Goal: Task Accomplishment & Management: Manage account settings

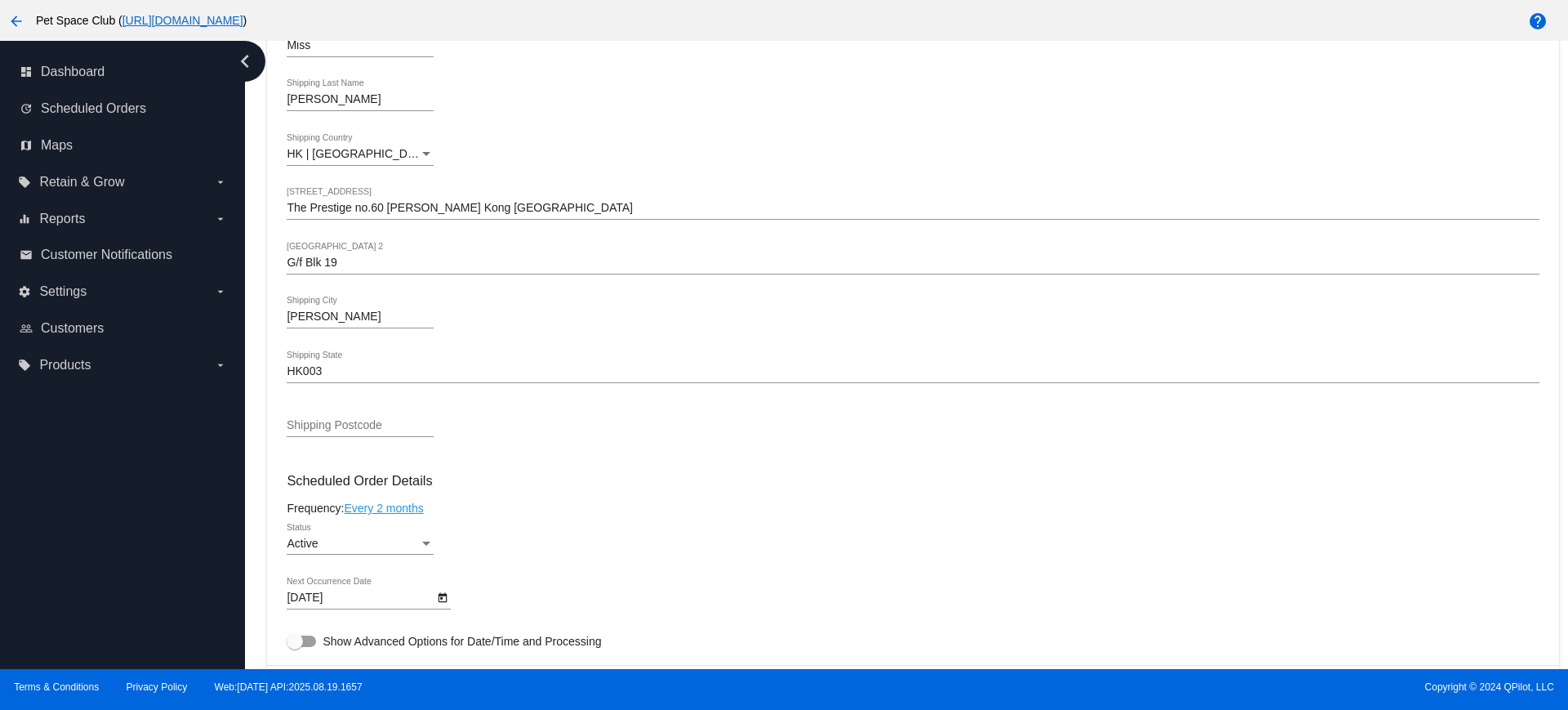
scroll to position [715, 0]
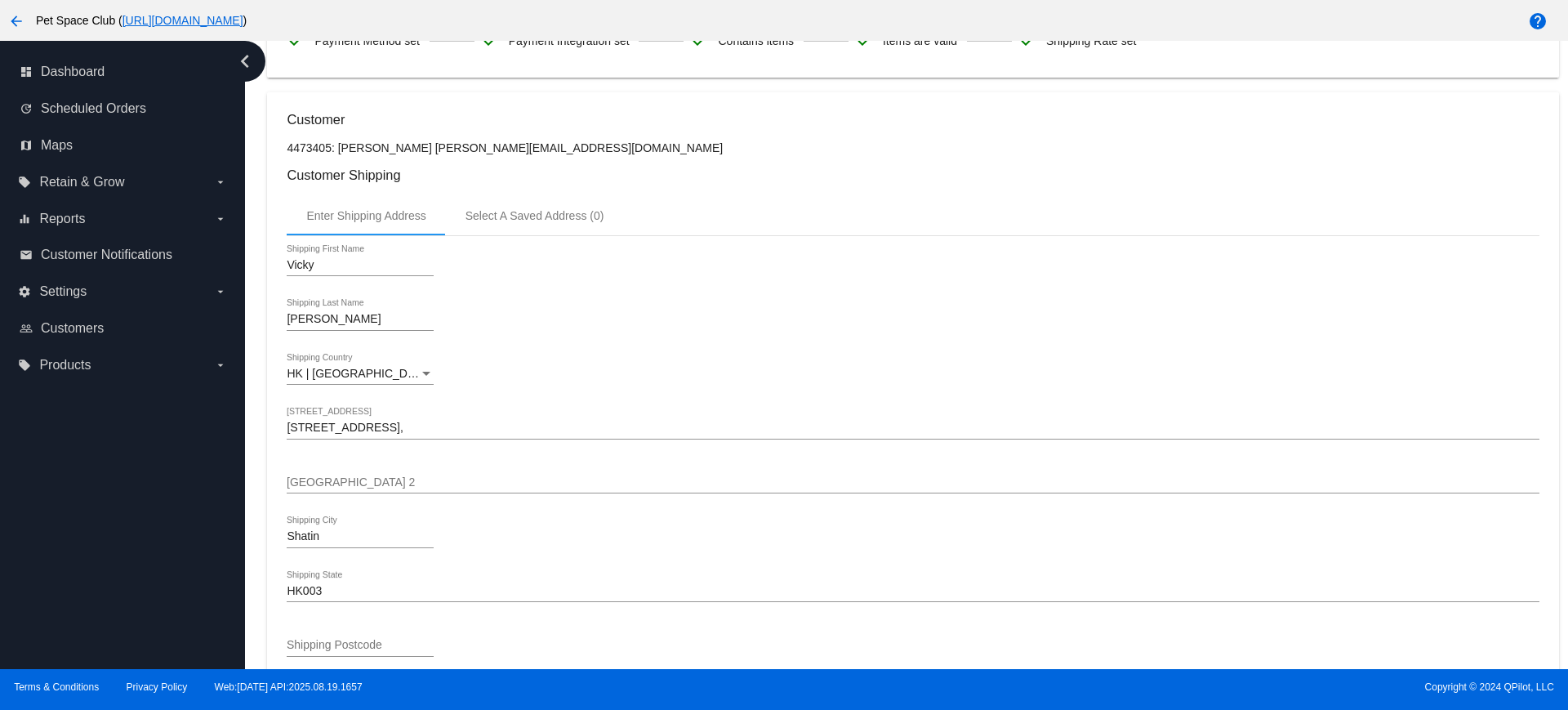
scroll to position [307, 0]
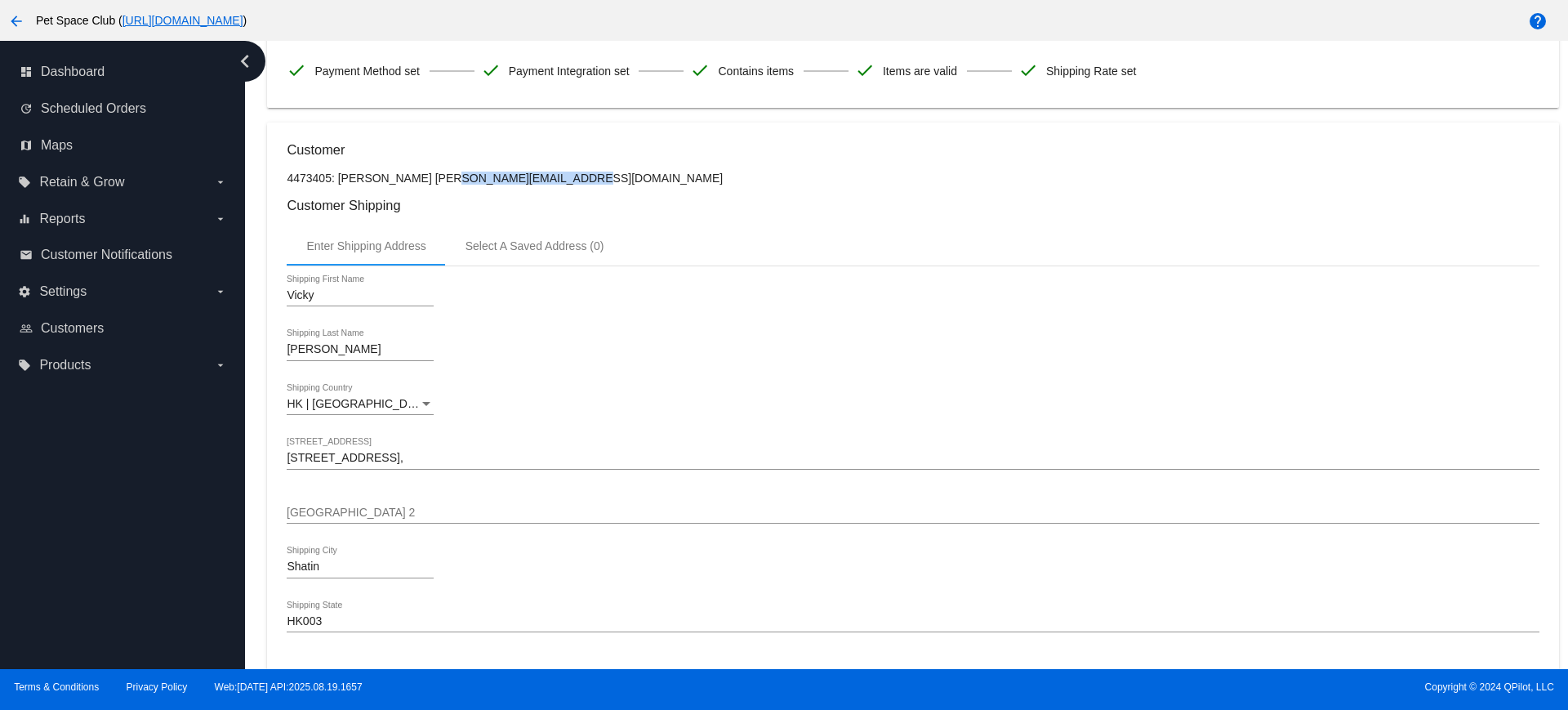
drag, startPoint x: 458, startPoint y: 175, endPoint x: 403, endPoint y: 177, distance: 55.0
click at [403, 177] on p "4473405: Vicky Wong vickyy_wong@yahoo.com" at bounding box center [912, 178] width 1251 height 13
click at [651, 199] on h3 "Customer Shipping" at bounding box center [912, 205] width 1251 height 16
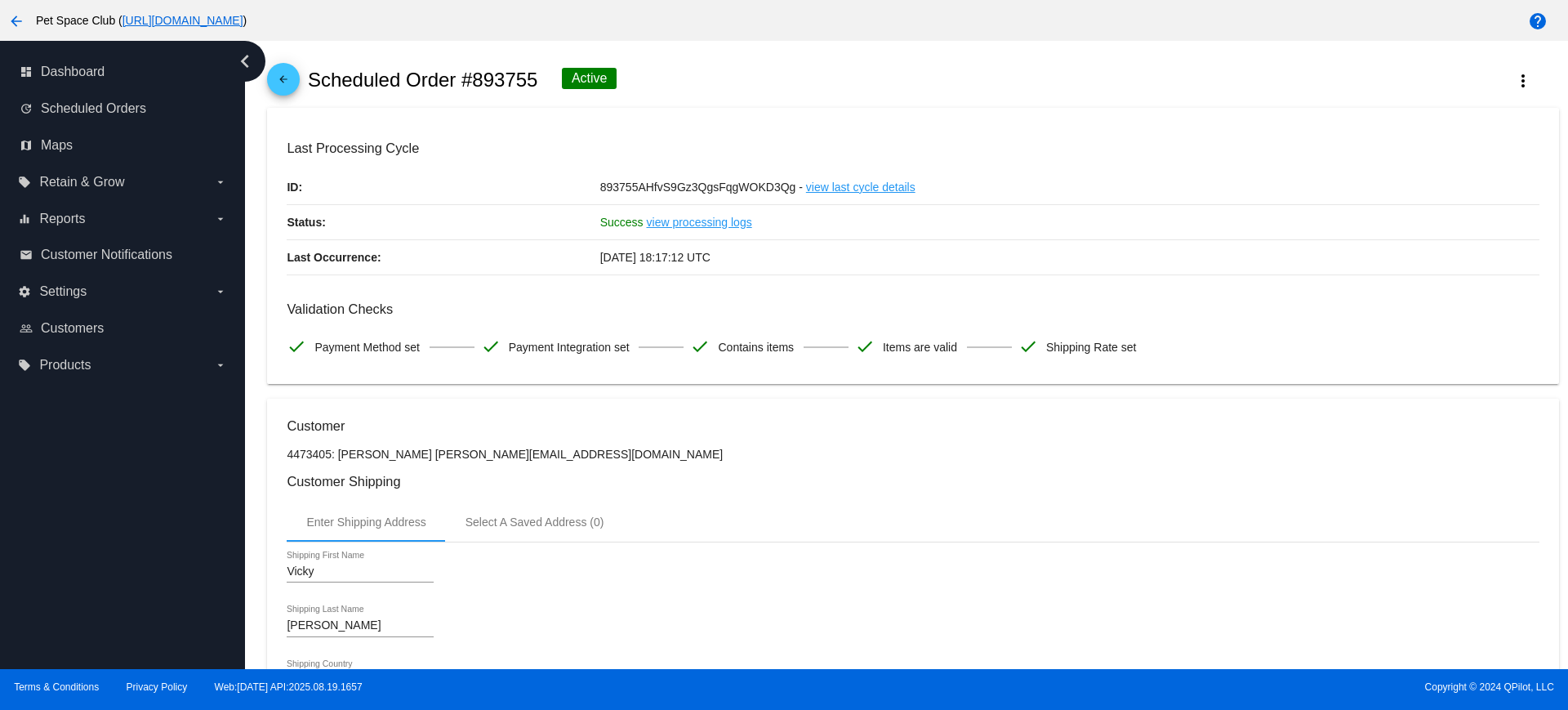
scroll to position [0, 0]
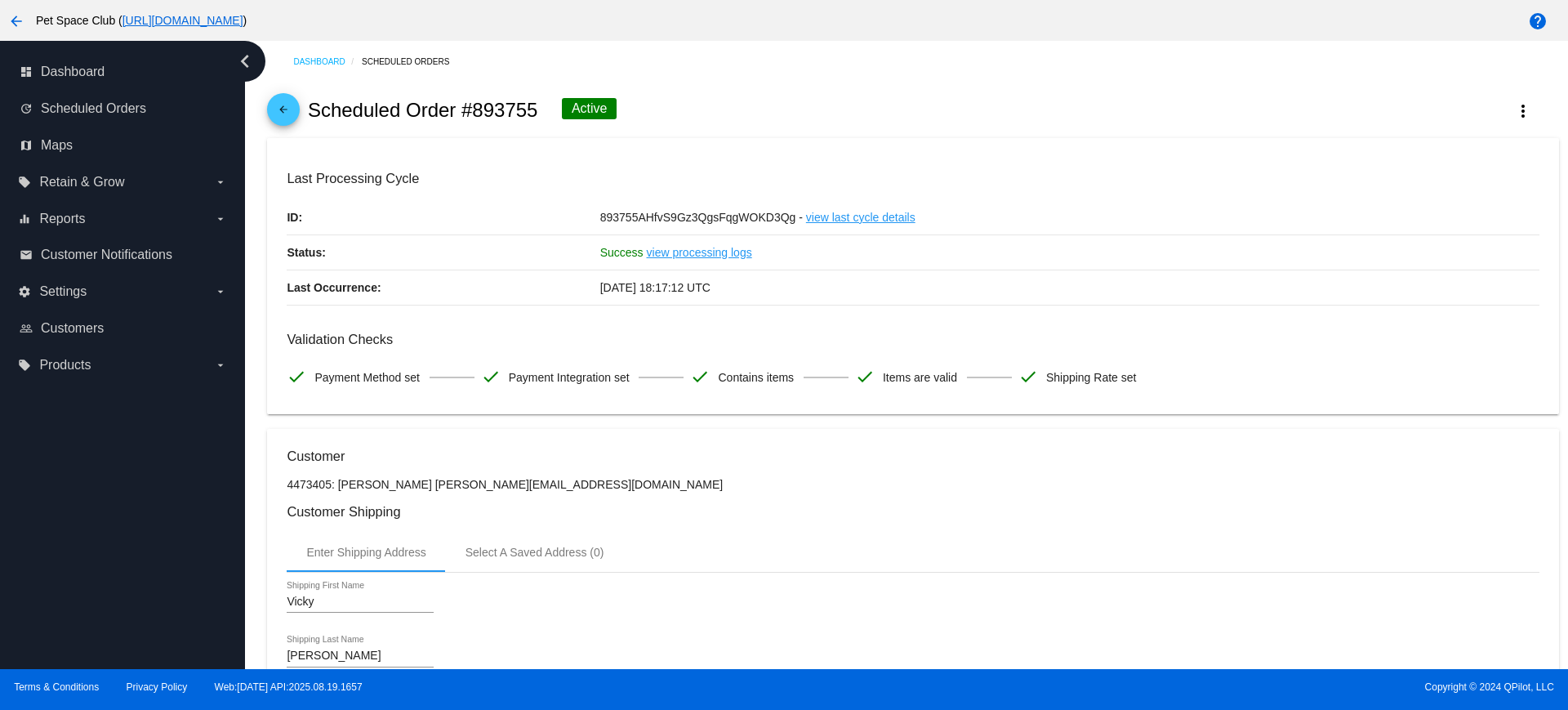
drag, startPoint x: 539, startPoint y: 110, endPoint x: 472, endPoint y: 106, distance: 67.1
click at [472, 106] on div "arrow_back Scheduled Order #893755 Active more_vert" at bounding box center [912, 110] width 1291 height 56
copy h2 "893755"
click at [780, 117] on div "arrow_back Scheduled Order #893755 Active more_vert" at bounding box center [912, 110] width 1291 height 56
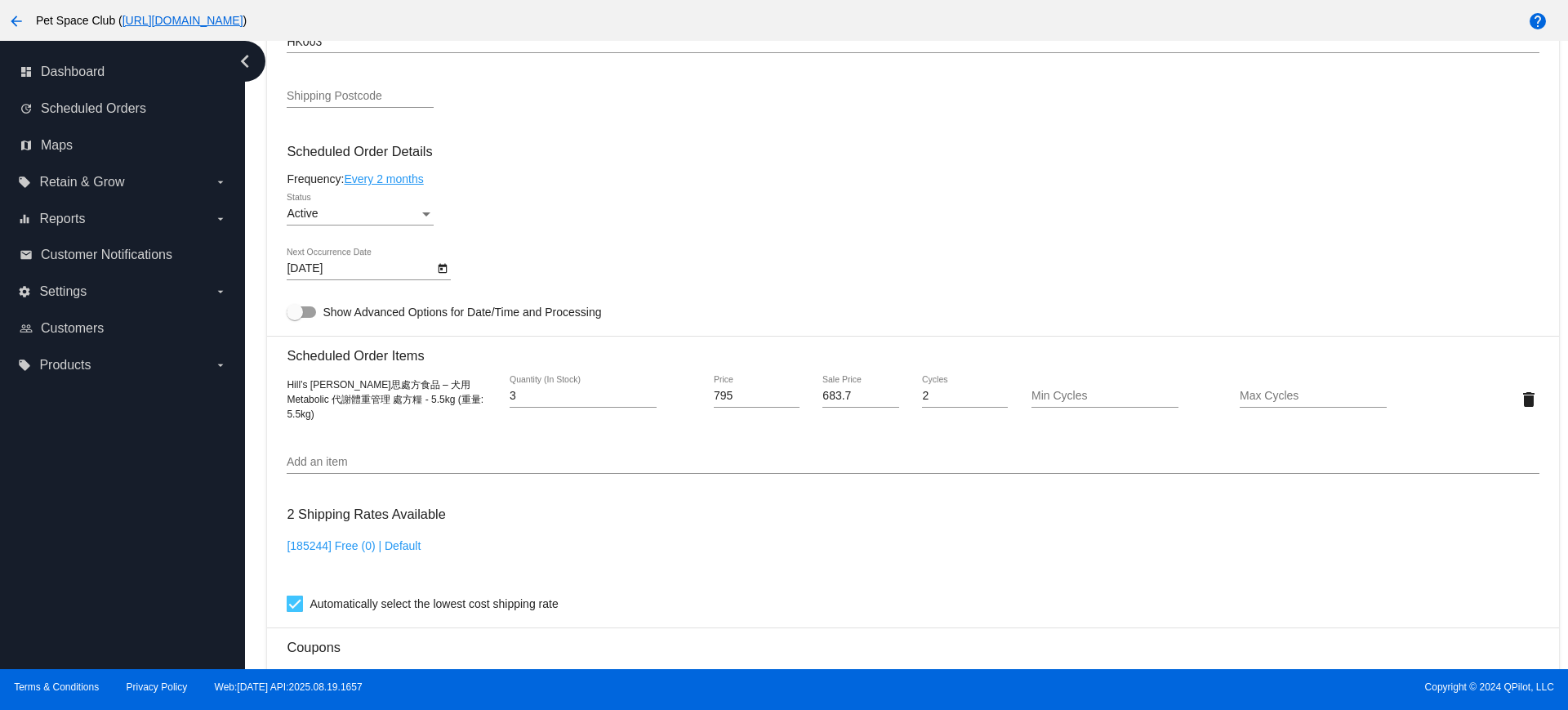
scroll to position [919, 0]
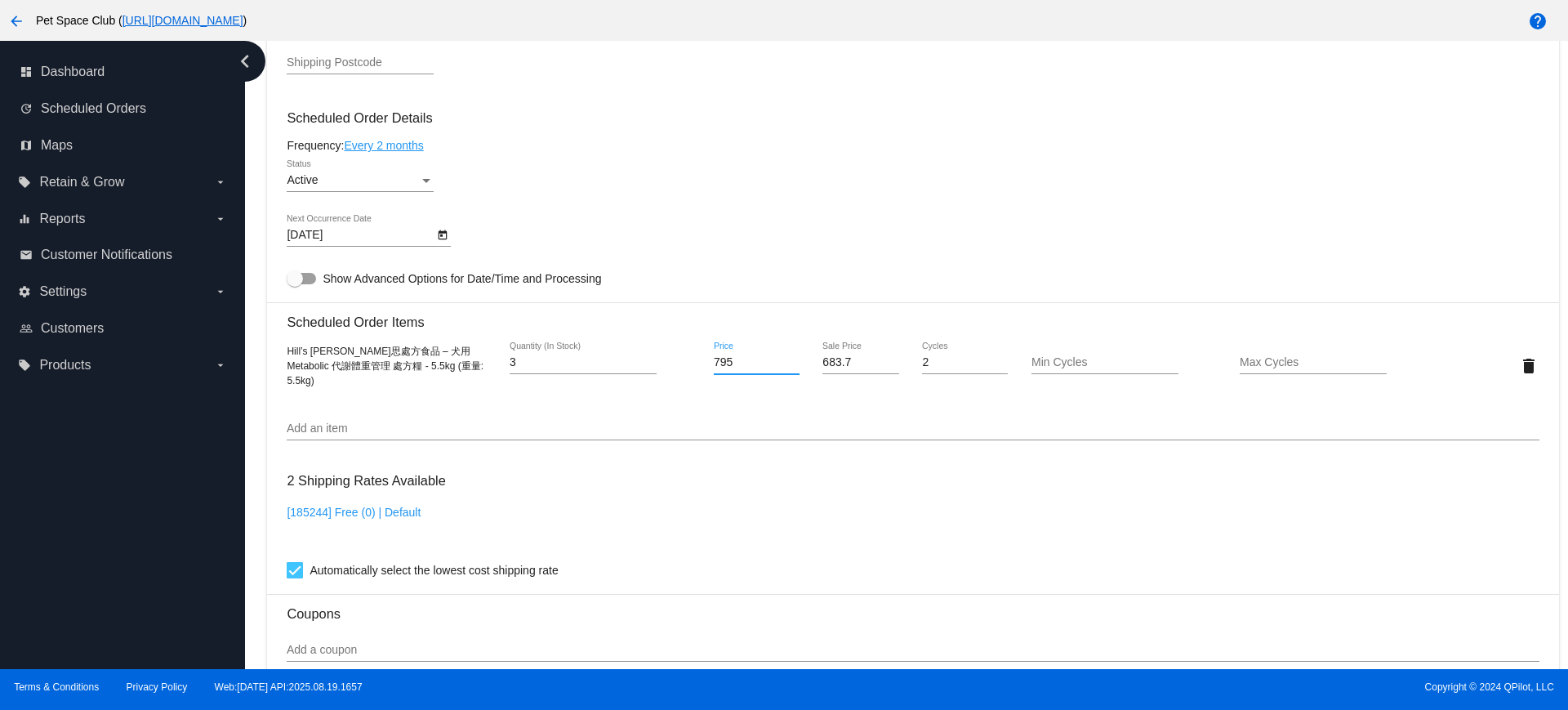
drag, startPoint x: 705, startPoint y: 362, endPoint x: 695, endPoint y: 362, distance: 10.0
click at [695, 362] on div "Hill’s 希爾思處方食品 – 犬用 Metabolic 代謝體重管理 處方糧 - 5.5kg (重量: 5.5kg) 3 Quantity (In Sto…" at bounding box center [912, 365] width 1251 height 47
type input "843"
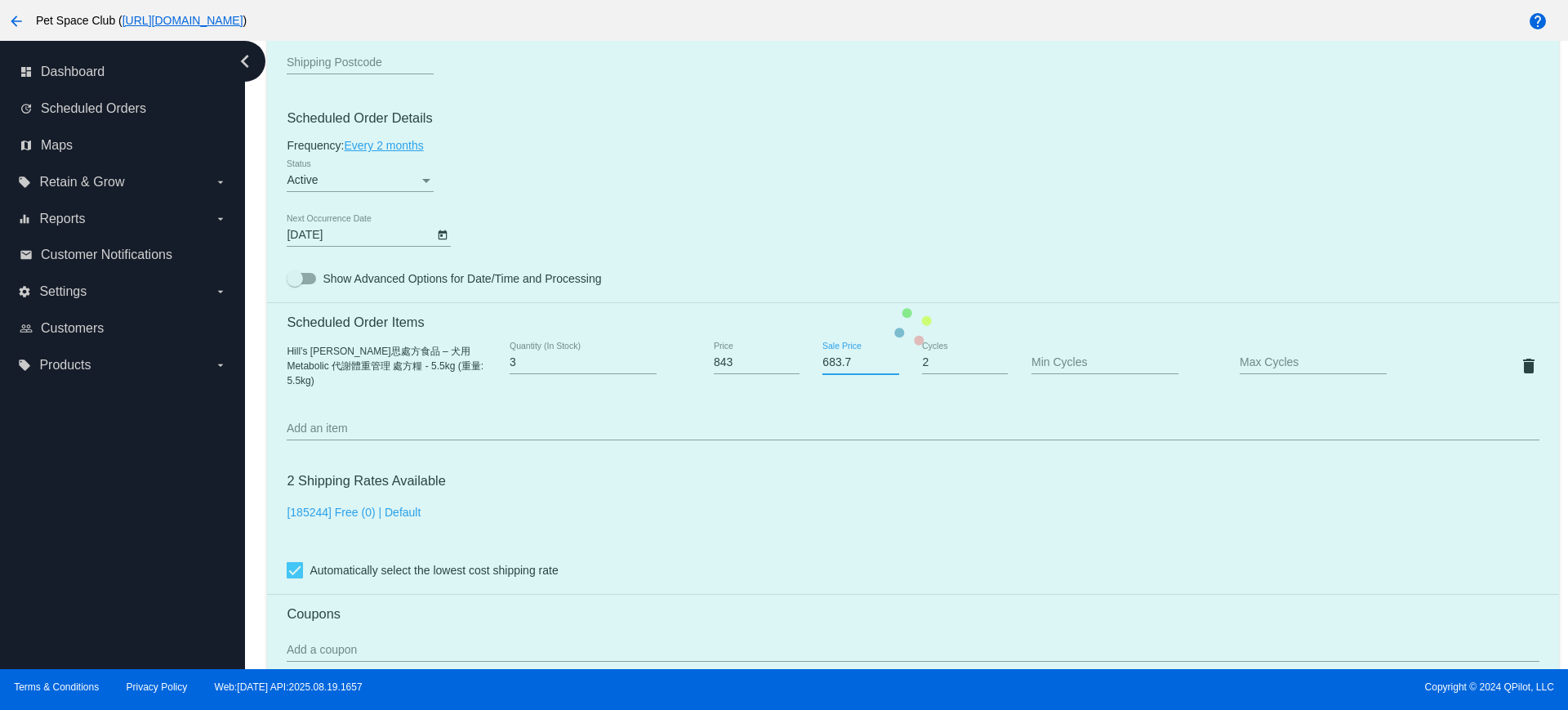
drag, startPoint x: 844, startPoint y: 361, endPoint x: 798, endPoint y: 353, distance: 46.7
click at [798, 353] on mat-card "Customer 4473405: Vicky Wong vickyy_wong@yahoo.com Customer Shipping Enter Ship…" at bounding box center [912, 327] width 1291 height 1634
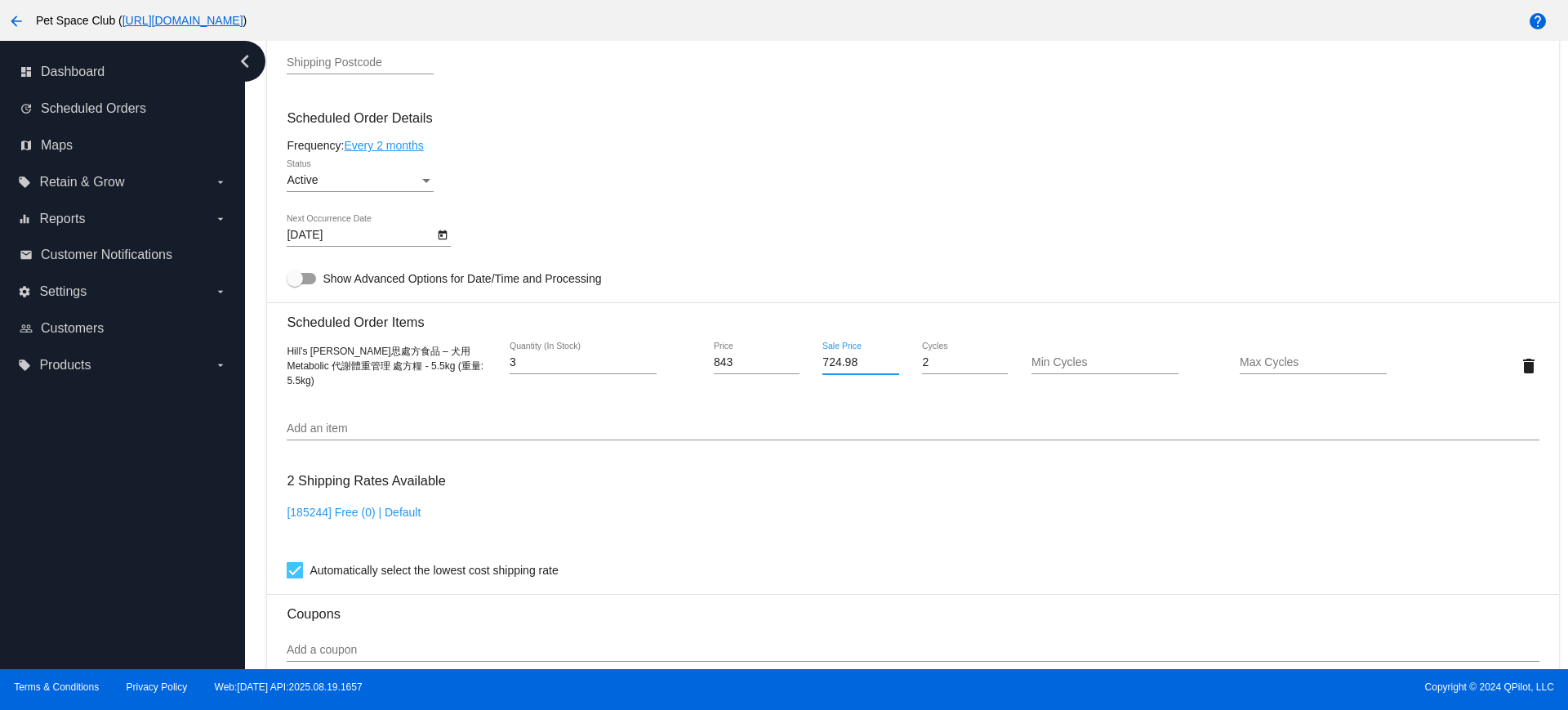
type input "724.98"
click at [869, 411] on mat-card "Customer 4473405: Vicky Wong vickyy_wong@yahoo.com Customer Shipping Enter Ship…" at bounding box center [912, 327] width 1291 height 1634
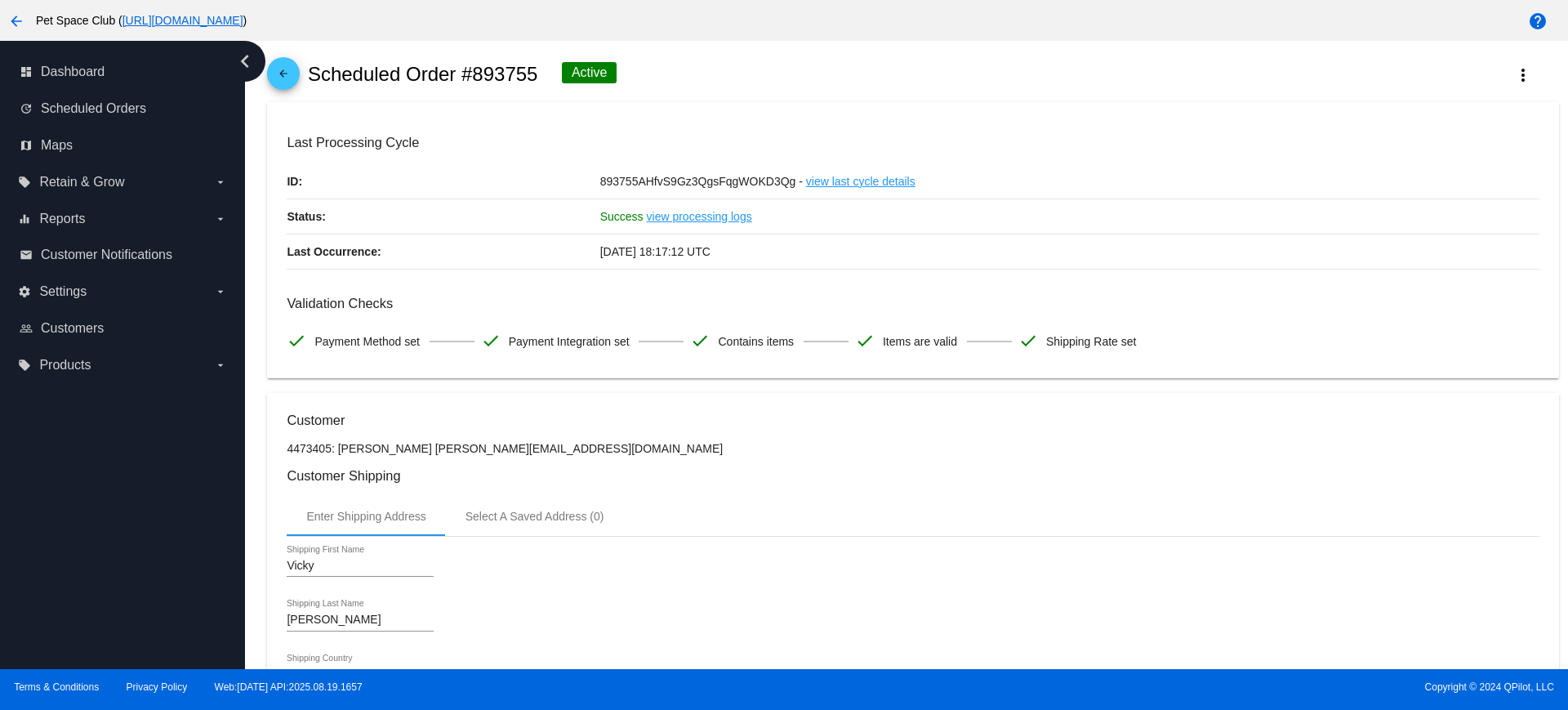
scroll to position [0, 0]
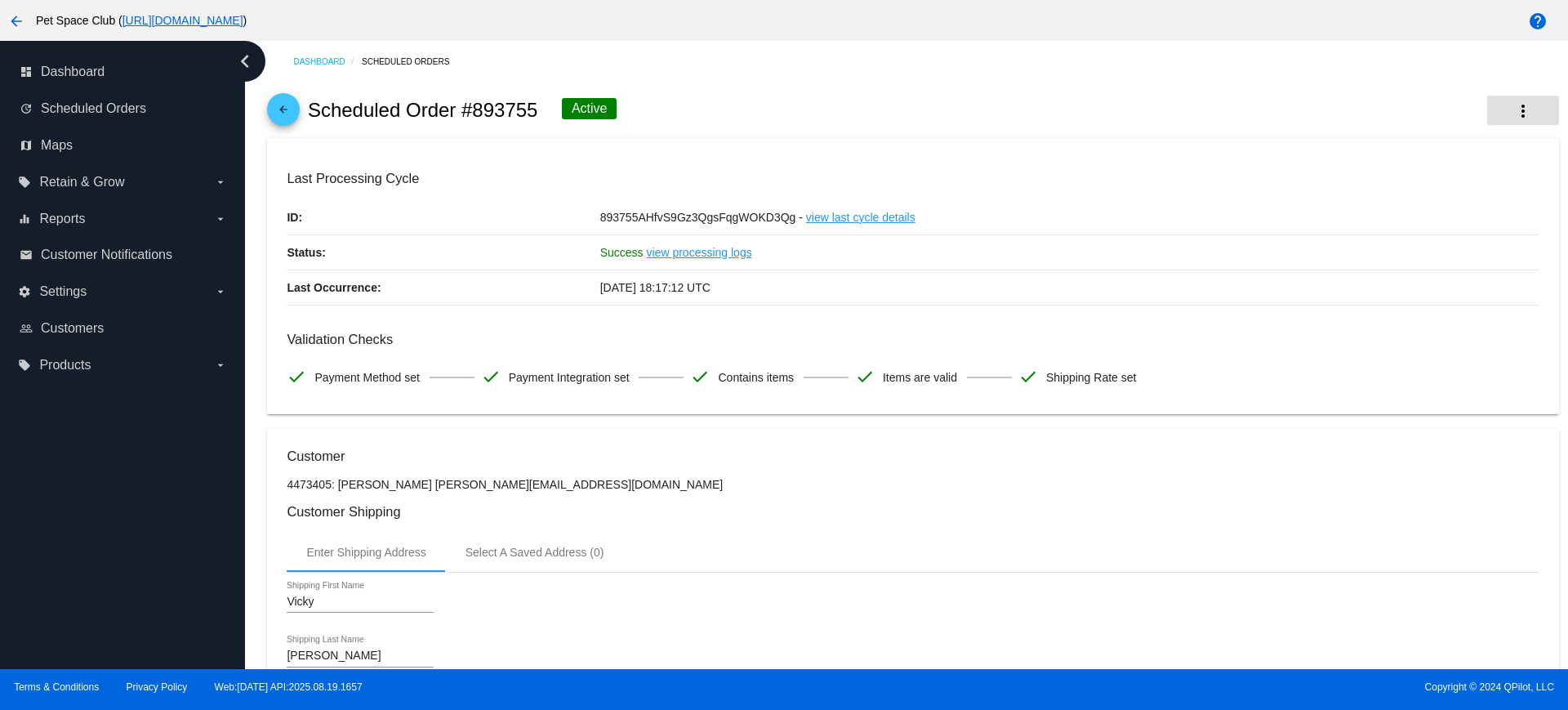
click at [1495, 116] on button "more_vert" at bounding box center [1522, 110] width 72 height 29
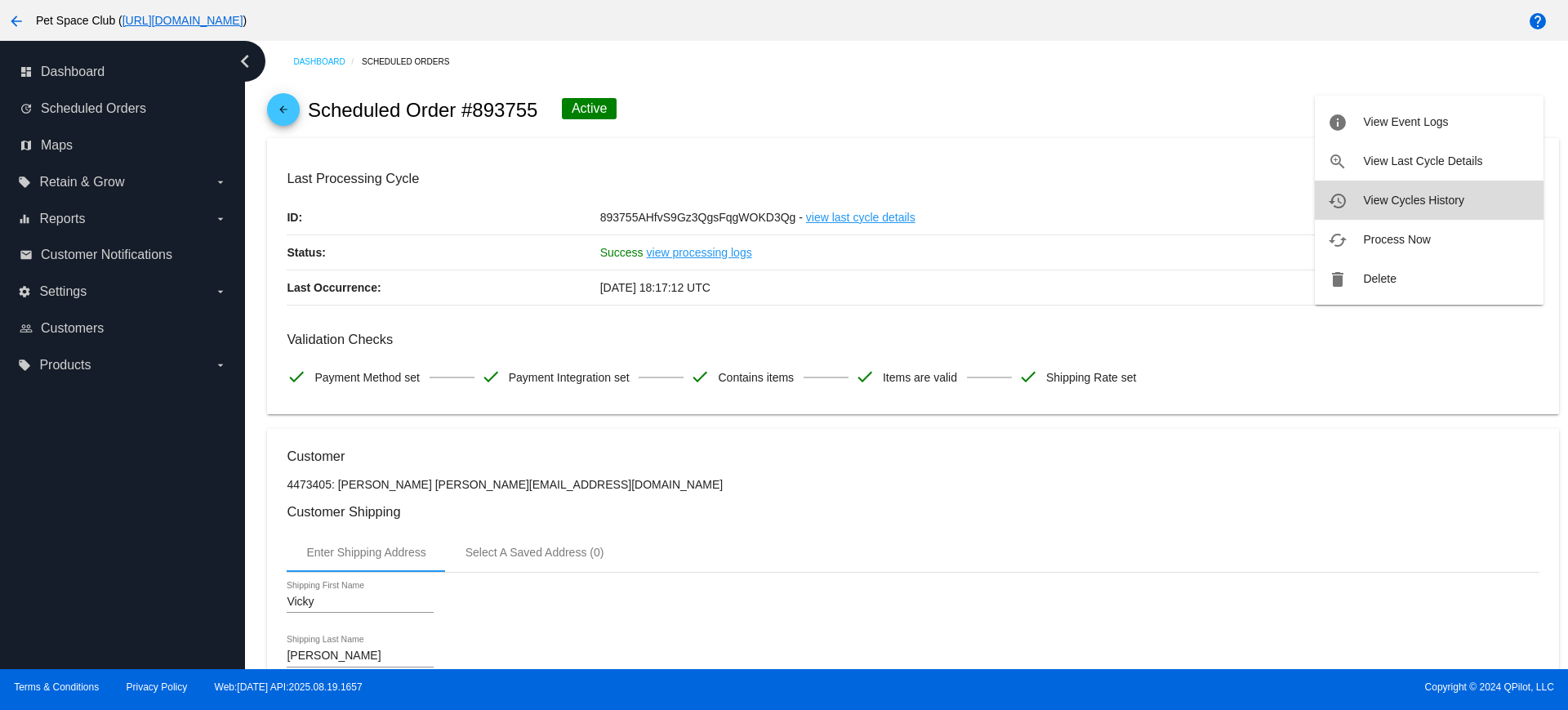
click at [1364, 207] on button "history View Cycles History" at bounding box center [1428, 200] width 229 height 39
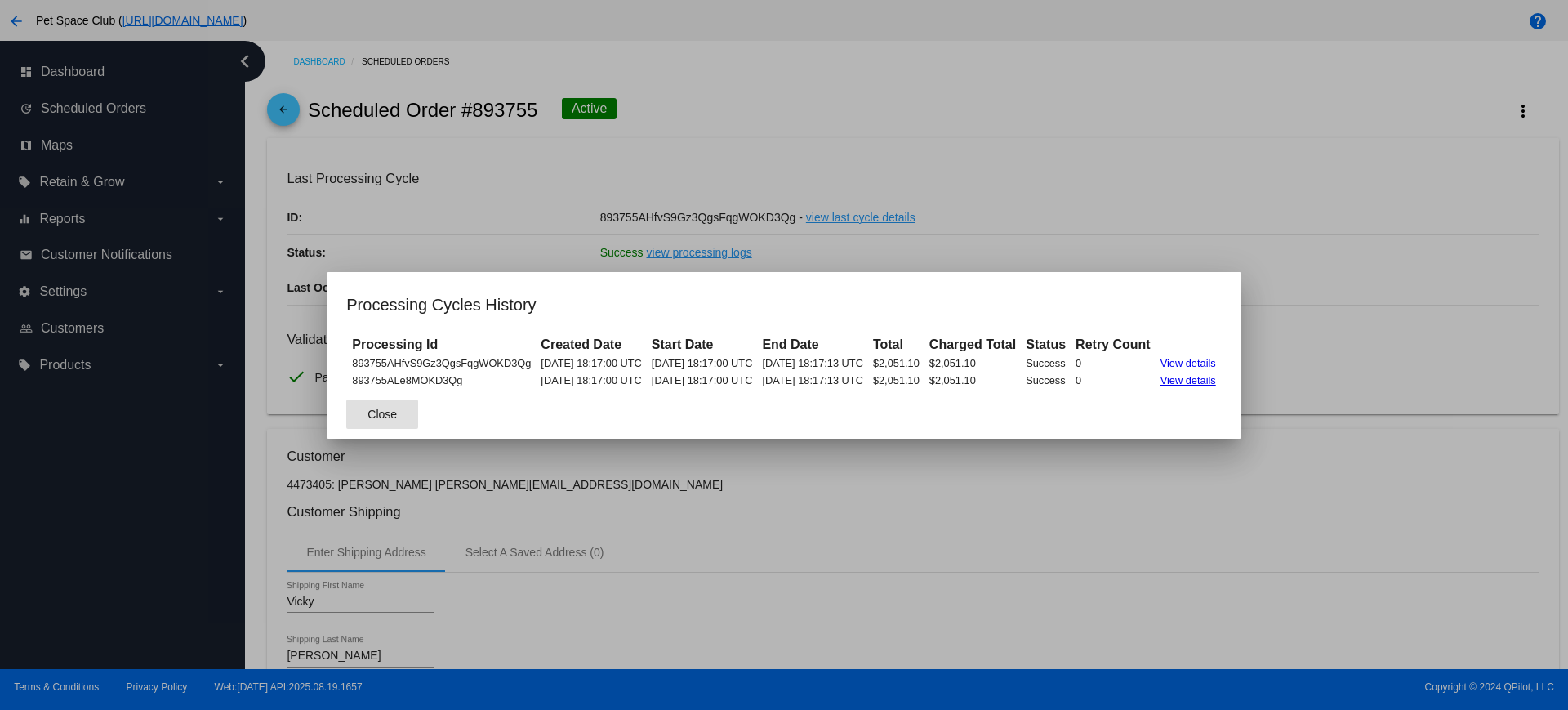
click at [1352, 207] on div at bounding box center [784, 355] width 1568 height 710
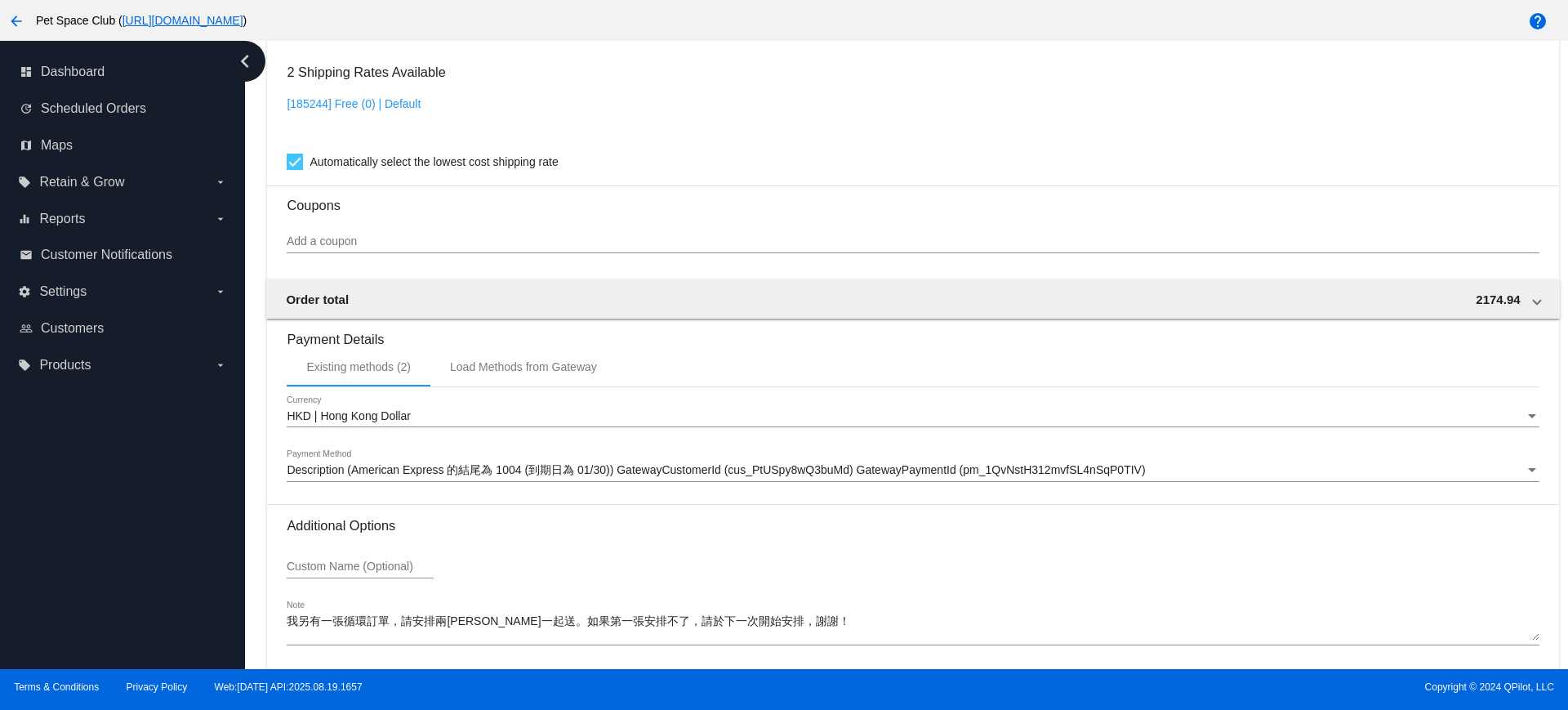
scroll to position [1394, 0]
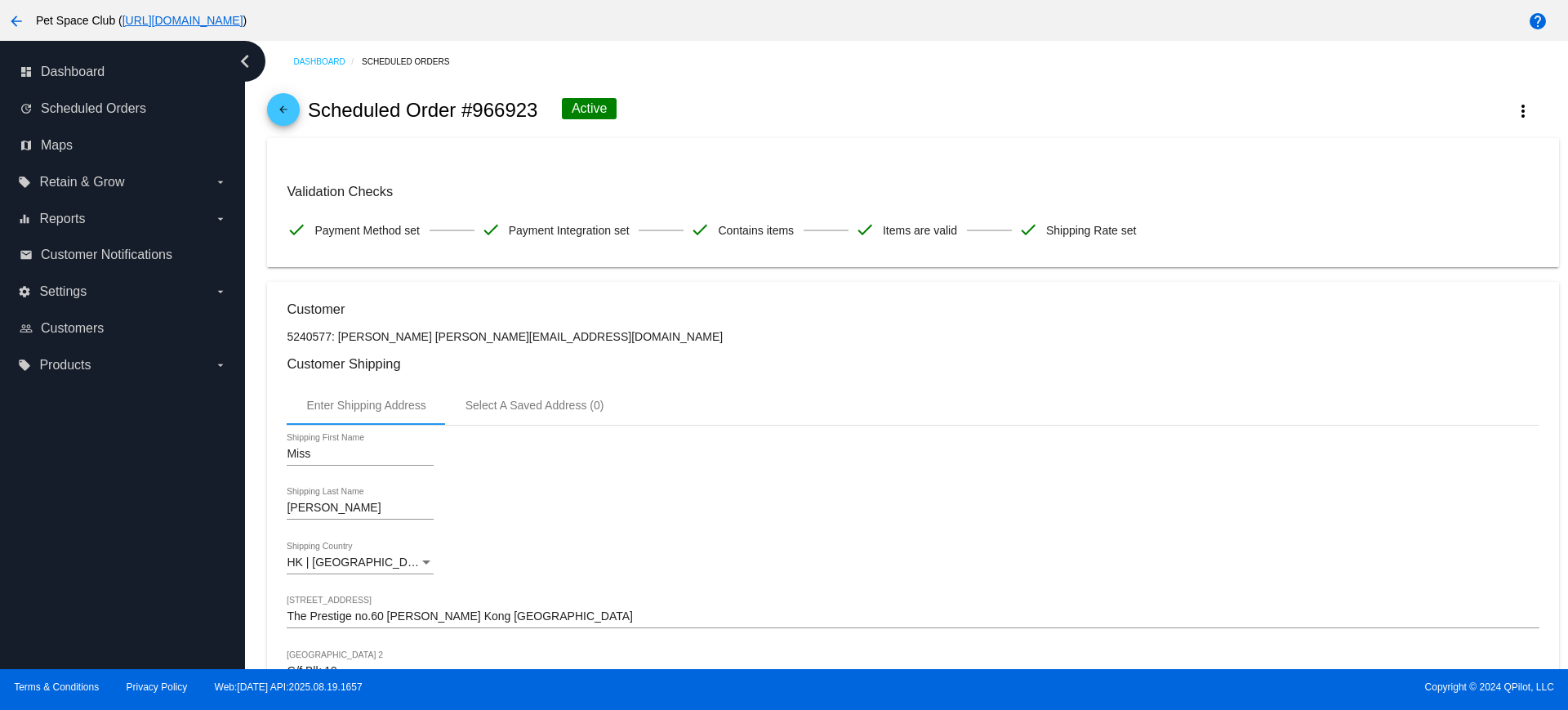
drag, startPoint x: 534, startPoint y: 110, endPoint x: 472, endPoint y: 109, distance: 62.0
click at [472, 109] on div "arrow_back Scheduled Order #966923 Active more_vert" at bounding box center [912, 110] width 1291 height 56
copy h2 "966923"
click at [775, 110] on div "arrow_back Scheduled Order #966923 Active more_vert" at bounding box center [912, 110] width 1291 height 56
drag, startPoint x: 480, startPoint y: 342, endPoint x: 389, endPoint y: 339, distance: 91.0
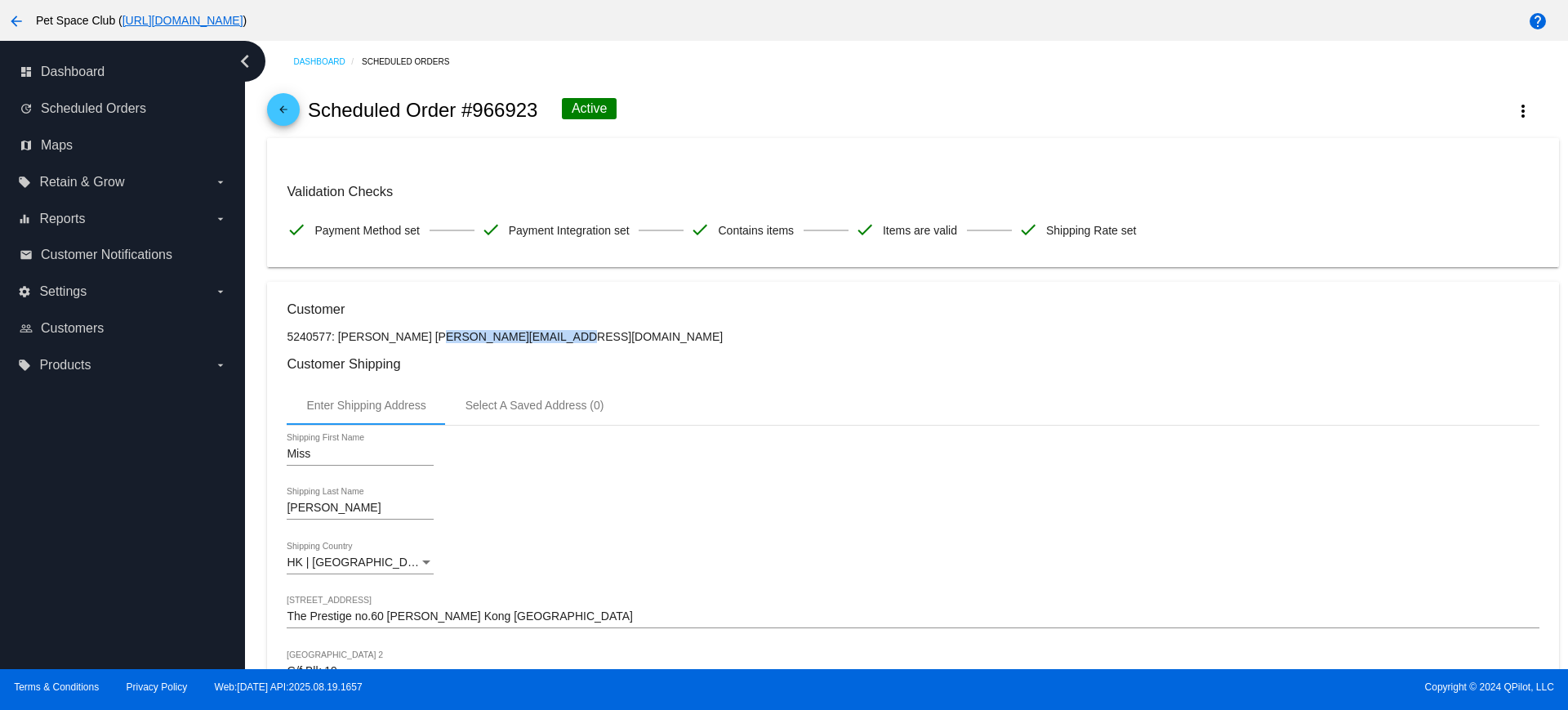
click at [389, 339] on p "5240577: [PERSON_NAME] [PERSON_NAME][EMAIL_ADDRESS][DOMAIN_NAME]" at bounding box center [912, 337] width 1251 height 13
copy p "[EMAIL_ADDRESS][DOMAIN_NAME]"
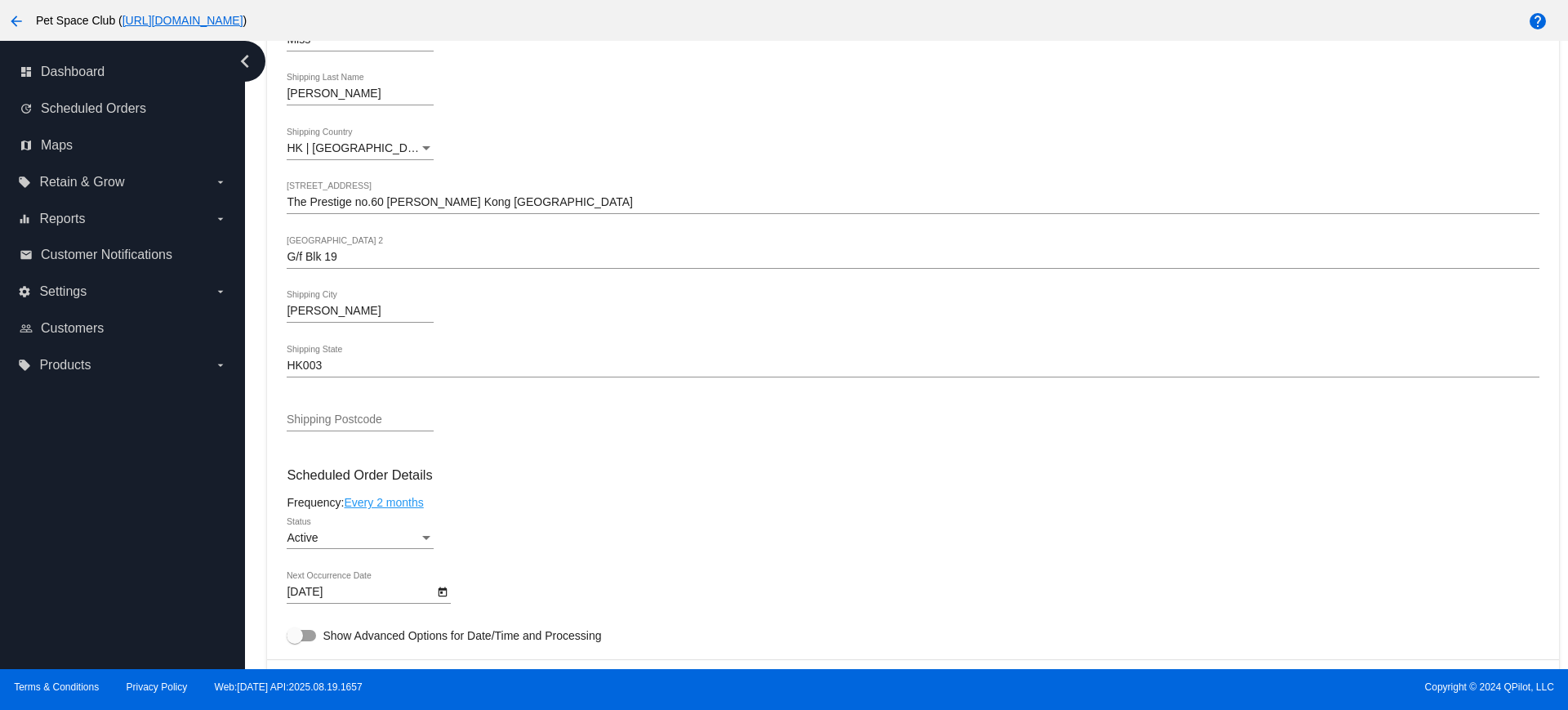
scroll to position [612, 0]
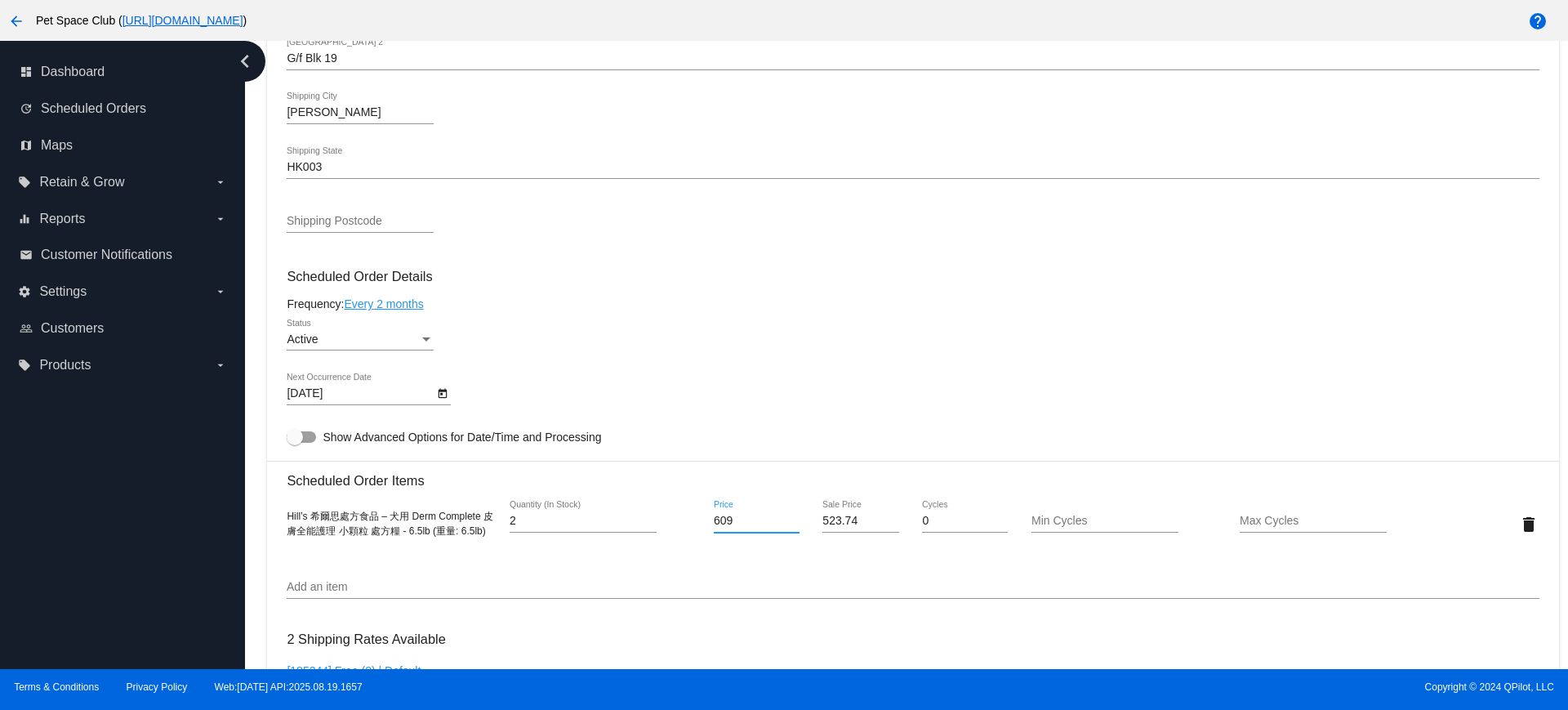
drag, startPoint x: 760, startPoint y: 527, endPoint x: 699, endPoint y: 522, distance: 61.2
click at [704, 522] on div "609 Price" at bounding box center [756, 524] width 105 height 47
type input "634"
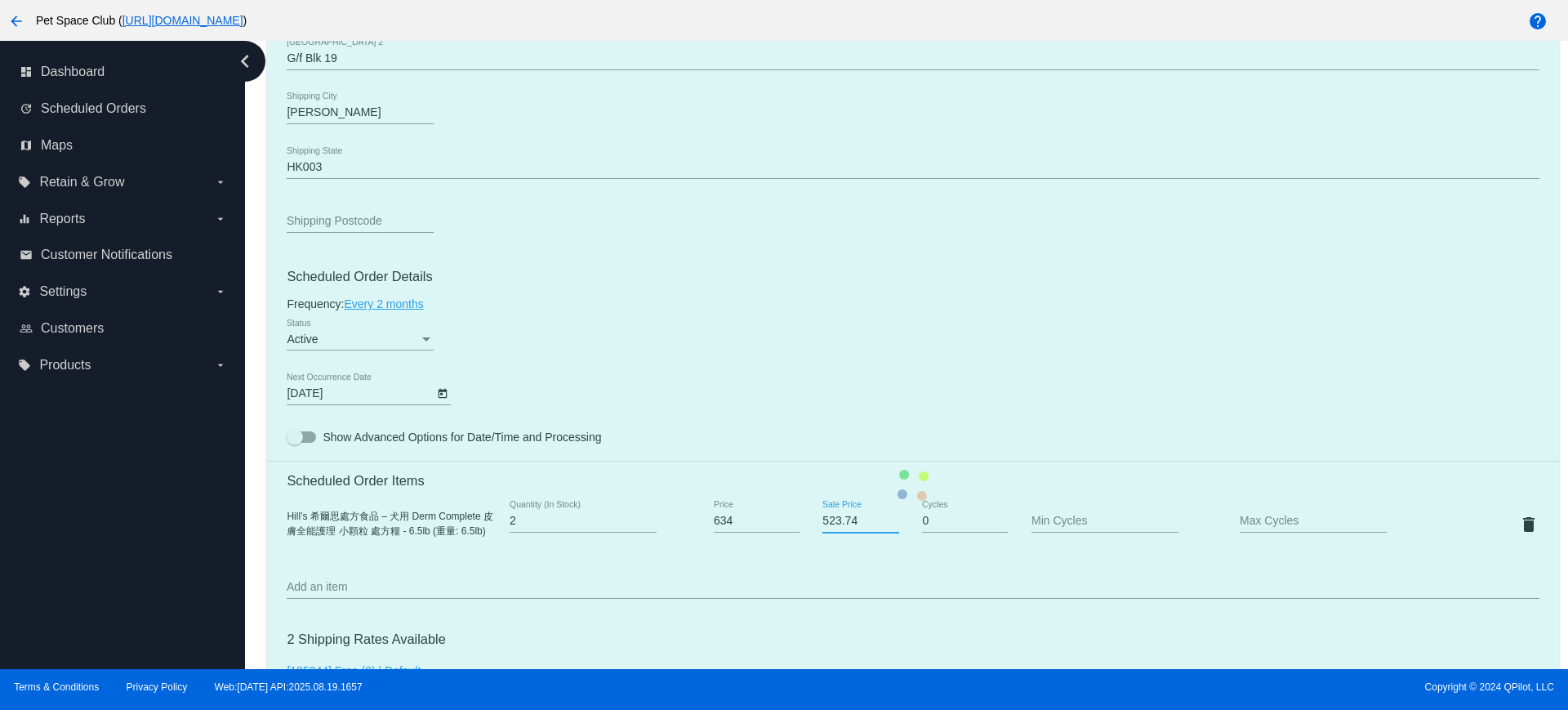
drag, startPoint x: 863, startPoint y: 524, endPoint x: 793, endPoint y: 525, distance: 70.0
click at [793, 525] on mat-card "Customer 5240577: Miss Chu arninecheuk@gmail.com Customer Shipping Enter Shippi…" at bounding box center [912, 486] width 1291 height 1634
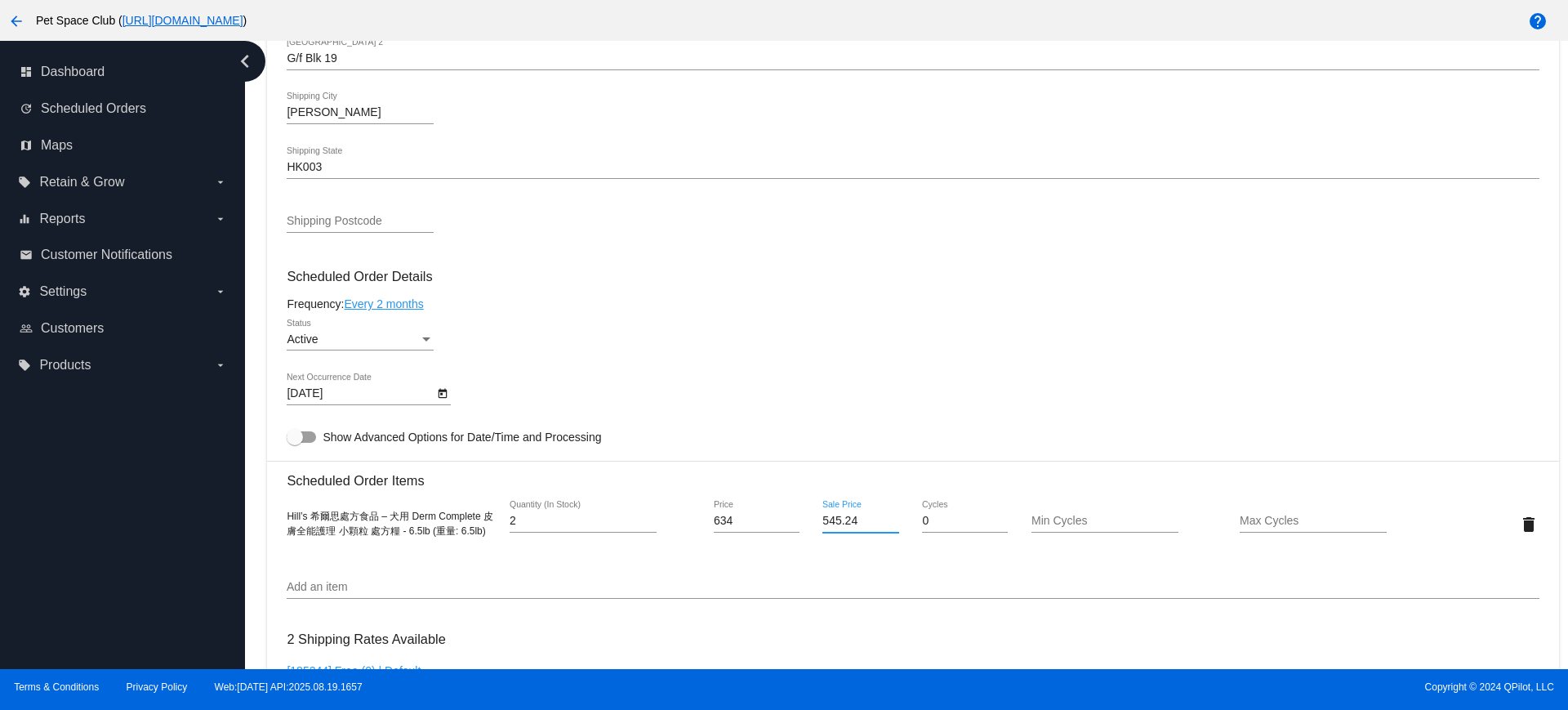
type input "545.24"
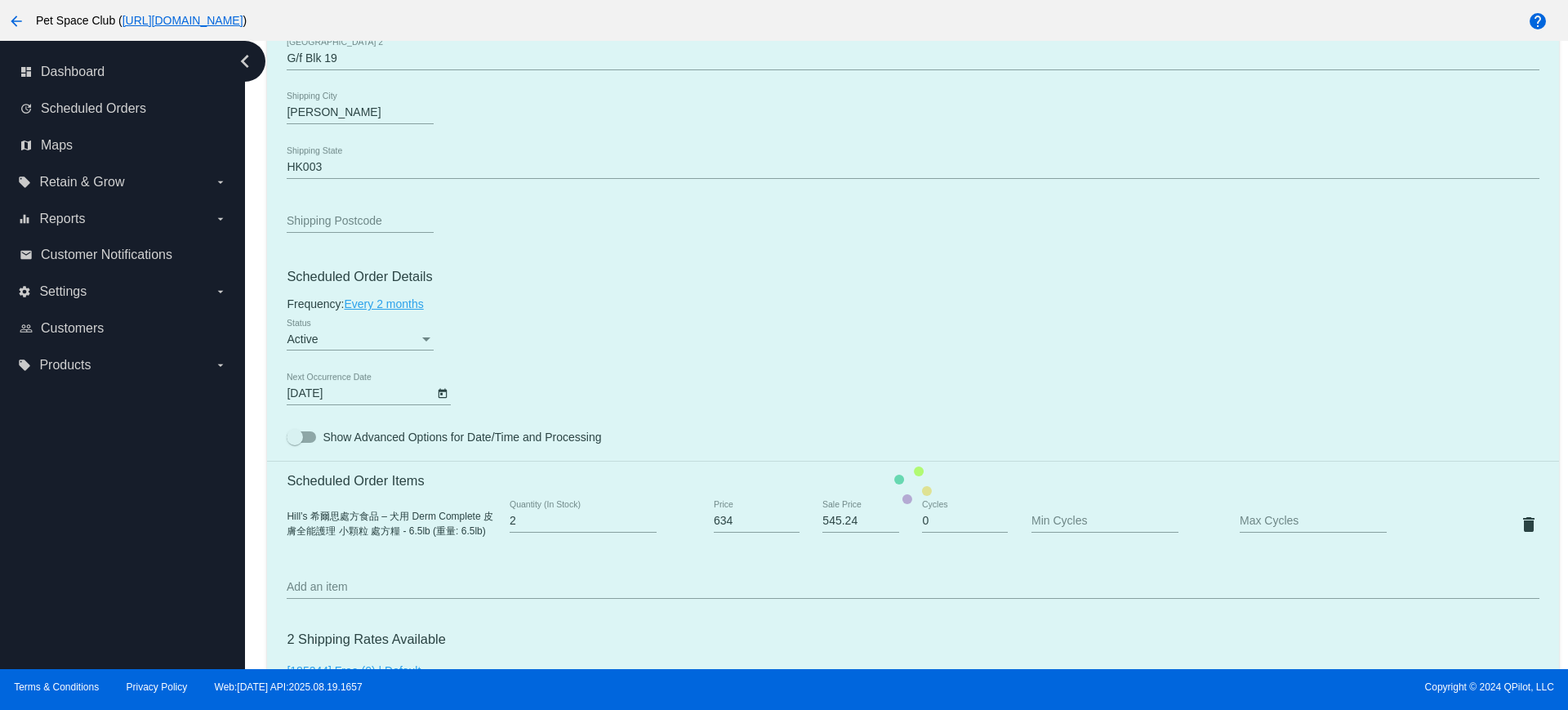
click at [826, 572] on mat-card "Customer 5240577: Miss Chu arninecheuk@gmail.com Customer Shipping Enter Shippi…" at bounding box center [912, 486] width 1291 height 1634
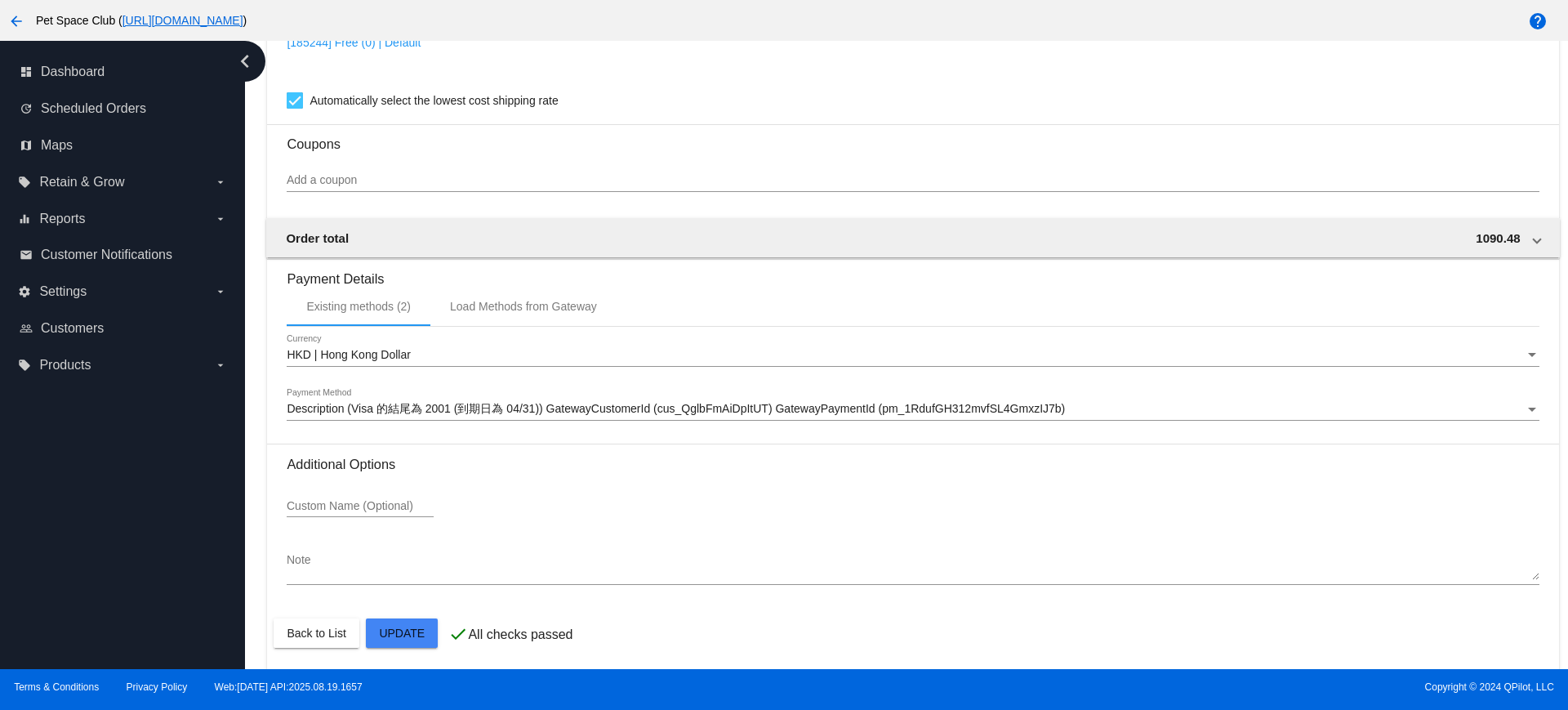
scroll to position [1246, 0]
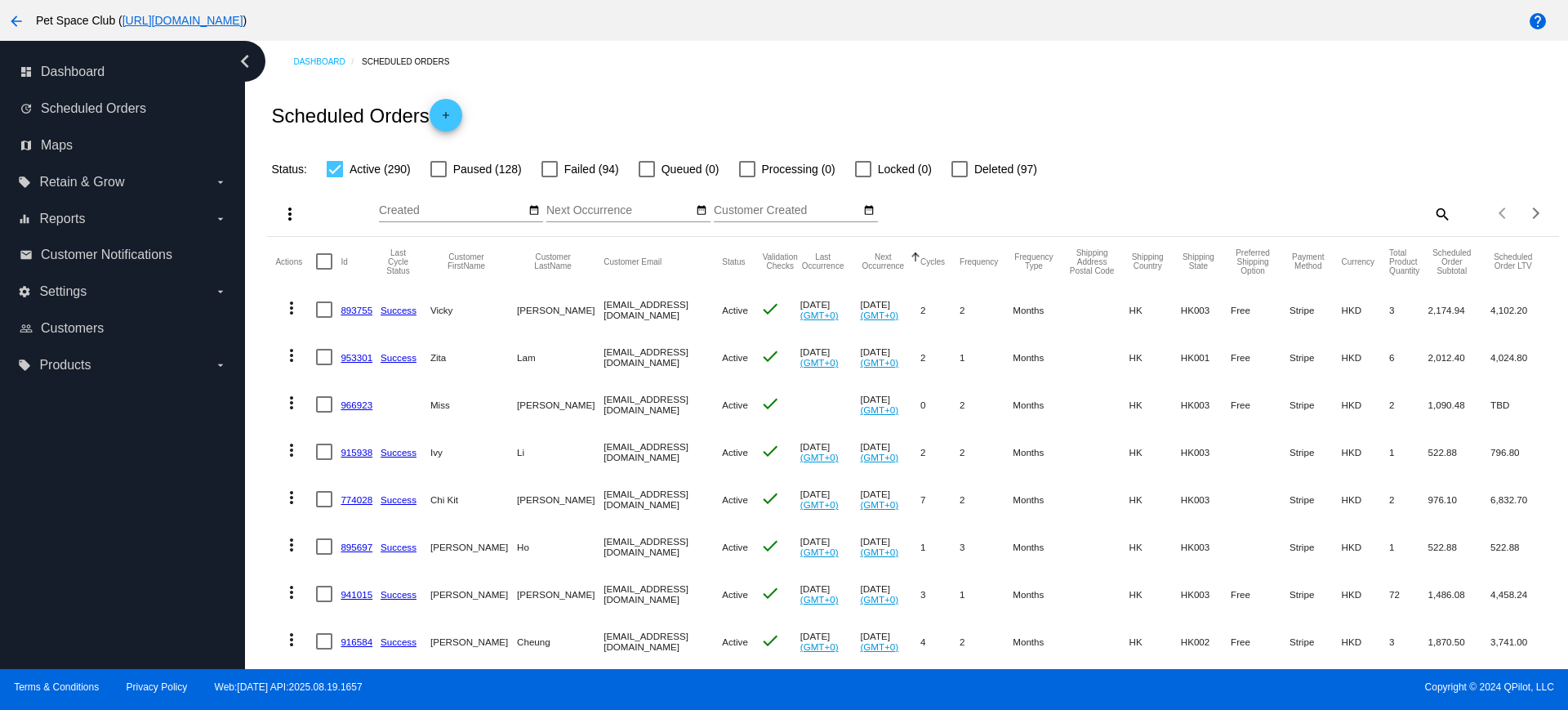
scroll to position [102, 0]
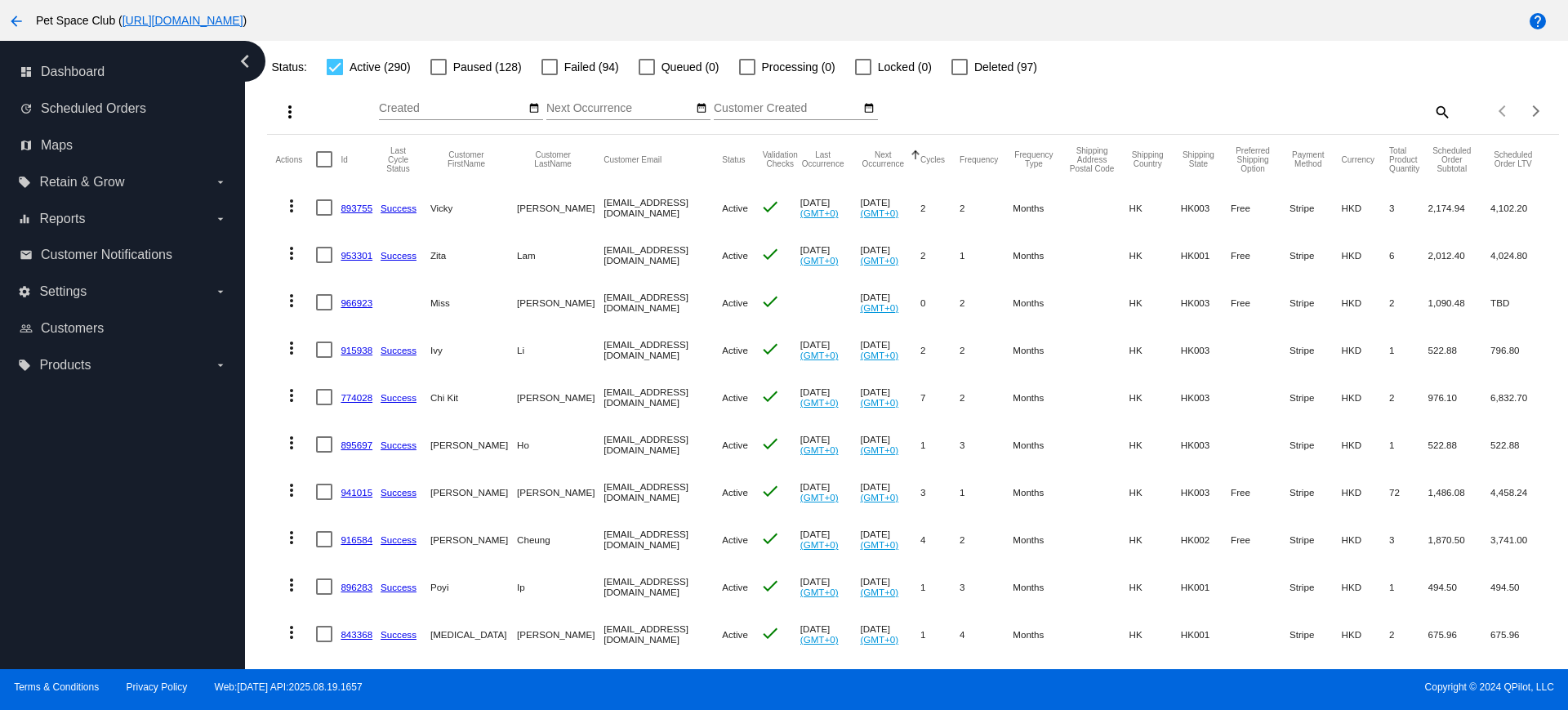
click at [259, 399] on div "Dashboard Scheduled Orders Scheduled Orders add Status: Active (290) Paused (12…" at bounding box center [913, 558] width 1310 height 1238
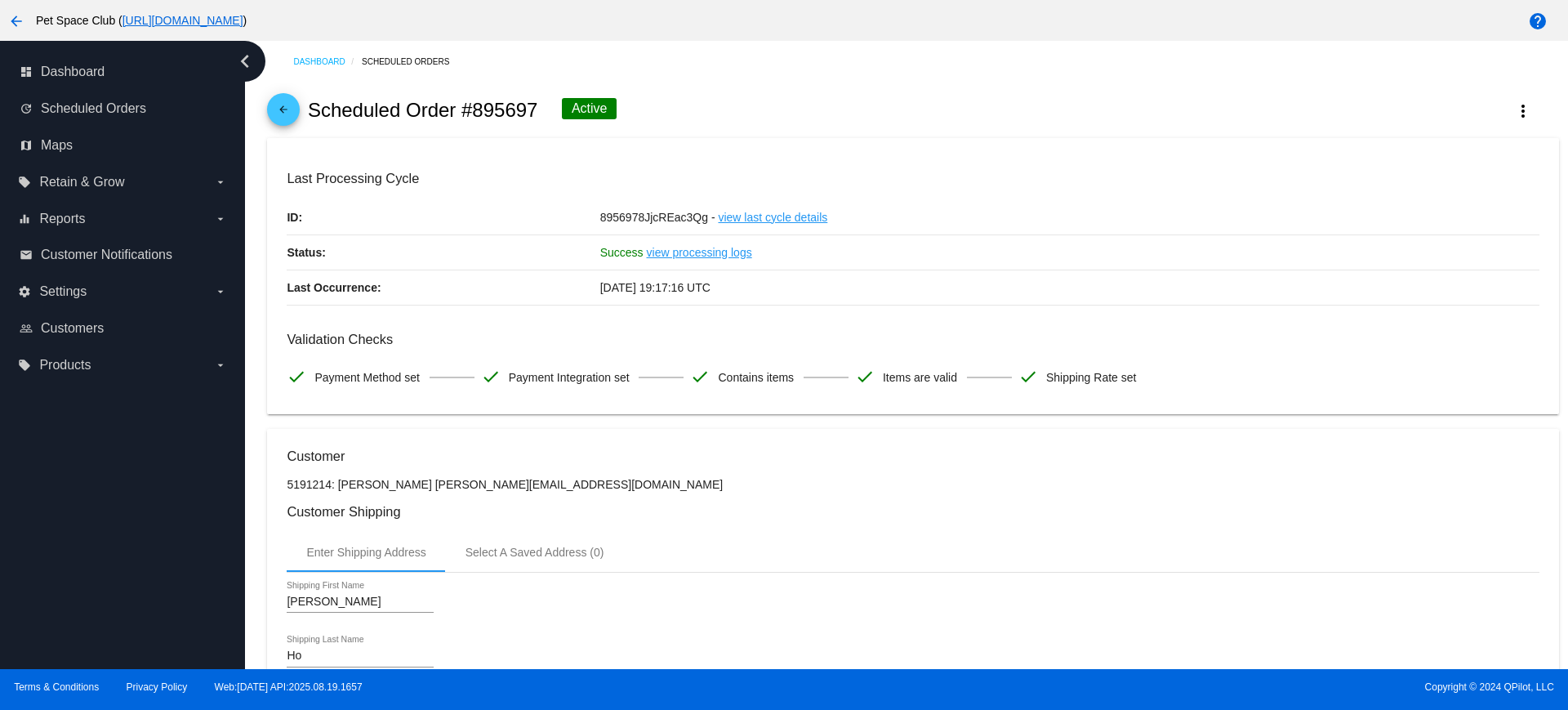
drag, startPoint x: 536, startPoint y: 107, endPoint x: 477, endPoint y: 113, distance: 59.3
click at [477, 113] on h2 "Scheduled Order #895697" at bounding box center [423, 110] width 230 height 23
copy h2 "895697"
click at [723, 89] on div "arrow_back Scheduled Order #895697 Active more_vert" at bounding box center [912, 110] width 1291 height 56
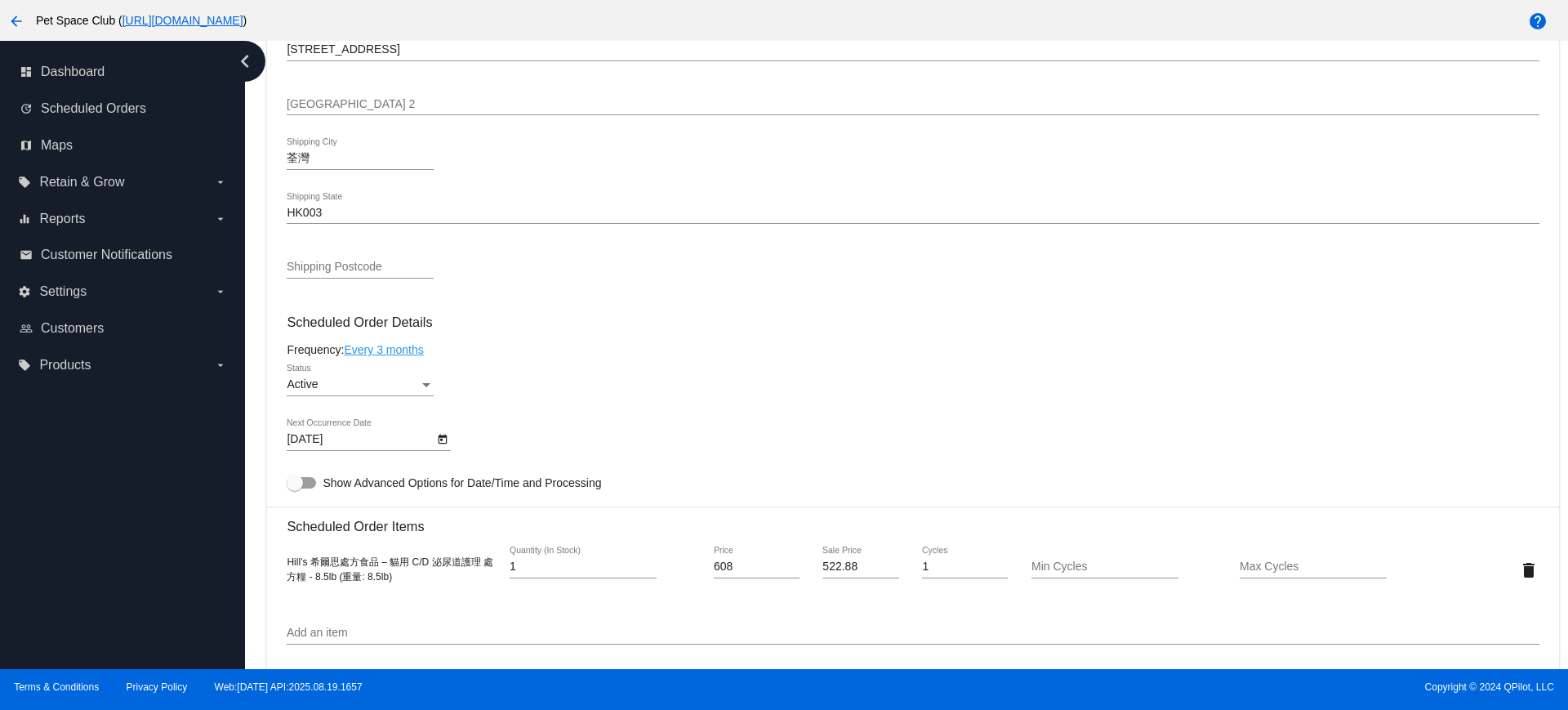
scroll to position [817, 0]
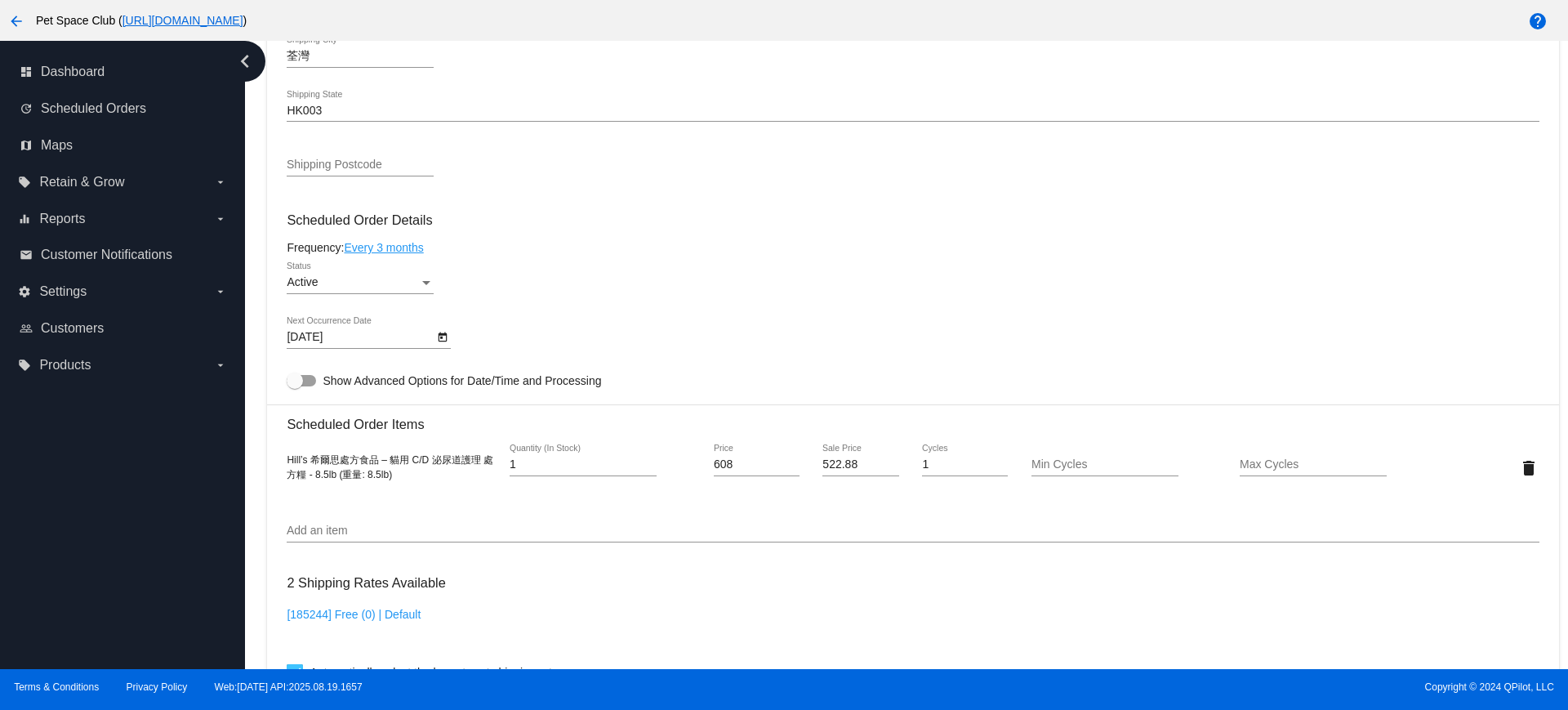
click at [739, 472] on div "608 Price" at bounding box center [756, 460] width 86 height 32
drag, startPoint x: 742, startPoint y: 463, endPoint x: 678, endPoint y: 455, distance: 64.5
click at [678, 456] on div "Hill’s 希爾思處方食品 – 貓用 C/D 泌尿道護理 處方糧 - 8.5lb (重量: 8.5lb) 1 Quantity (In Stock) 608…" at bounding box center [912, 467] width 1251 height 47
type input "639"
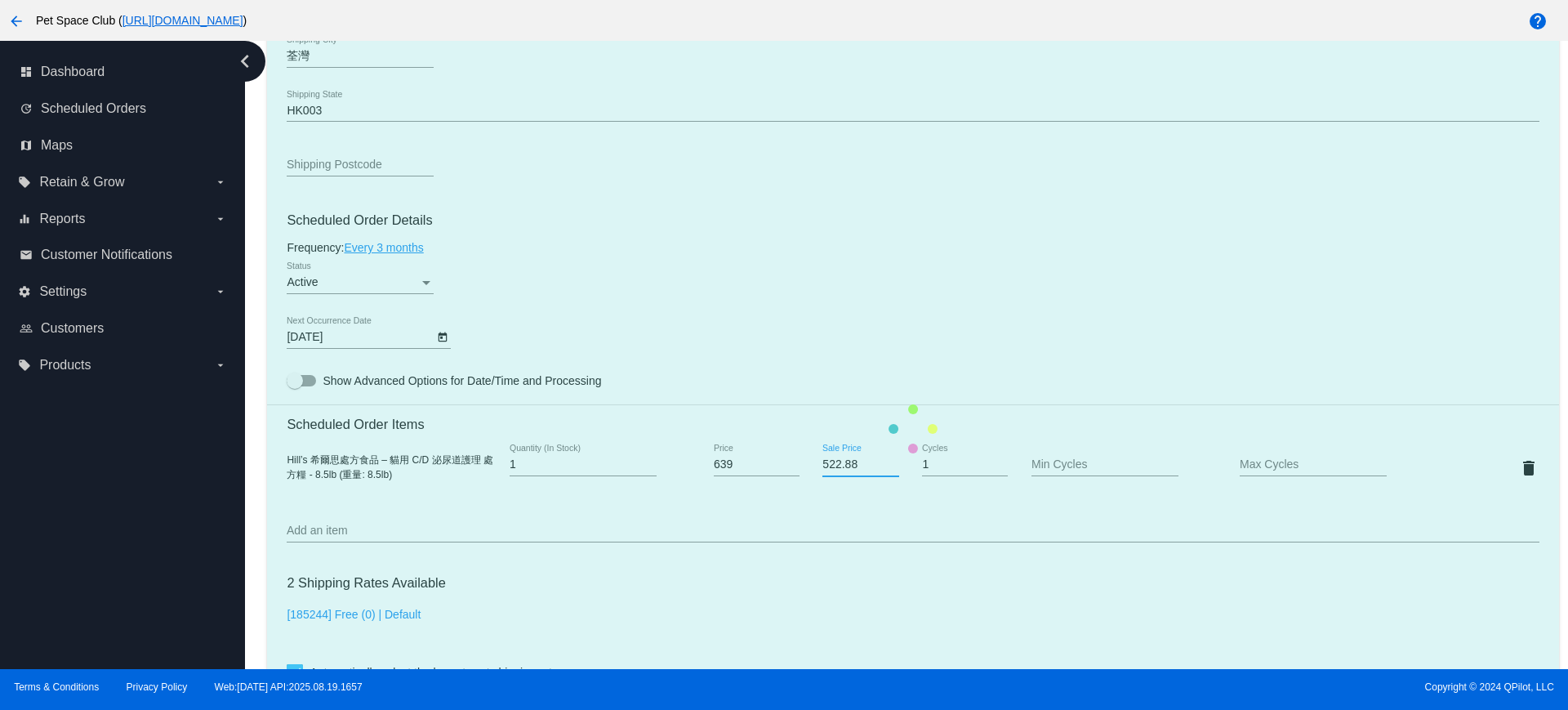
drag, startPoint x: 857, startPoint y: 461, endPoint x: 802, endPoint y: 462, distance: 55.0
click at [802, 462] on mat-card "Customer 5191214: Carson Ho carlsonhks@gmail.com Customer Shipping Enter Shippi…" at bounding box center [912, 429] width 1291 height 1634
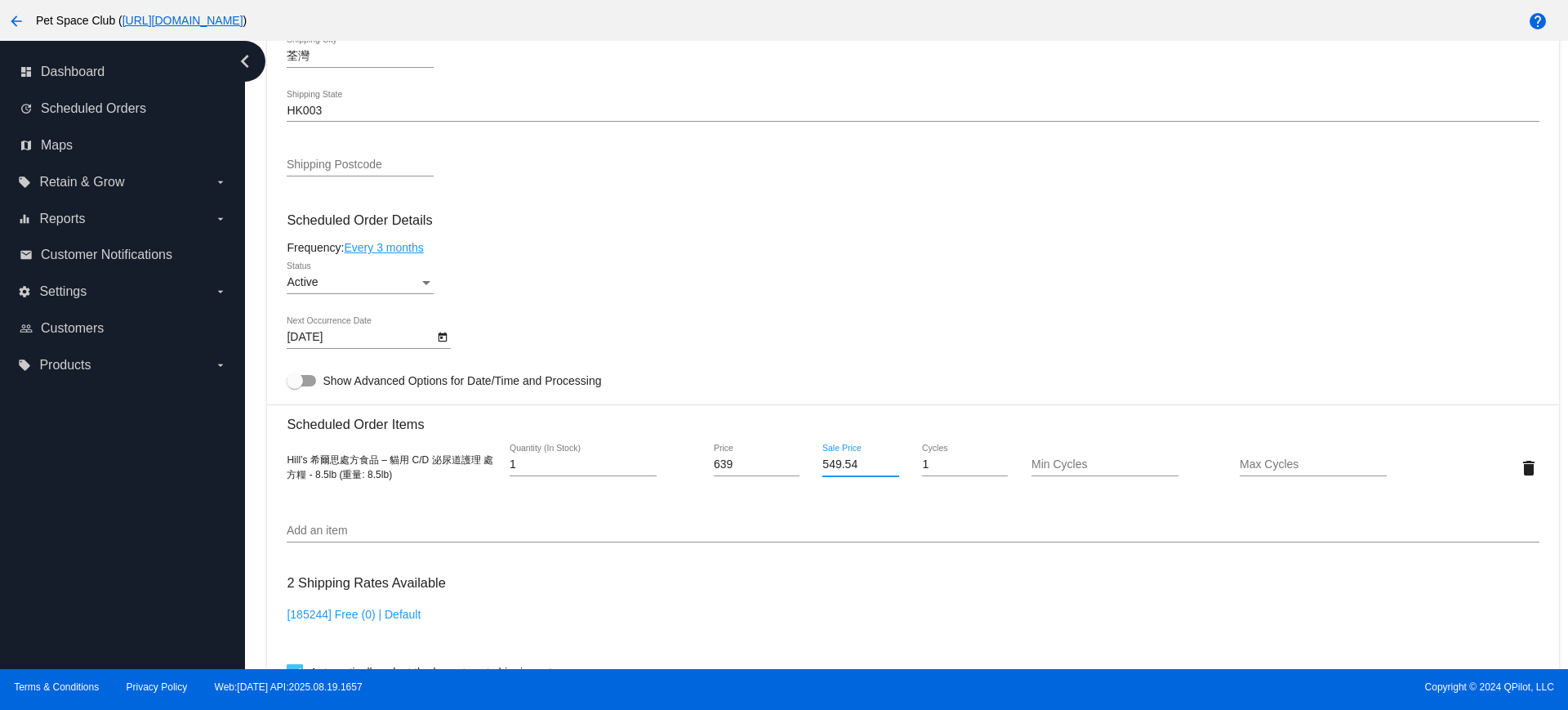
type input "549.54"
click at [771, 509] on mat-card "Customer 5191214: Carson Ho carlsonhks@gmail.com Customer Shipping Enter Shippi…" at bounding box center [912, 429] width 1291 height 1634
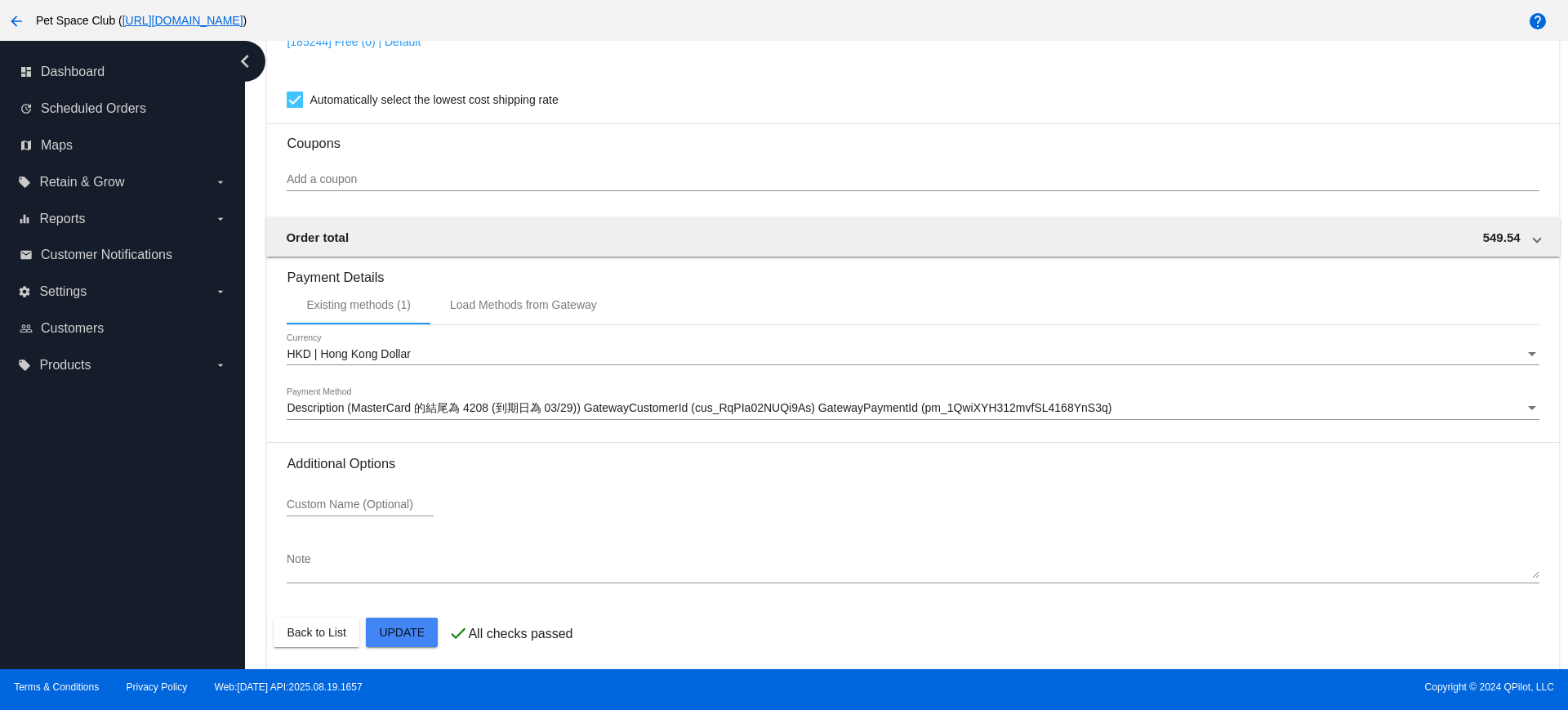
scroll to position [1394, 0]
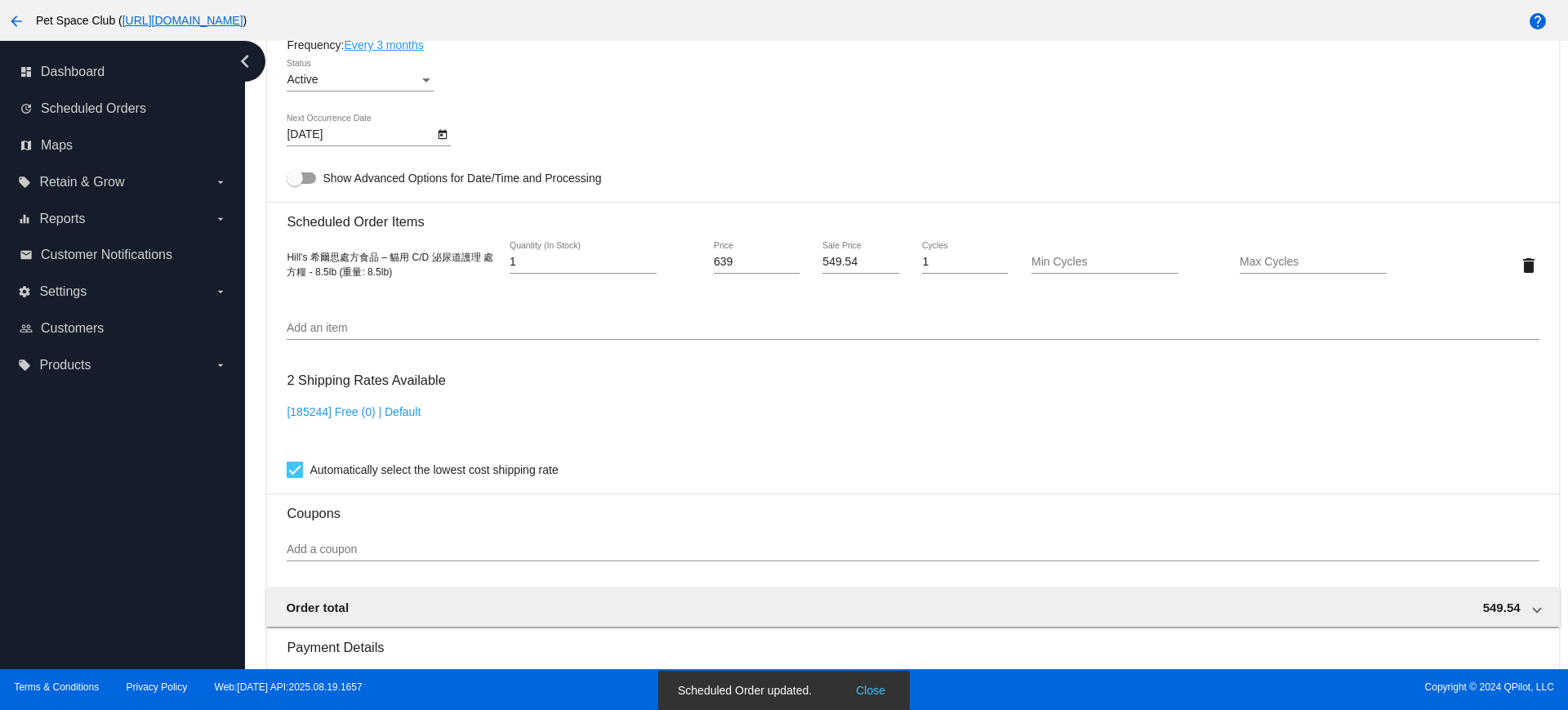
scroll to position [883, 0]
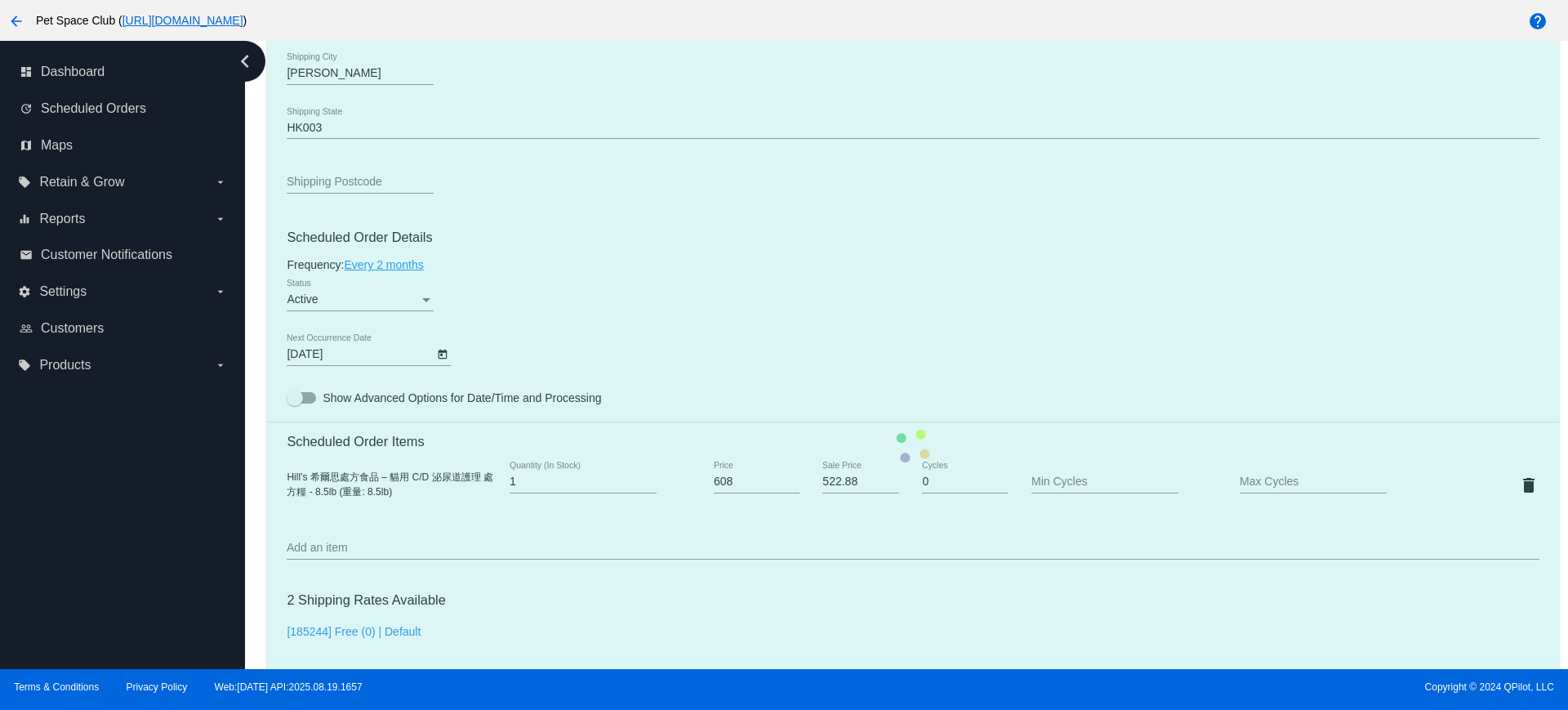
scroll to position [919, 0]
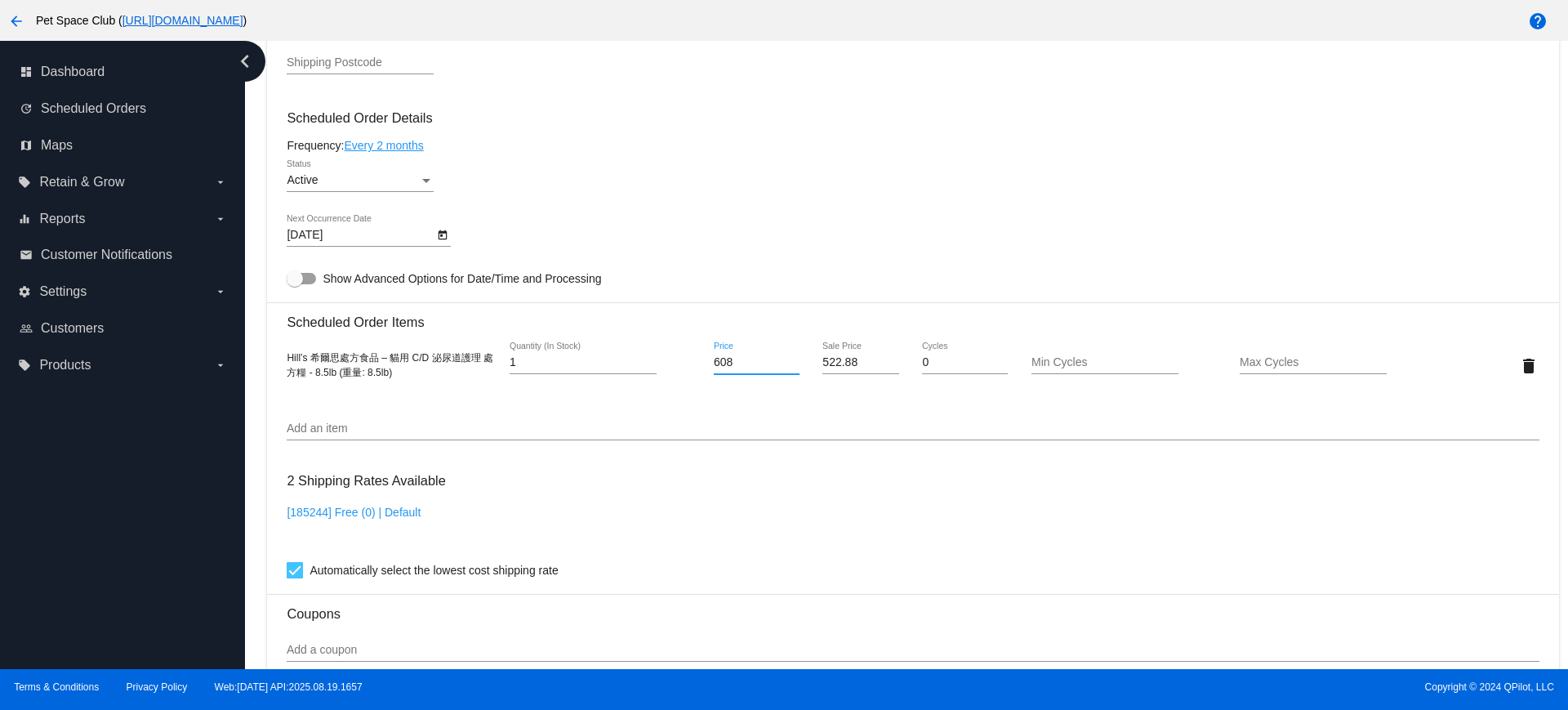
drag, startPoint x: 753, startPoint y: 363, endPoint x: 693, endPoint y: 361, distance: 60.0
click at [693, 361] on div "Hill’s [PERSON_NAME]思處方食品 – 貓用 C/D 泌尿道護理 處方糧 - 8.5lb (重量: 8.5lb) 1 Quantity (In…" at bounding box center [912, 365] width 1251 height 47
type input "639"
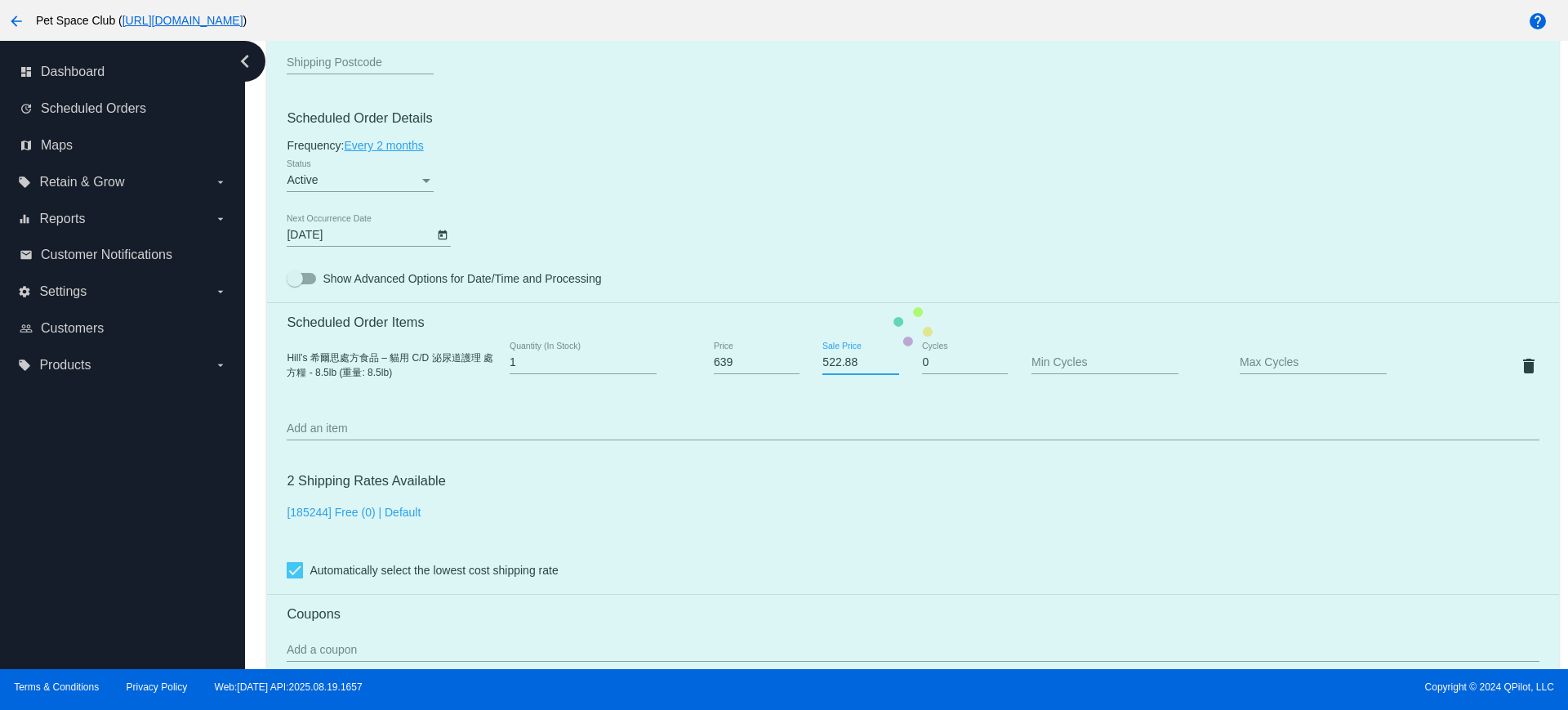
drag, startPoint x: 864, startPoint y: 363, endPoint x: 804, endPoint y: 356, distance: 60.4
click at [804, 356] on mat-card "Customer 6534836: Ivy Li fannie12321@yahoo.com.hk Customer Shipping Enter Shipp…" at bounding box center [912, 327] width 1291 height 1634
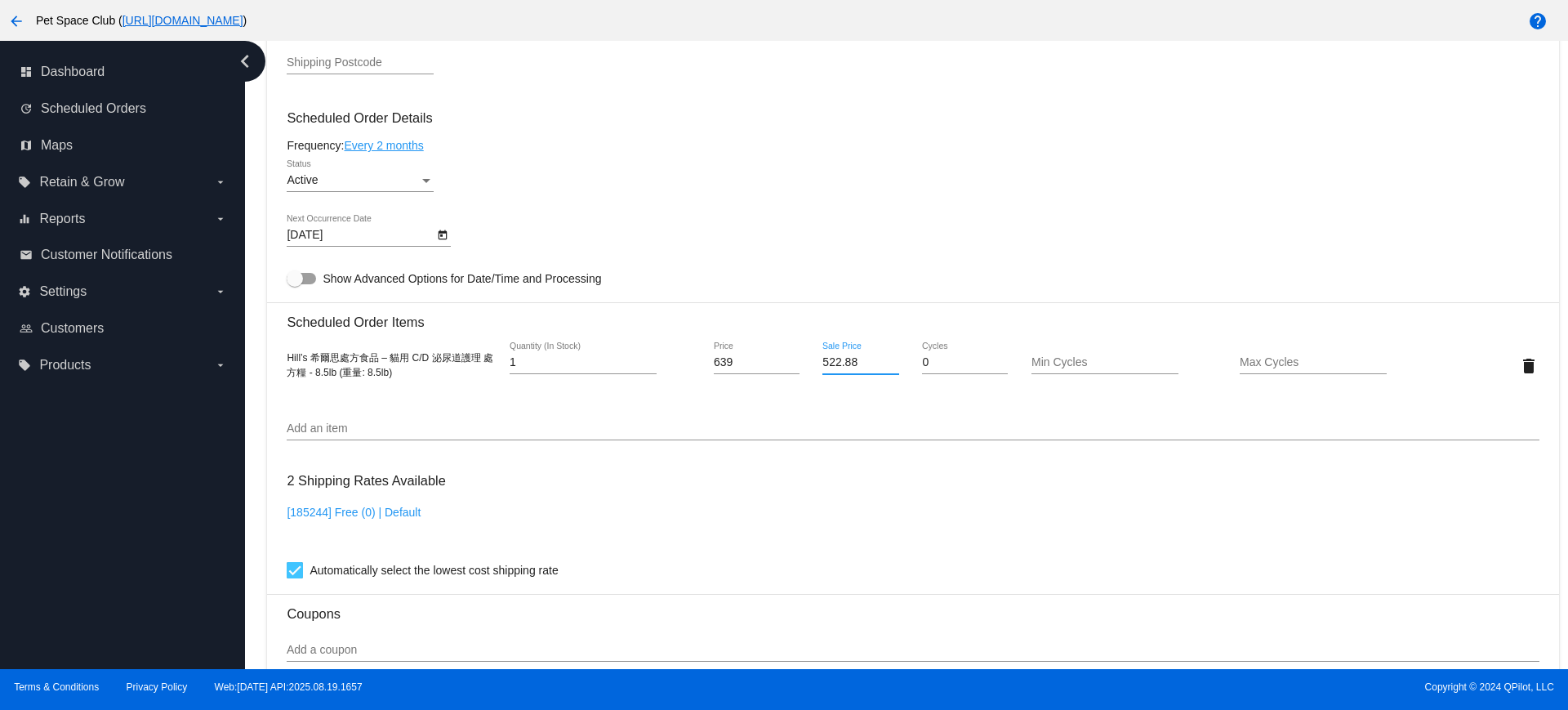
click at [859, 404] on mat-card "Customer 6534836: Ivy Li fannie12321@yahoo.com.hk Customer Shipping Enter Shipp…" at bounding box center [912, 327] width 1291 height 1634
drag, startPoint x: 852, startPoint y: 358, endPoint x: 794, endPoint y: 361, distance: 58.1
click at [794, 360] on div "Hill’s 希爾思處方食品 – 貓用 C/D 泌尿道護理 處方糧 - 8.5lb (重量: 8.5lb) 1 Quantity (In Stock) 639…" at bounding box center [912, 365] width 1251 height 47
type input "549.54"
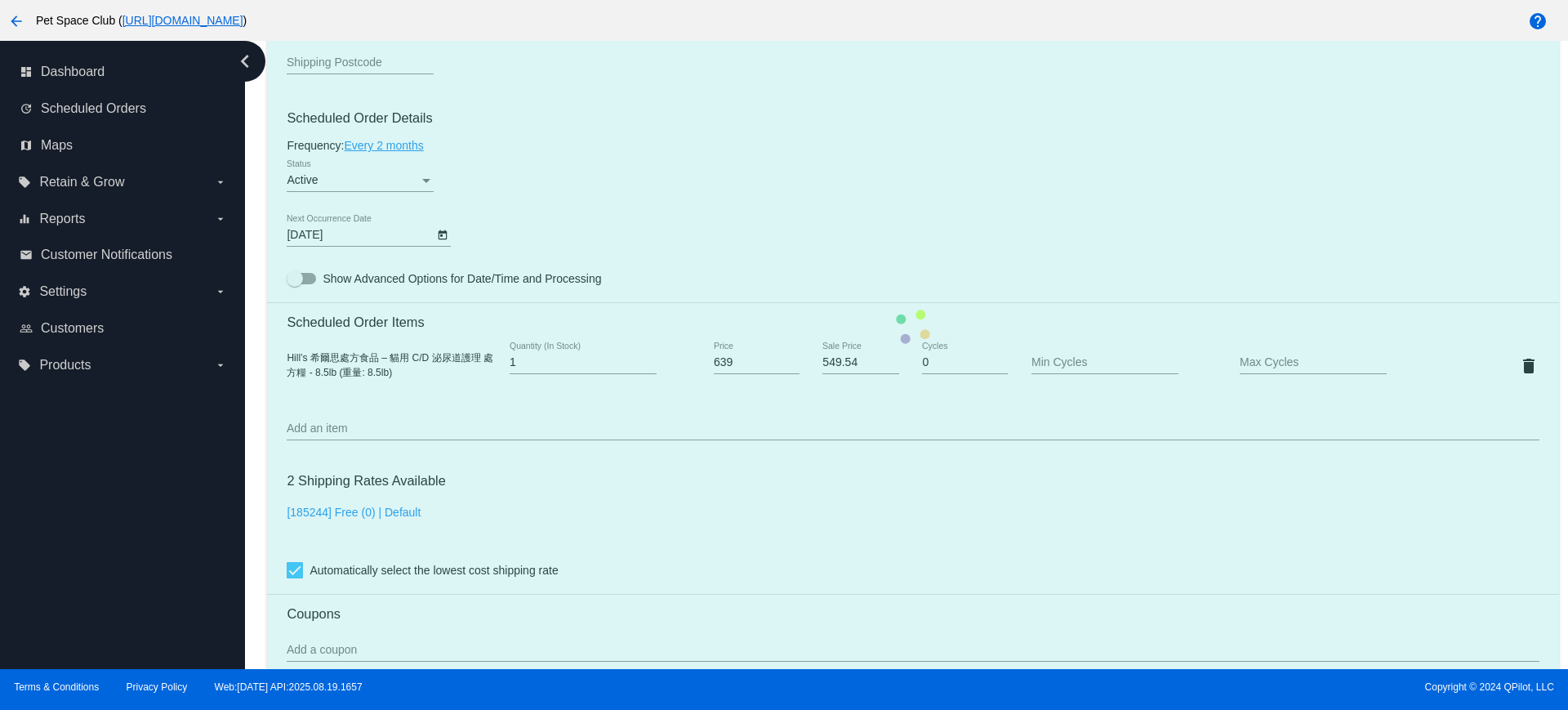
click at [729, 396] on mat-card "Customer 6534836: Ivy Li fannie12321@yahoo.com.hk Customer Shipping Enter Shipp…" at bounding box center [912, 327] width 1291 height 1634
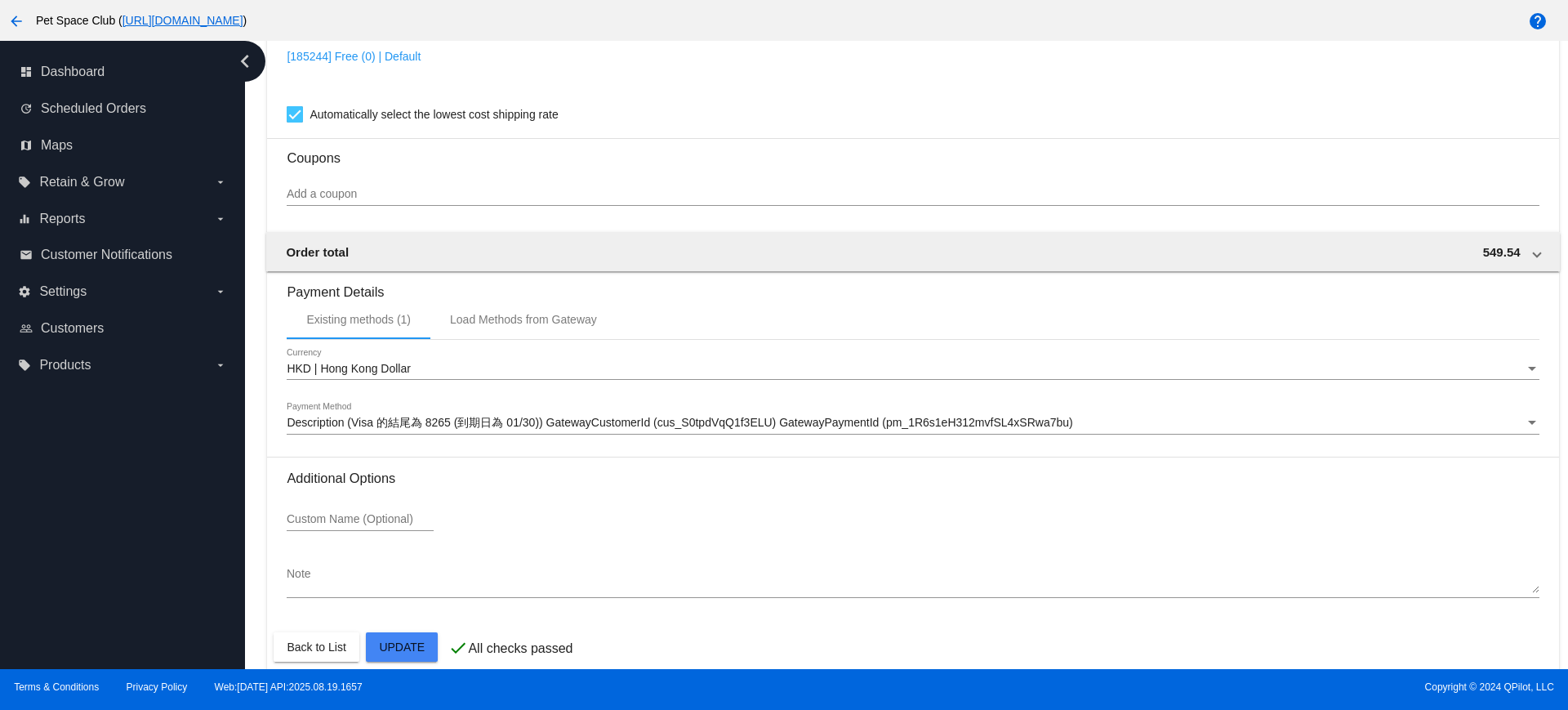
scroll to position [1394, 0]
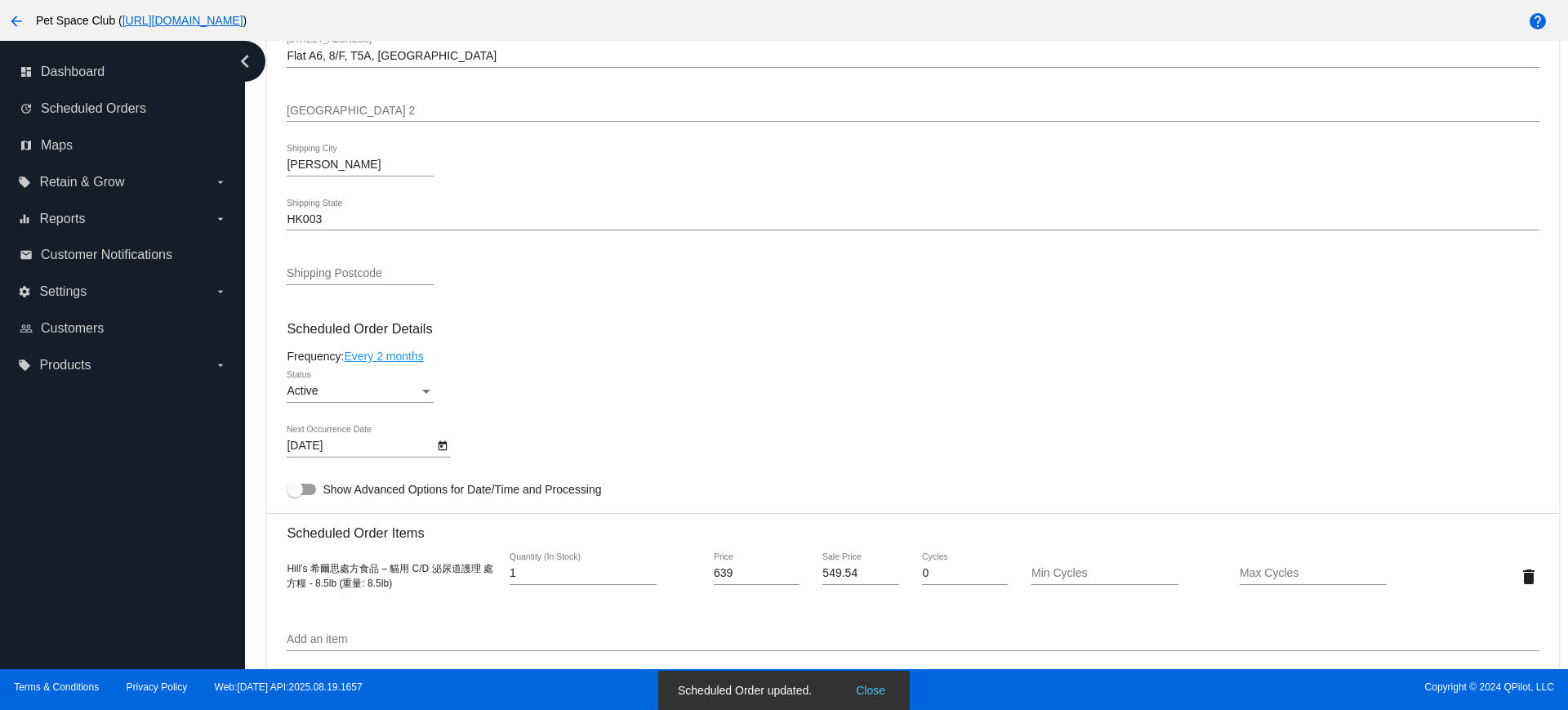
scroll to position [679, 0]
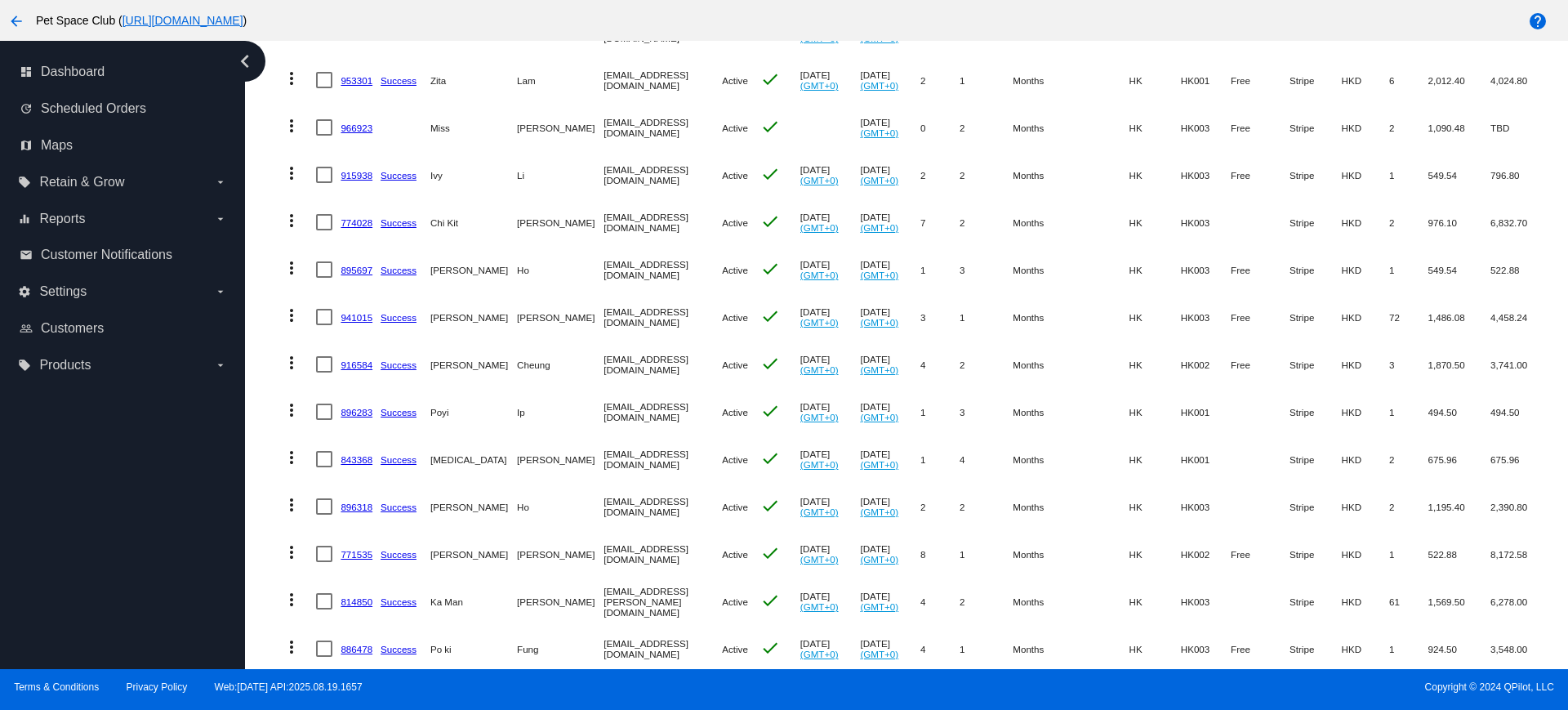
scroll to position [307, 0]
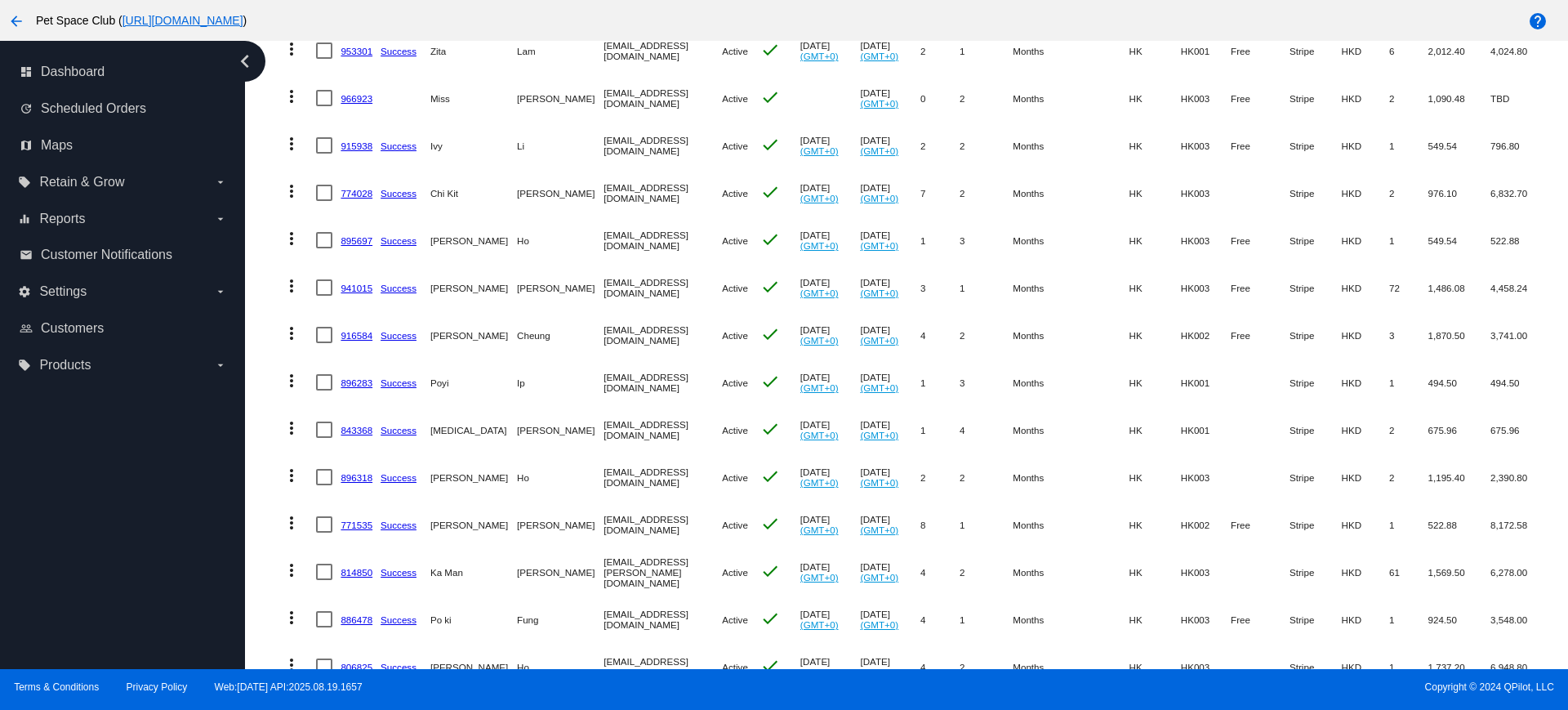
click at [251, 375] on div "Dashboard Scheduled Orders Scheduled Orders add Status: Active (290) Paused (12…" at bounding box center [907, 355] width 1323 height 628
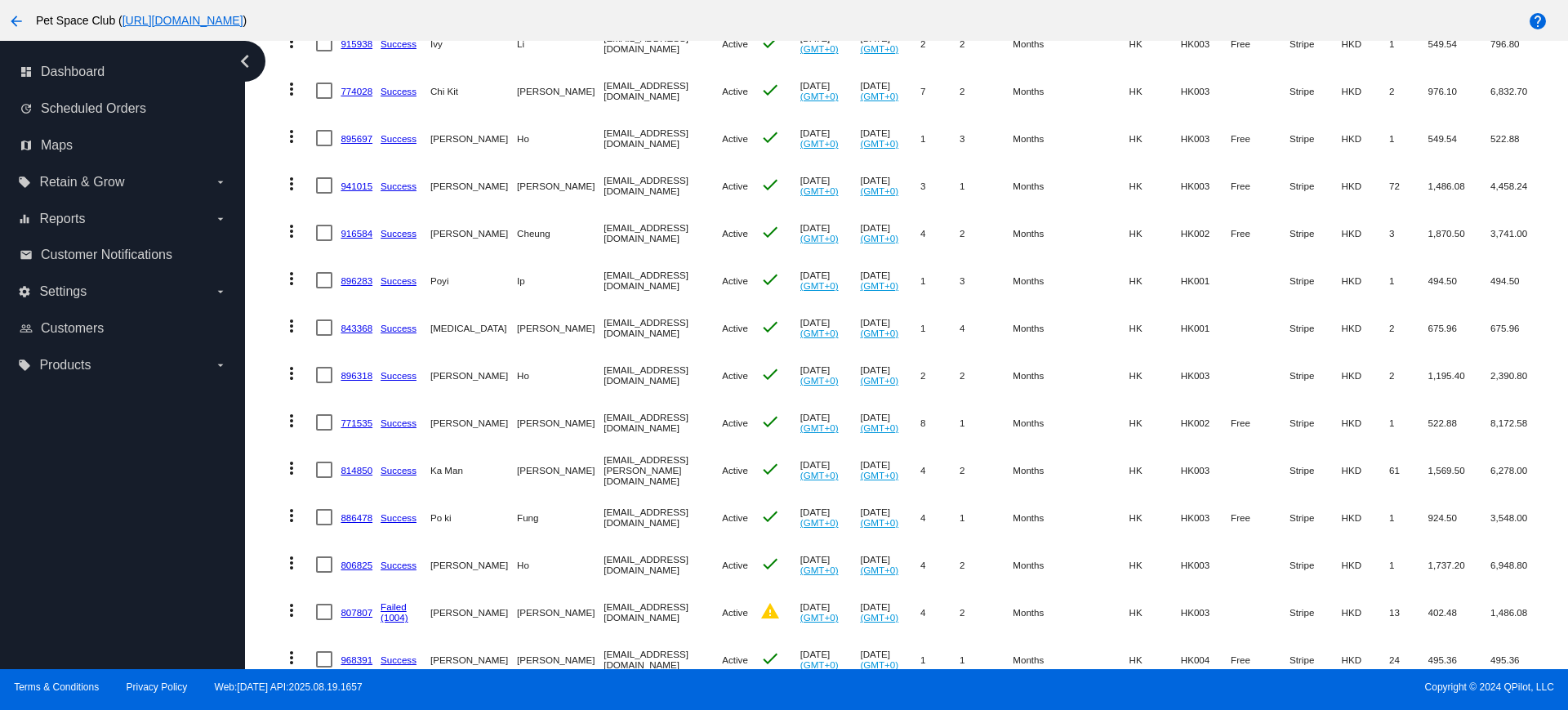
scroll to position [511, 0]
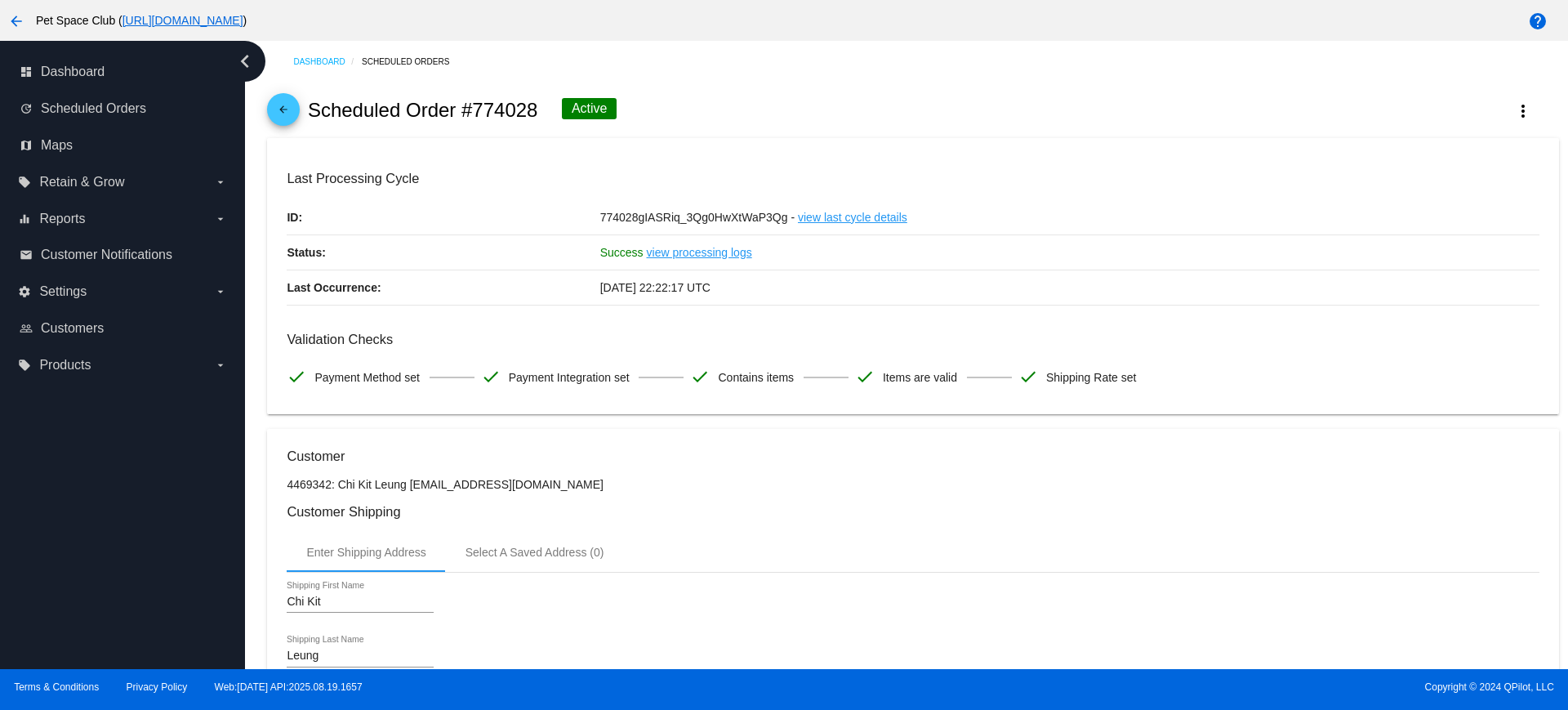
drag, startPoint x: 538, startPoint y: 110, endPoint x: 474, endPoint y: 105, distance: 64.2
click at [474, 105] on div "arrow_back Scheduled Order #774028 Active more_vert" at bounding box center [912, 110] width 1291 height 56
copy h2 "774028"
click at [799, 106] on div "arrow_back Scheduled Order #774028 Active more_vert" at bounding box center [912, 110] width 1291 height 56
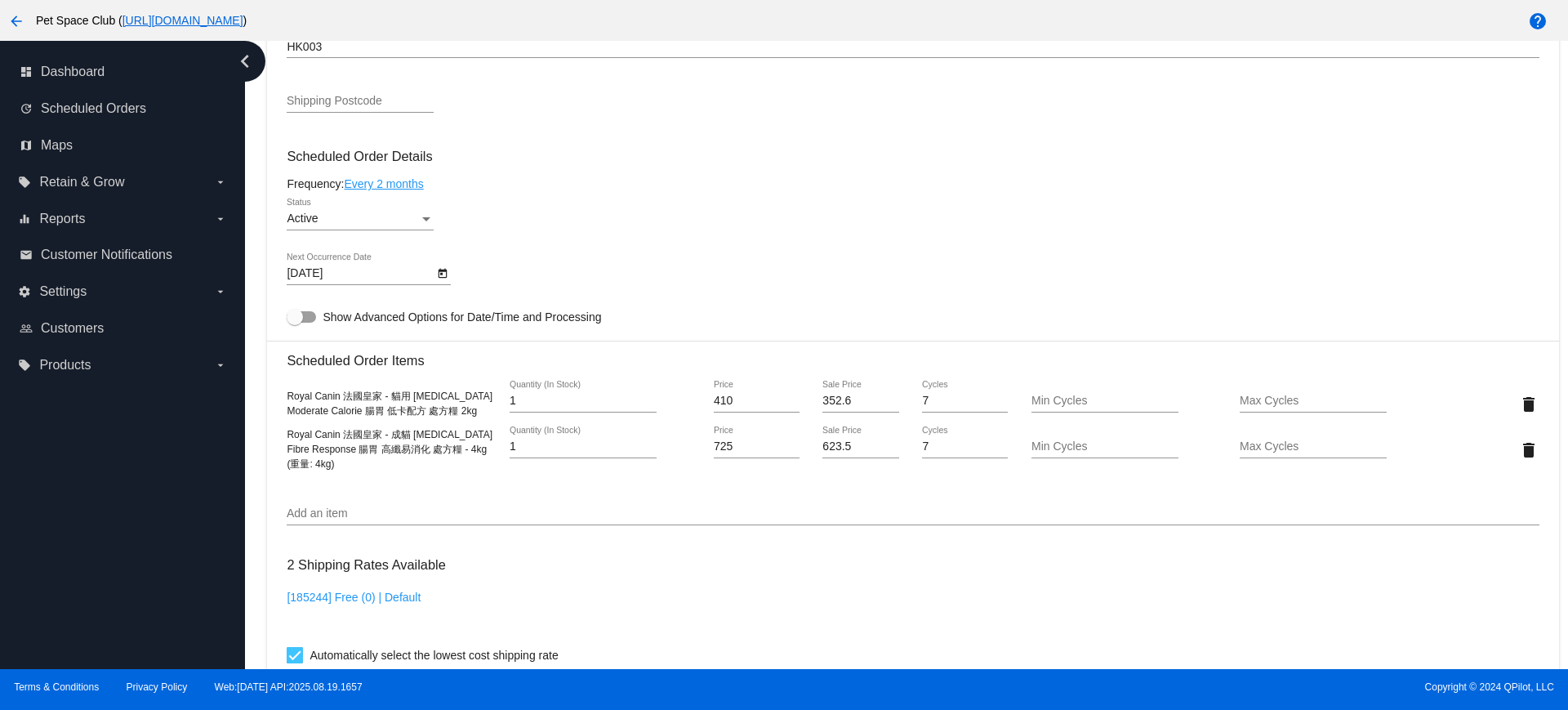
scroll to position [817, 0]
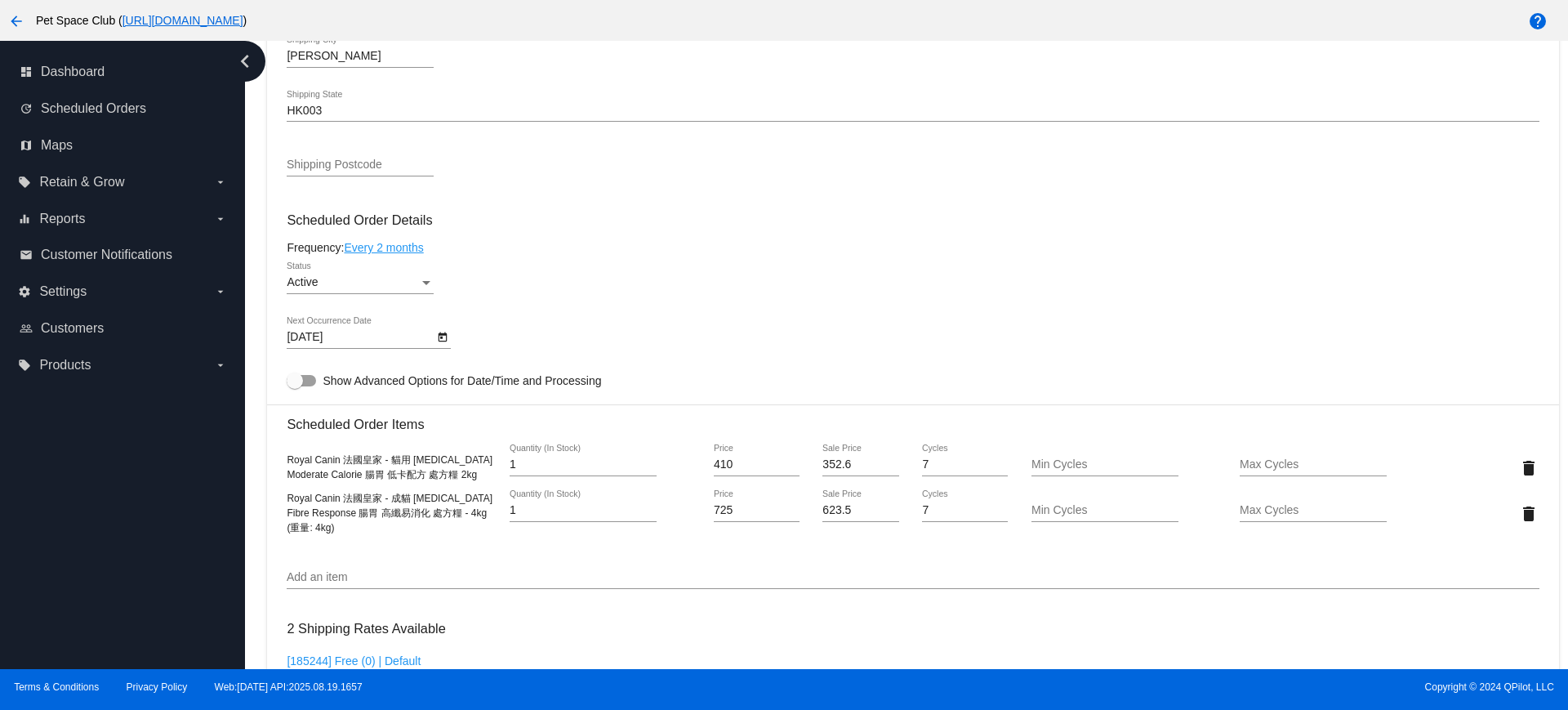
drag, startPoint x: 390, startPoint y: 486, endPoint x: 454, endPoint y: 479, distance: 64.4
click at [390, 486] on div "Royal Canin 法國皇家 - 貓用 Gastrointestinal Moderate Calorie 腸胃 低卡配方 處方糧 2kg 1 Quant…" at bounding box center [912, 467] width 1251 height 47
drag, startPoint x: 492, startPoint y: 475, endPoint x: 324, endPoint y: 464, distance: 168.4
click at [283, 454] on mat-card "Customer 4469342: Chi Kit Leung ryoma_lok@yahoo.com.hk Customer Shipping Enter …" at bounding box center [912, 452] width 1291 height 1680
copy div "Royal Canin 法國皇家 - 貓用 Gastrointestinal Moderate Calorie 腸胃 低卡配方 處方糧 2kg"
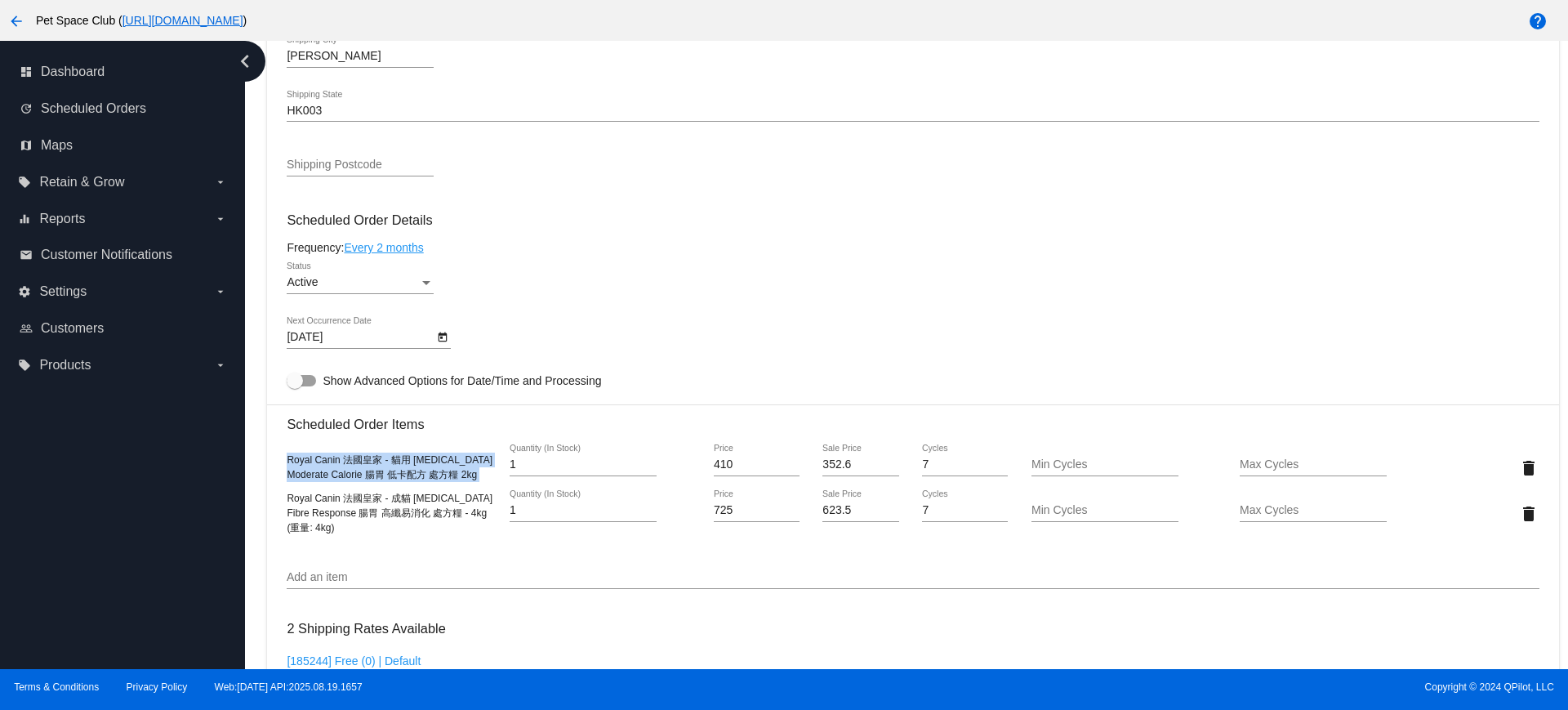
copy div "Royal Canin 法國皇家 - 貓用 Gastrointestinal Moderate Calorie 腸胃 低卡配方 處方糧 2kg"
drag, startPoint x: 343, startPoint y: 527, endPoint x: 286, endPoint y: 504, distance: 61.5
click at [286, 504] on div "Royal Canin 法國皇家 - 成貓 Gastrointestinal Fibre Response 腸胃 高纖易消化 處方糧 - 4kg (重量: 4…" at bounding box center [390, 513] width 209 height 44
copy span "Royal Canin 法國皇家 - 成貓 Gastrointestinal Fibre Response 腸胃 高纖易消化 處方糧 - 4kg (重量: 4…"
click at [256, 496] on div "Dashboard Scheduled Orders arrow_back Scheduled Order #774028 Active more_vert …" at bounding box center [907, 355] width 1323 height 628
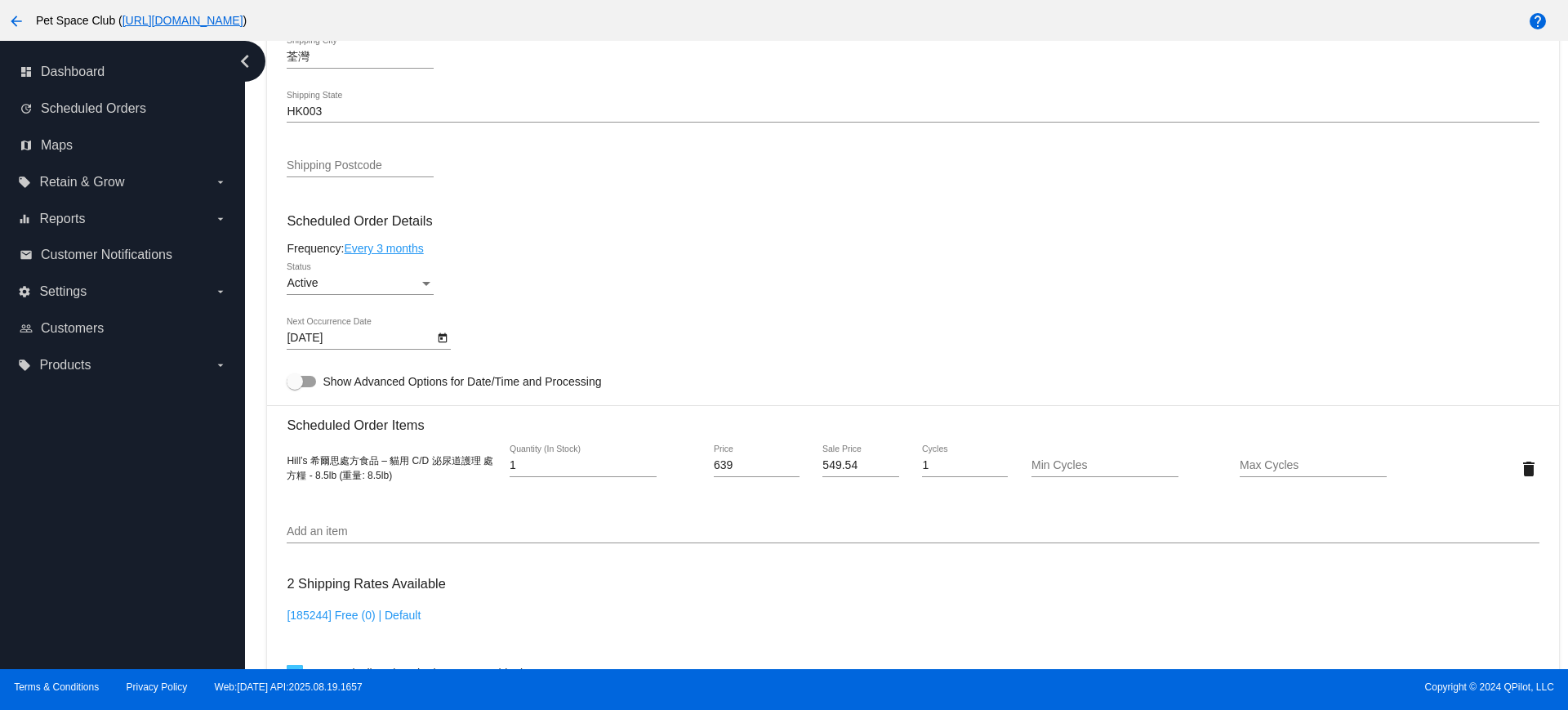
scroll to position [817, 0]
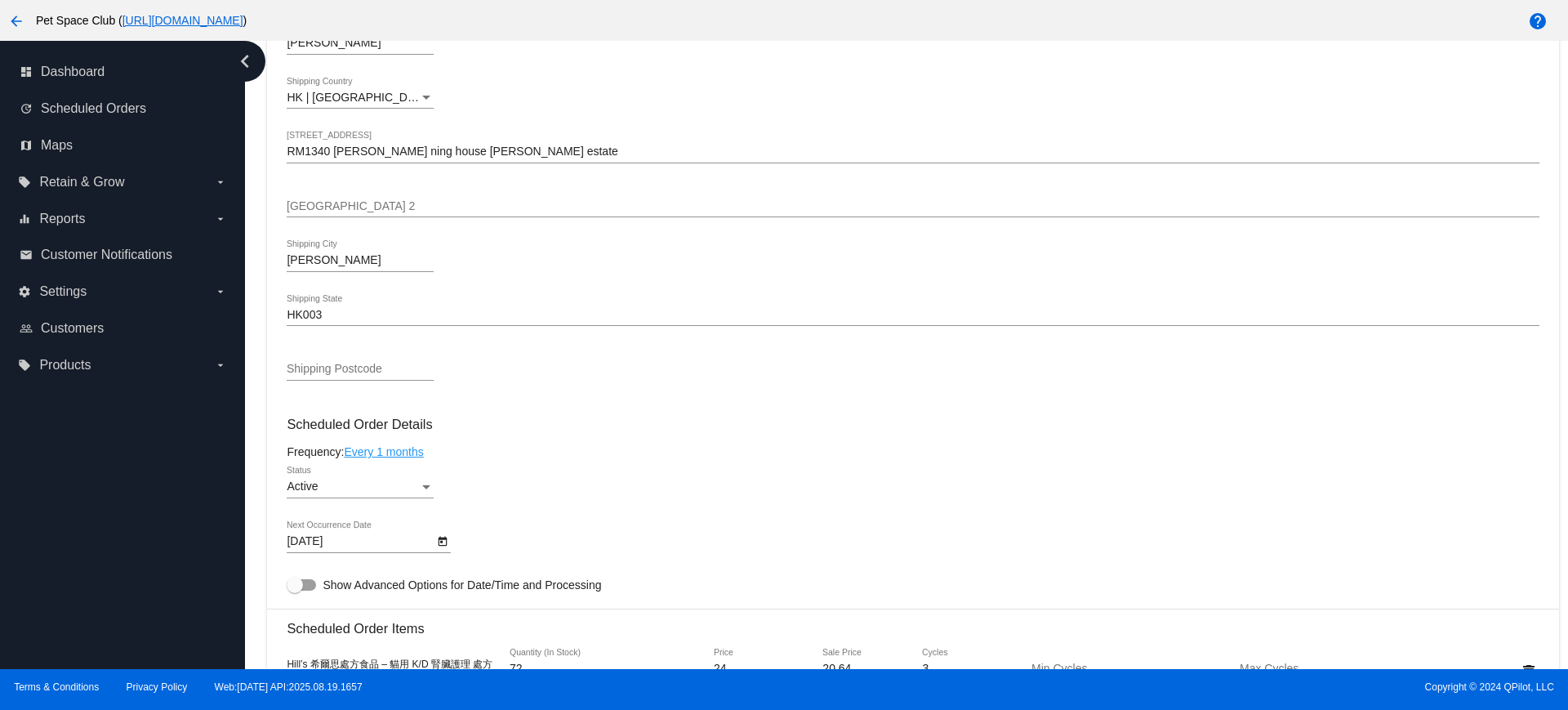
scroll to position [817, 0]
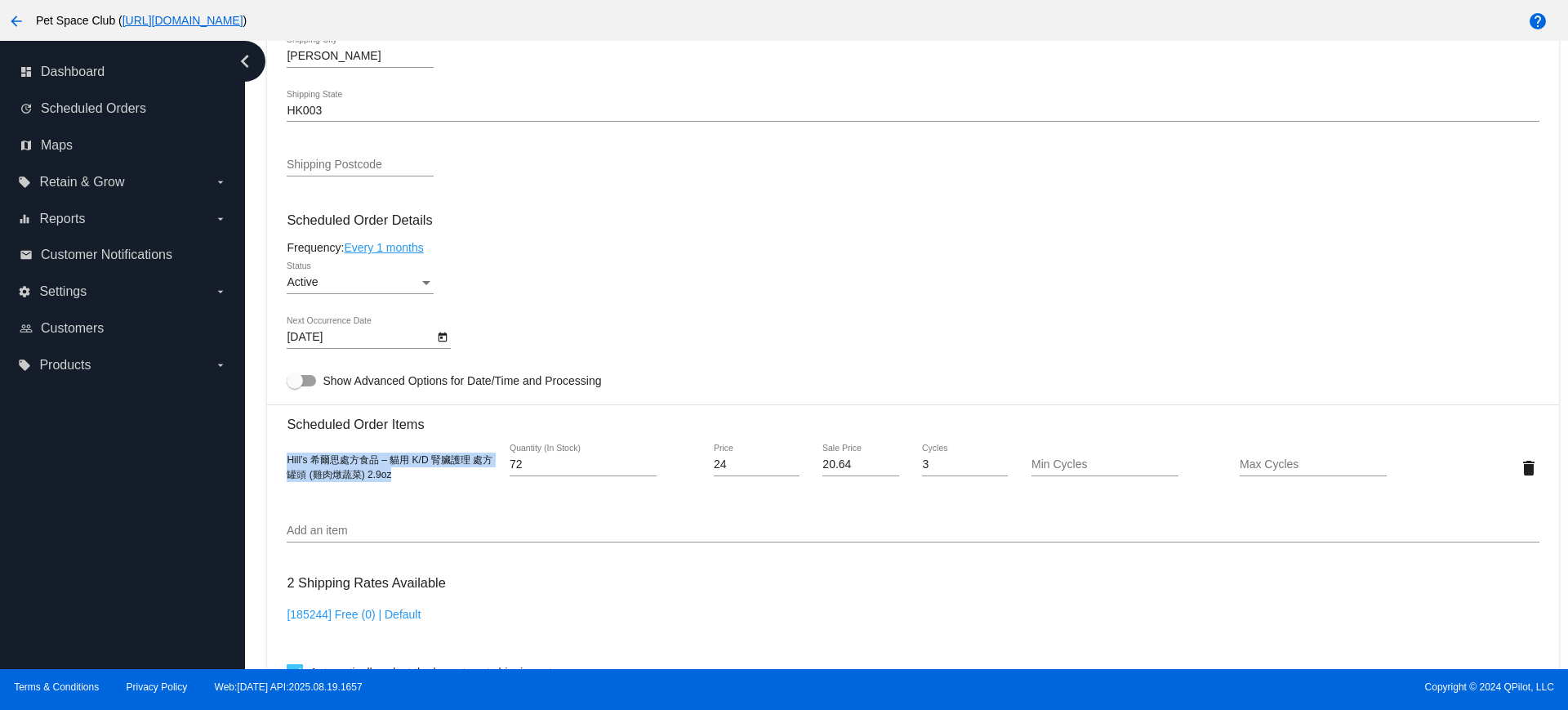
drag, startPoint x: 399, startPoint y: 479, endPoint x: 276, endPoint y: 459, distance: 124.6
click at [276, 459] on mat-card "Customer 6558059: jessica yeung jessicapoyuk@yahoo.com.hk Customer Shipping Ent…" at bounding box center [912, 429] width 1291 height 1634
copy span "Hill’s 希爾思處方食品 – 貓用 K/D 腎臟護理 處方罐頭 (雞肉燉蔬菜) 2.9oz"
click at [492, 509] on mat-card-content "Customer 6558059: jessica yeung jessicapoyuk@yahoo.com.hk Customer Shipping Ent…" at bounding box center [912, 401] width 1251 height 1540
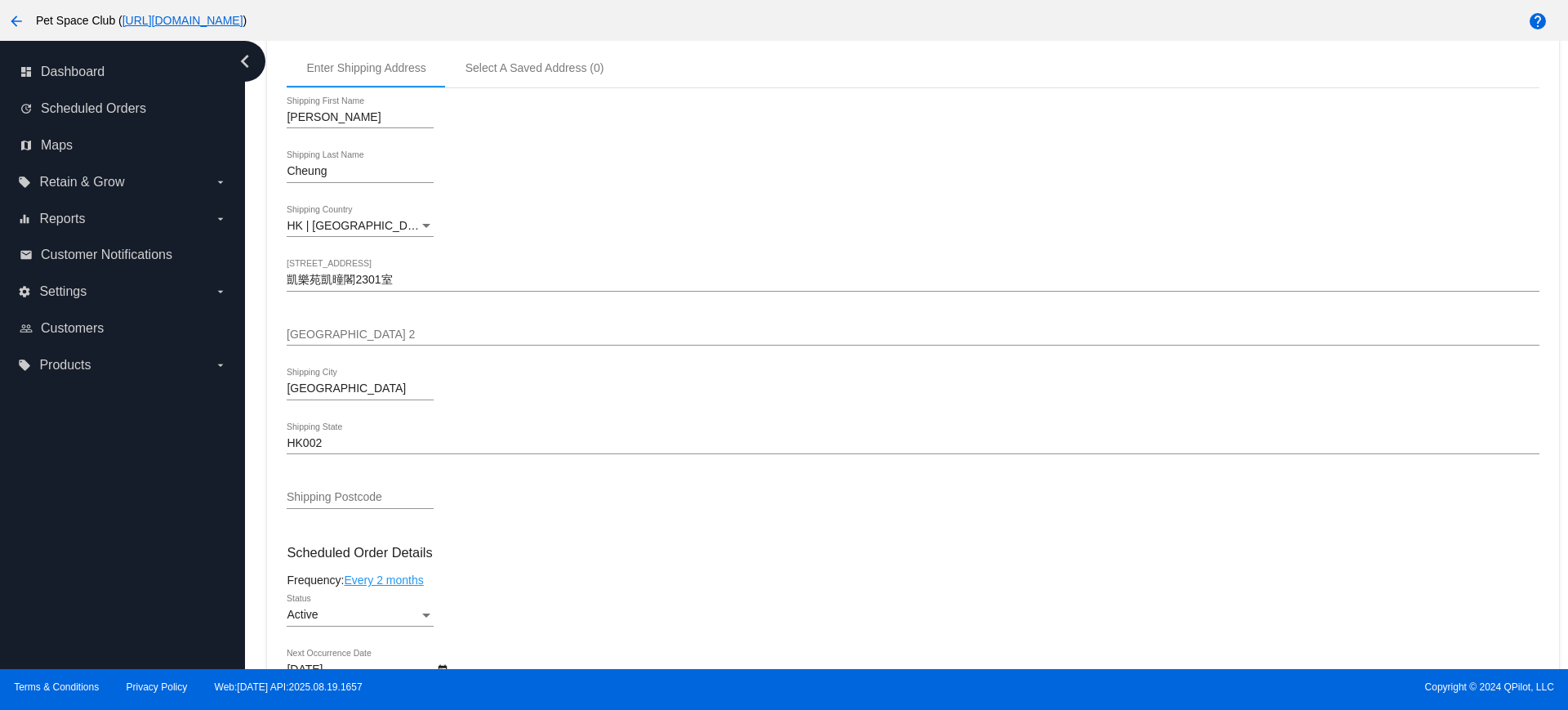
scroll to position [715, 0]
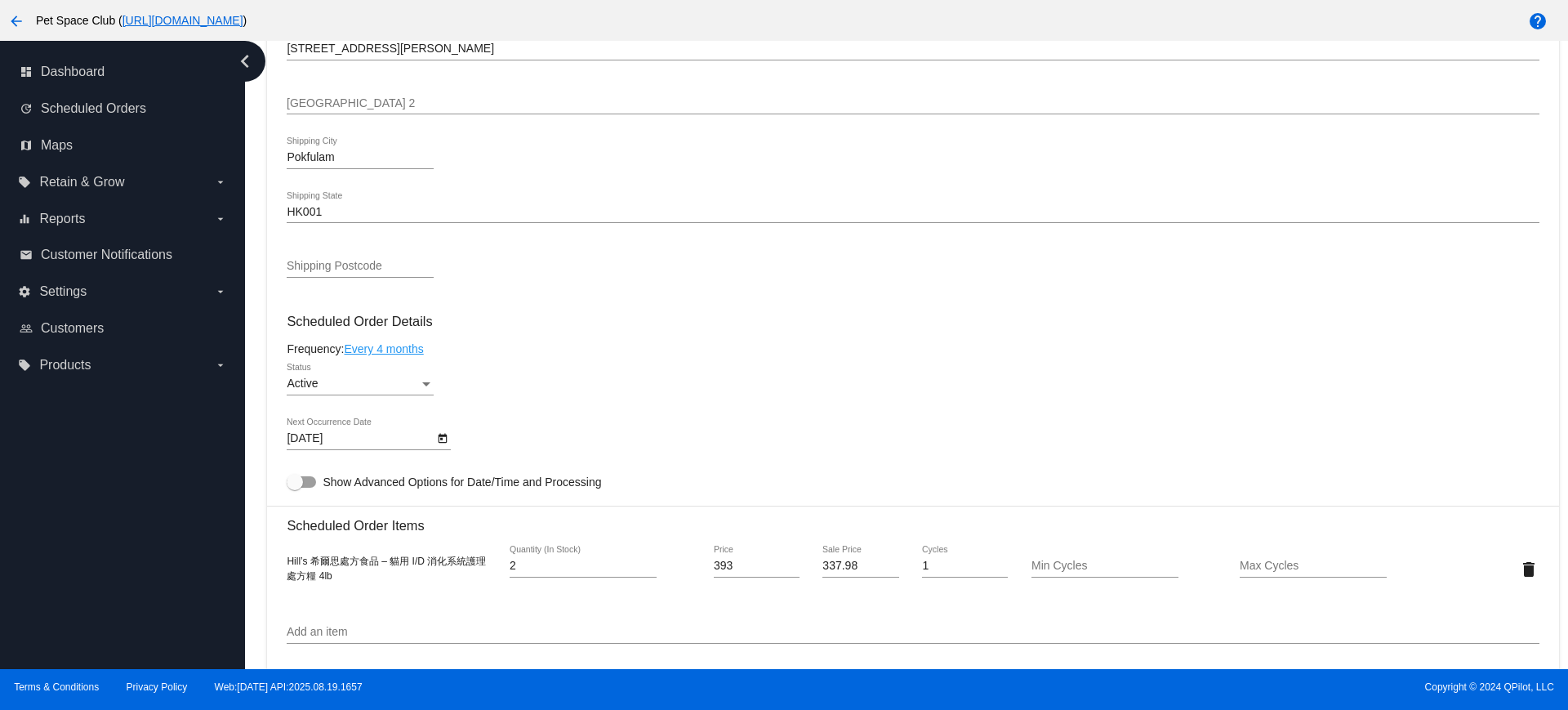
scroll to position [817, 0]
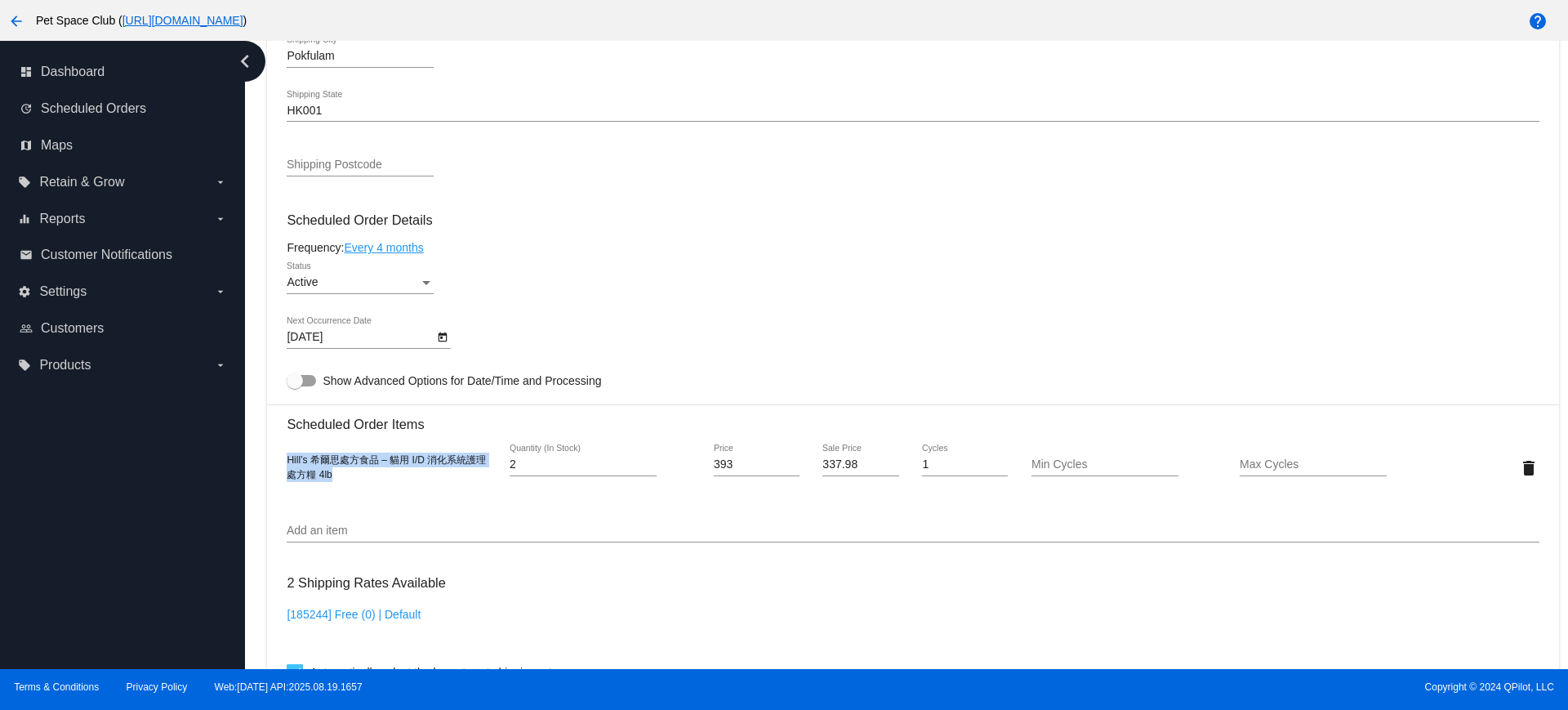
drag, startPoint x: 340, startPoint y: 471, endPoint x: 282, endPoint y: 456, distance: 59.9
click at [282, 456] on mat-card "Customer 5851413: Nikita Chan nikita1103@hotmail.com Customer Shipping Enter Sh…" at bounding box center [912, 429] width 1291 height 1634
copy span "Hill’s 希爾思處方食品 – 貓用 I/D 消化系統護理 處方糧 4lb"
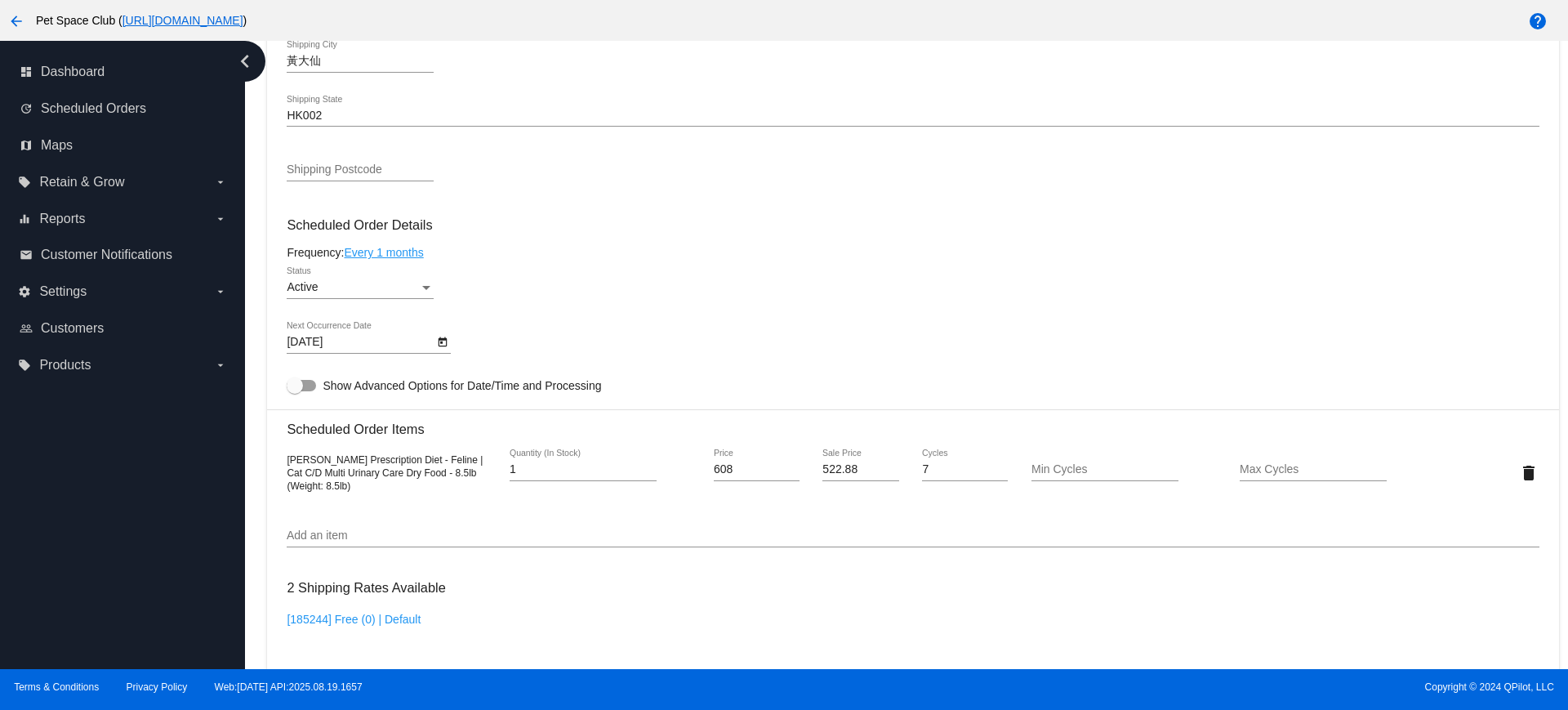
scroll to position [817, 0]
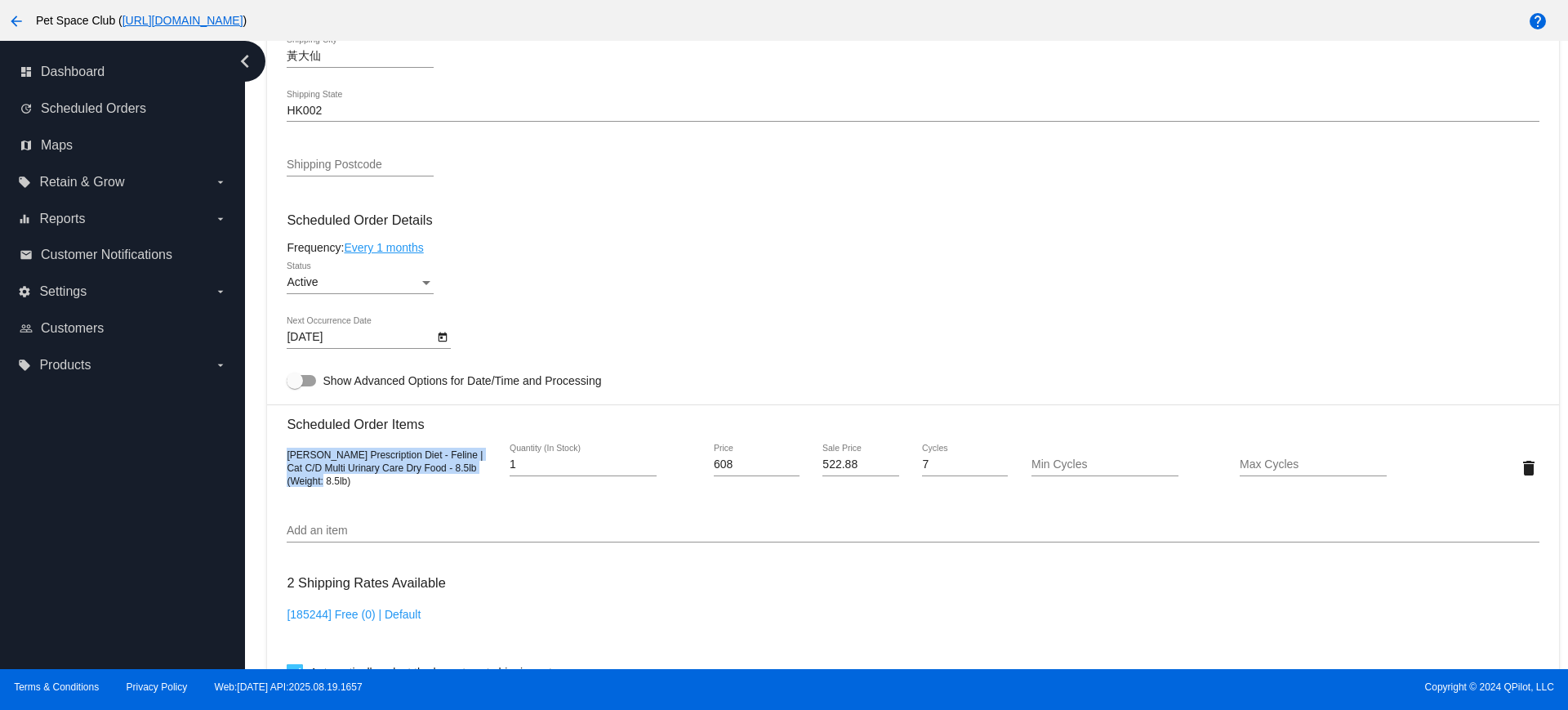
drag, startPoint x: 287, startPoint y: 456, endPoint x: 481, endPoint y: 481, distance: 195.6
click at [481, 481] on div "Hill's Prescription Diet - Feline | Cat C/D Multi Urinary Care Dry Food - 8.5lb…" at bounding box center [912, 467] width 1251 height 47
copy span "Hill's Prescription Diet - Feline | Cat C/D Multi Urinary Care Dry Food - 8.5lb…"
click at [712, 320] on div "8/27/2025 Next Occurrence Date" at bounding box center [912, 339] width 1251 height 47
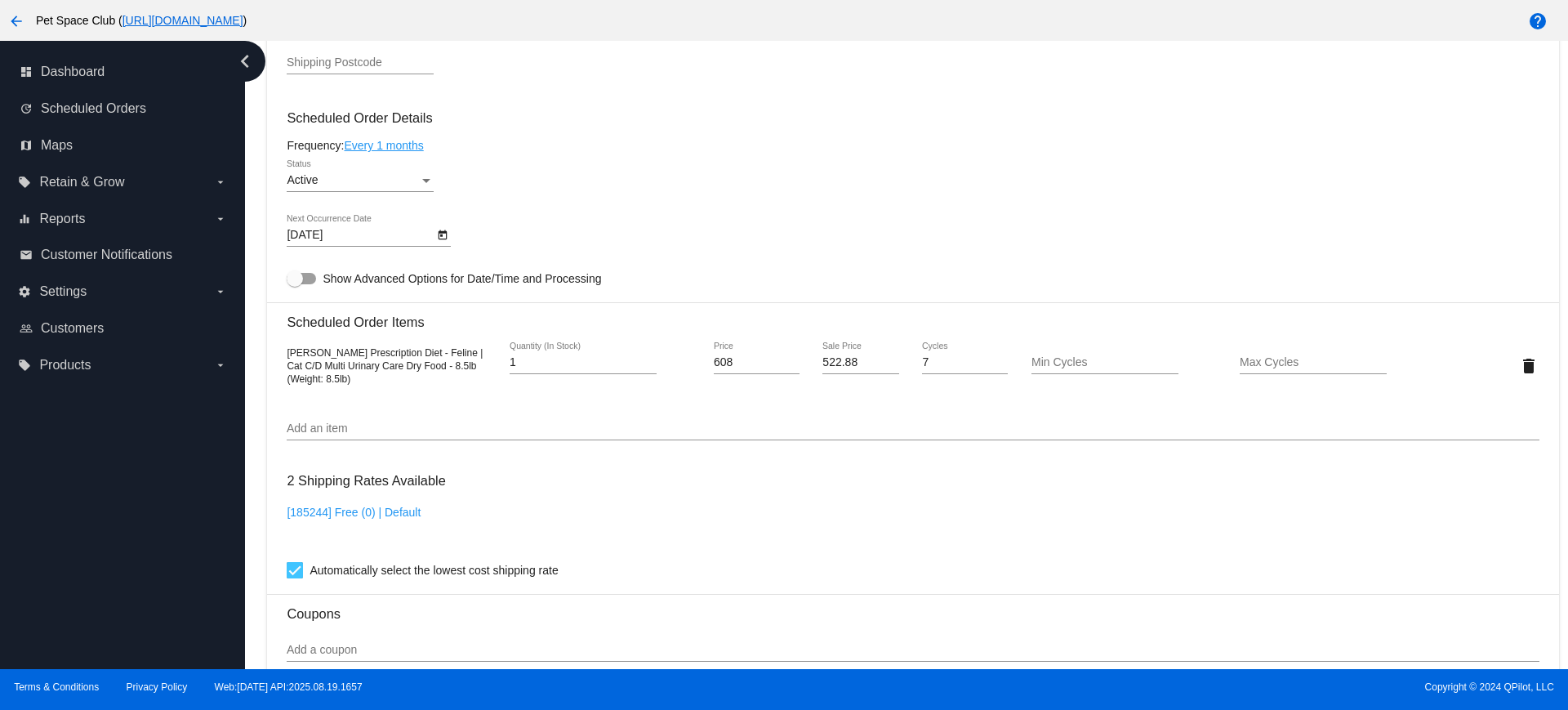
click at [254, 402] on div "Dashboard Scheduled Orders arrow_back Scheduled Order #771535 Active more_vert …" at bounding box center [907, 355] width 1323 height 628
drag, startPoint x: 734, startPoint y: 362, endPoint x: 692, endPoint y: 362, distance: 42.0
click at [692, 362] on div "Hill's Prescription Diet - Feline | Cat C/D Multi Urinary Care Dry Food - 8.5lb…" at bounding box center [912, 365] width 1251 height 47
type input "639"
click at [852, 369] on mat-card "Customer 5187478: Joe Liu chingyan0101@gmail.com Customer Shipping Enter Shippi…" at bounding box center [912, 327] width 1291 height 1634
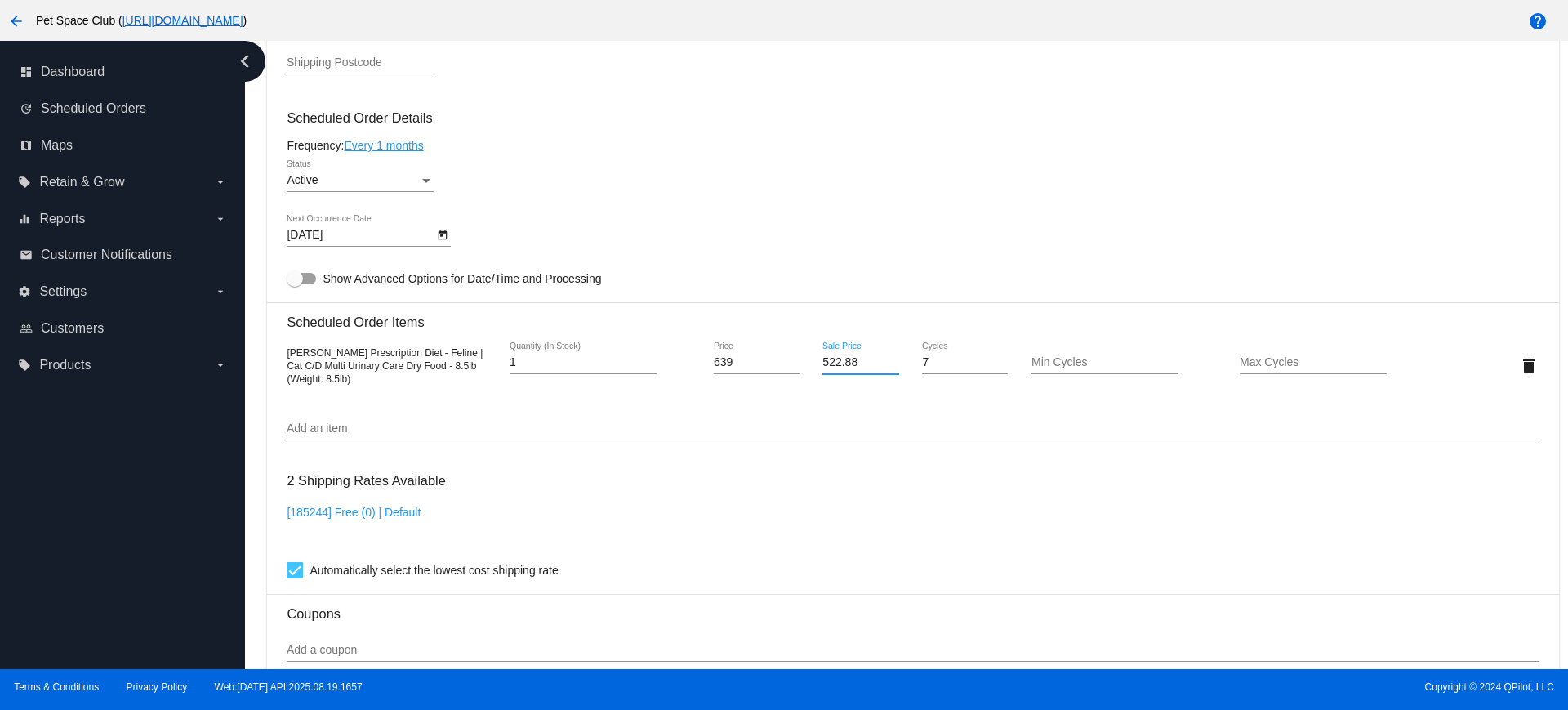
drag, startPoint x: 858, startPoint y: 361, endPoint x: 773, endPoint y: 354, distance: 85.3
click at [773, 354] on div "Hill's Prescription Diet - Feline | Cat C/D Multi Urinary Care Dry Food - 8.5lb…" at bounding box center [912, 365] width 1251 height 47
type input "549.54"
click at [806, 410] on mat-card "Customer 5187478: Joe Liu chingyan0101@gmail.com Customer Shipping Enter Shippi…" at bounding box center [912, 327] width 1291 height 1634
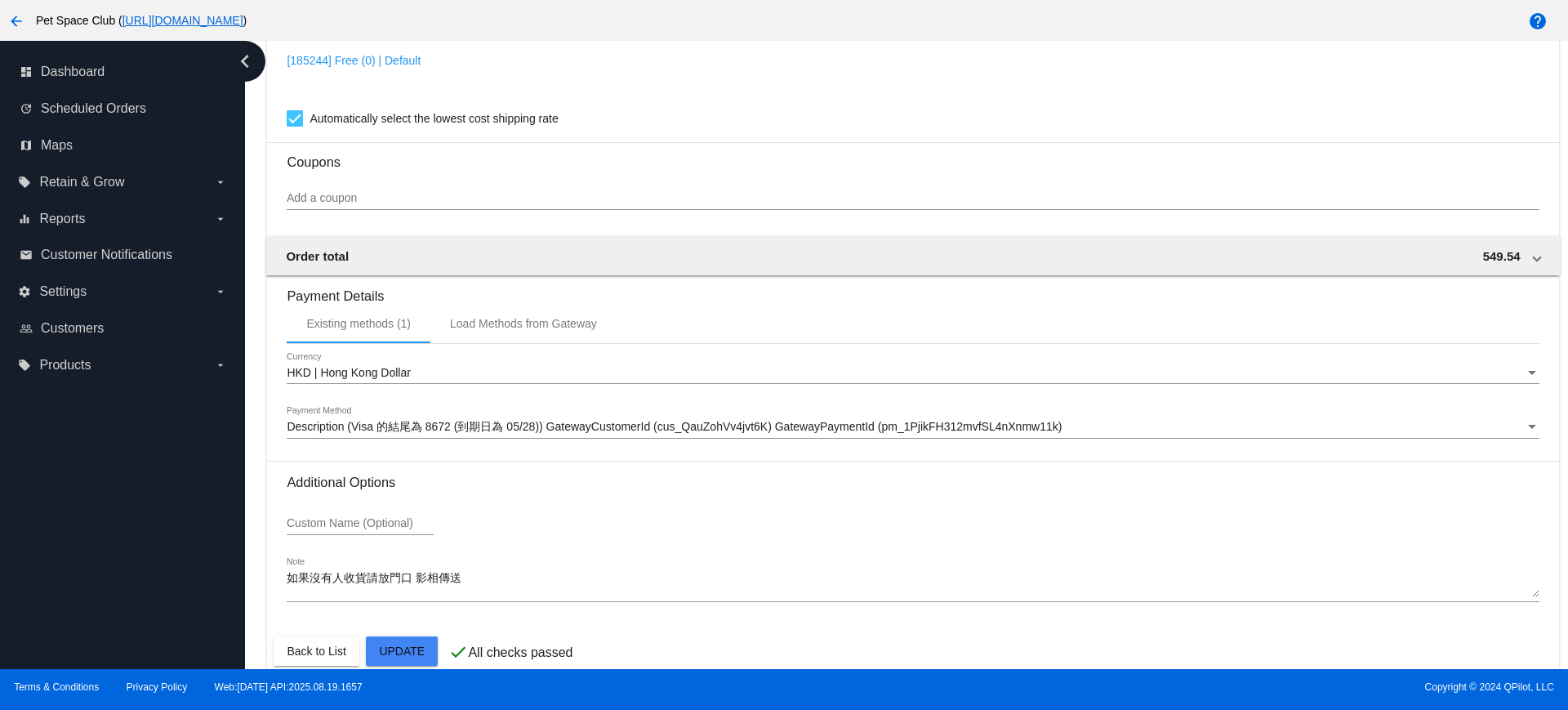
scroll to position [1394, 0]
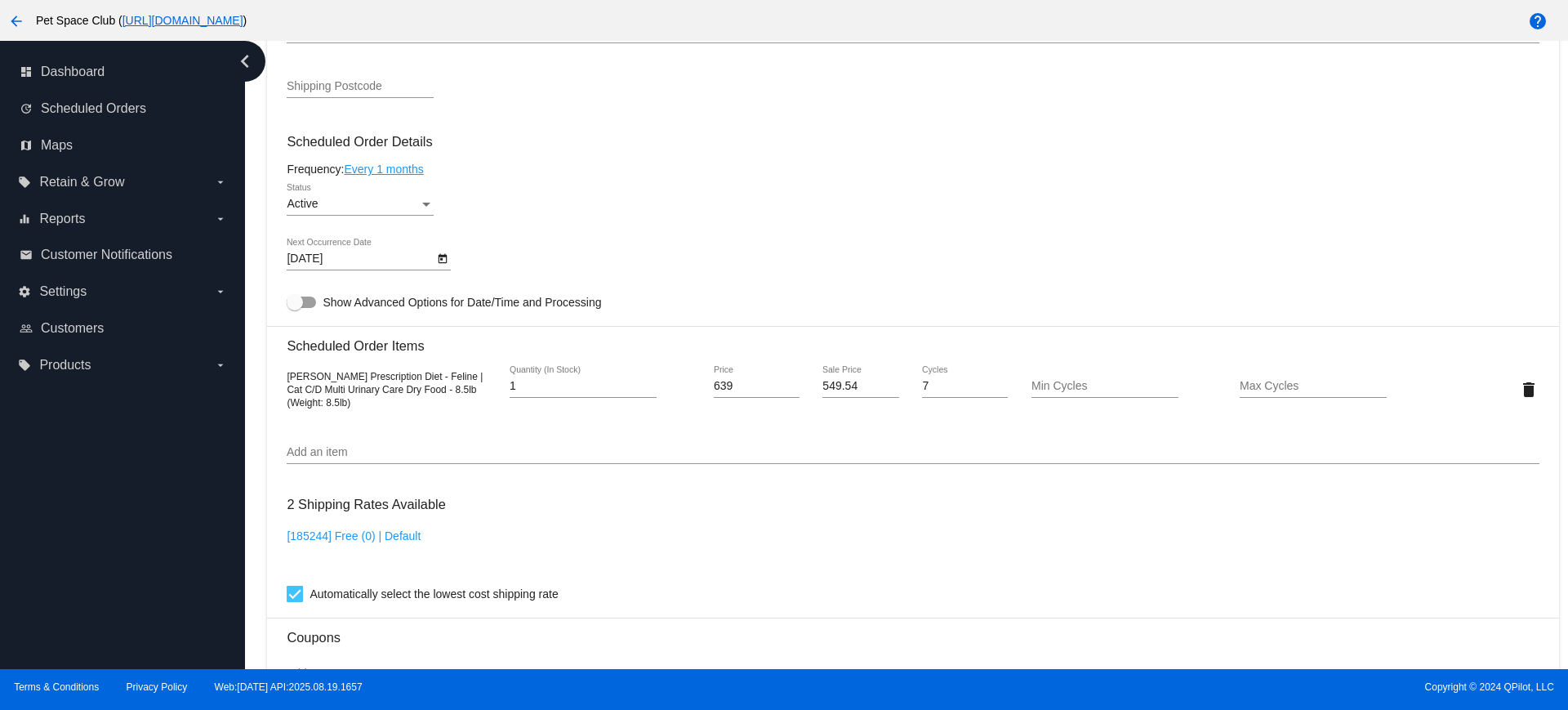
scroll to position [883, 0]
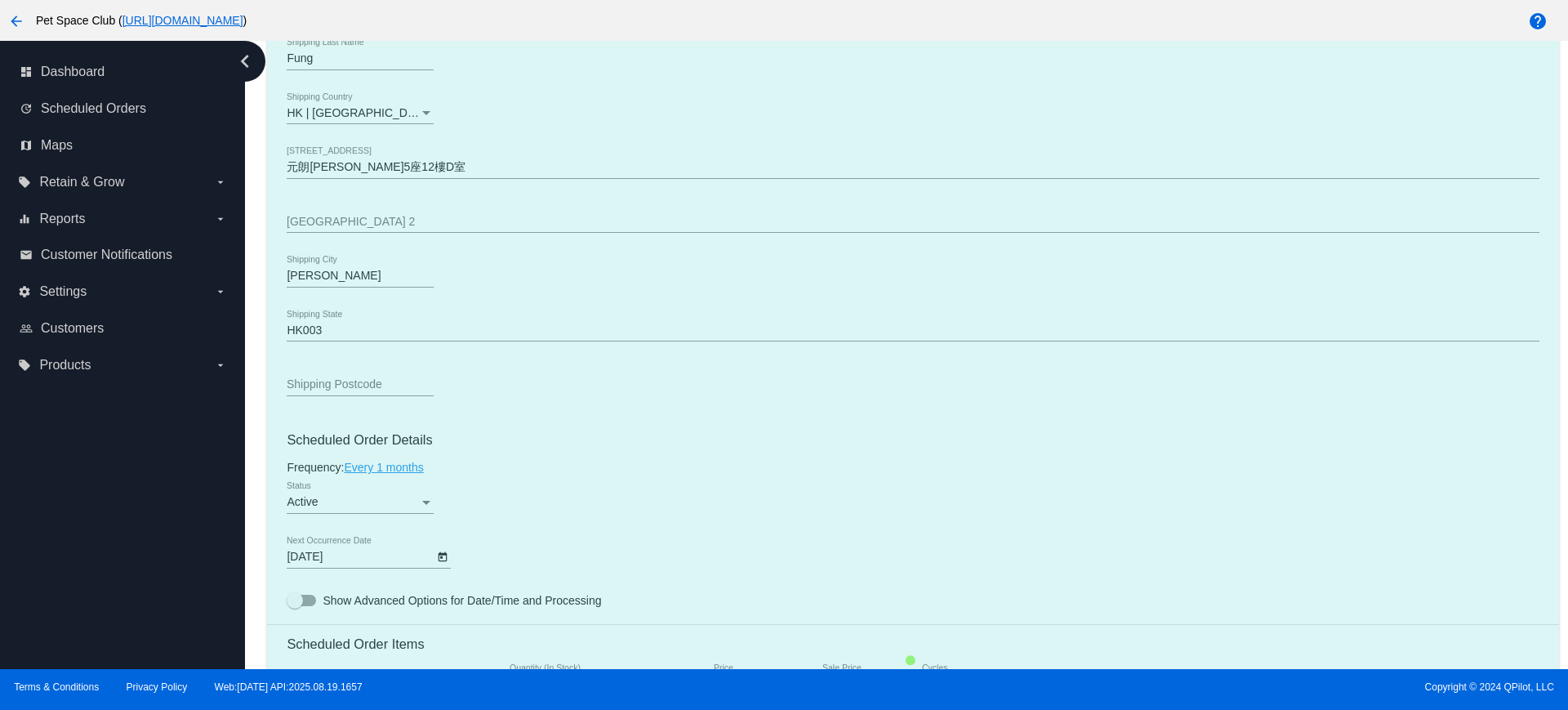
scroll to position [817, 0]
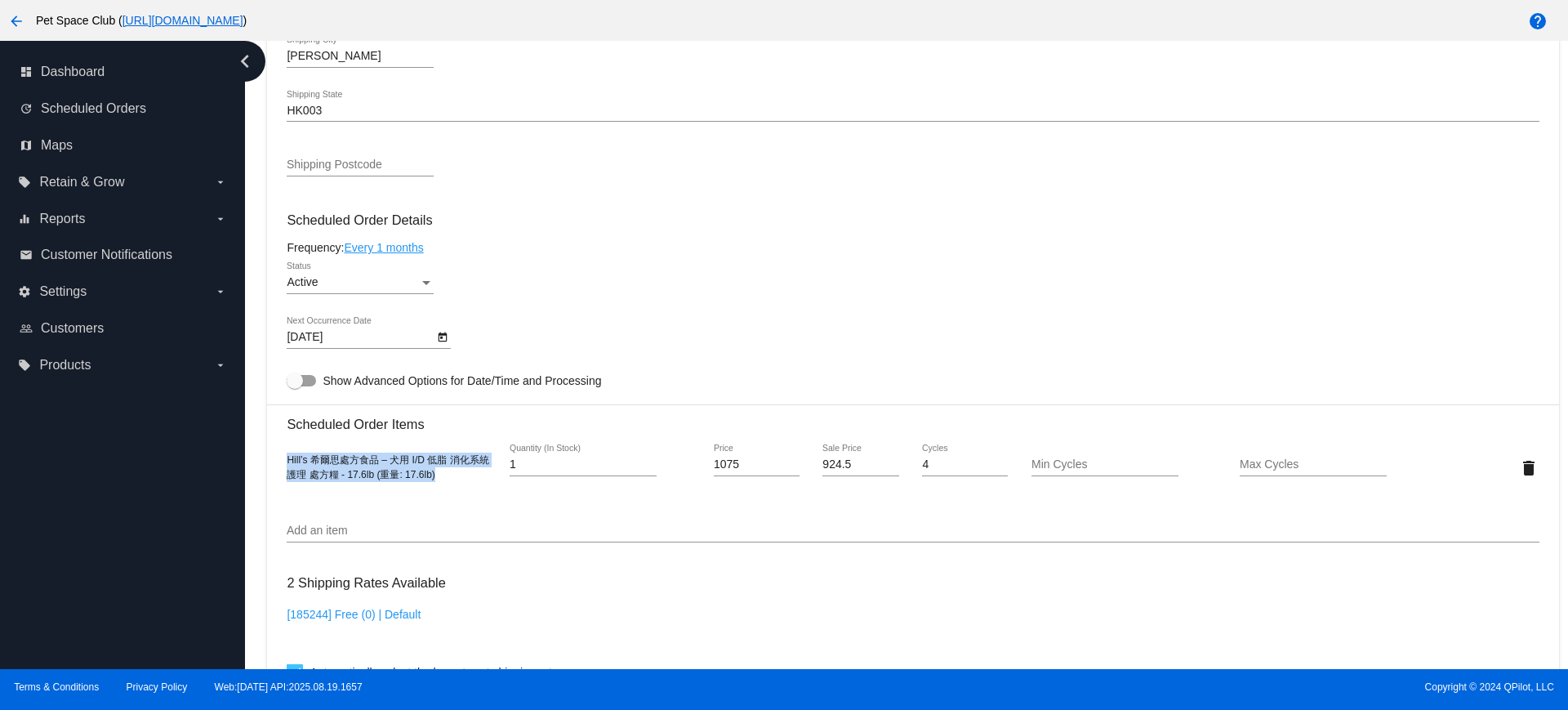
drag, startPoint x: 438, startPoint y: 475, endPoint x: 279, endPoint y: 459, distance: 159.8
click at [279, 459] on mat-card "Customer 6347371: Po ki [PERSON_NAME] [EMAIL_ADDRESS][DOMAIN_NAME] Customer Shi…" at bounding box center [912, 457] width 1291 height 1691
copy span "Hill’s 希爾思處方食品 – 犬用 I/D 低脂 消化系統護理 處方糧 - 17.6lb (重量: 17.6lb)"
click at [658, 336] on div "8/28/2025 Next Occurrence Date" at bounding box center [912, 339] width 1251 height 47
drag, startPoint x: 750, startPoint y: 465, endPoint x: 701, endPoint y: 460, distance: 49.3
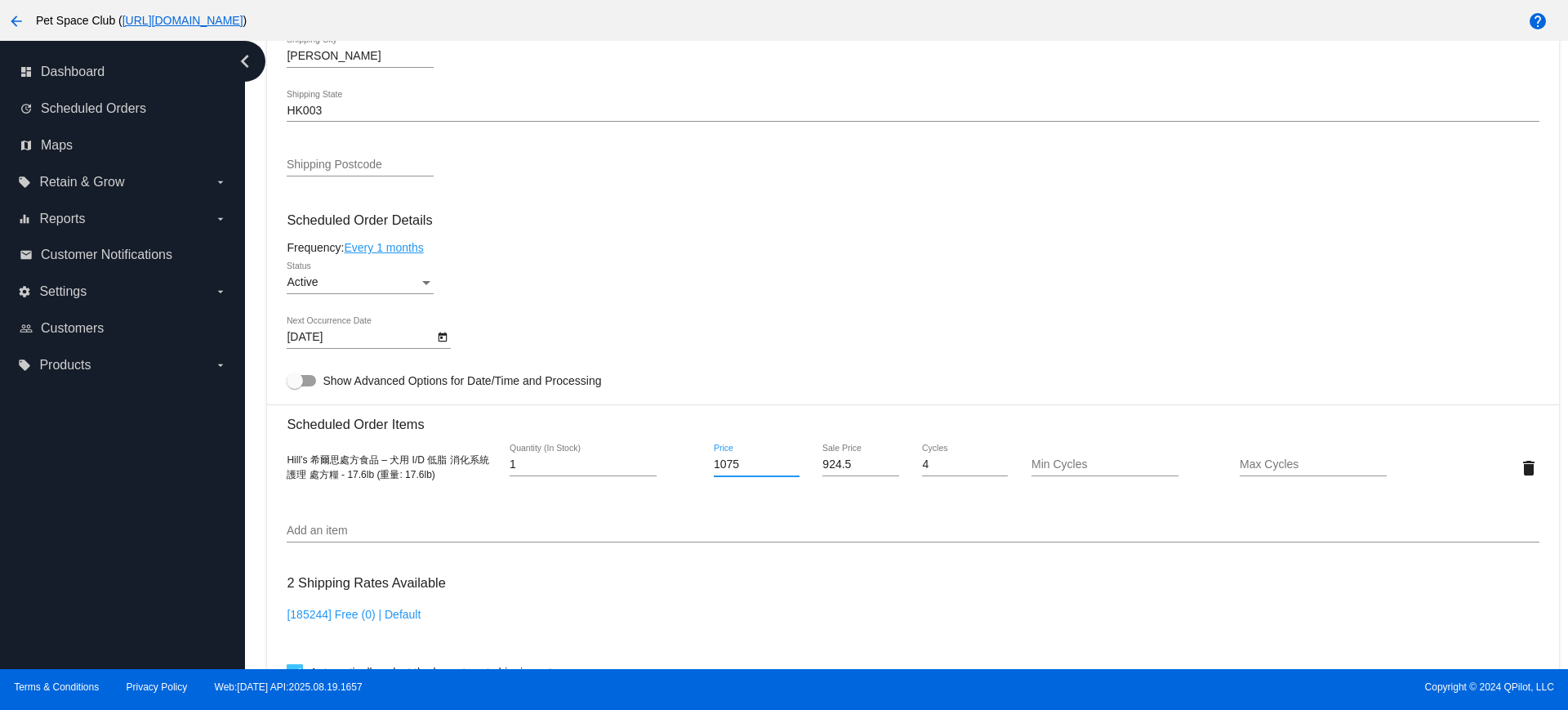
click at [704, 460] on div "1075 Price" at bounding box center [756, 467] width 105 height 47
type input "1097"
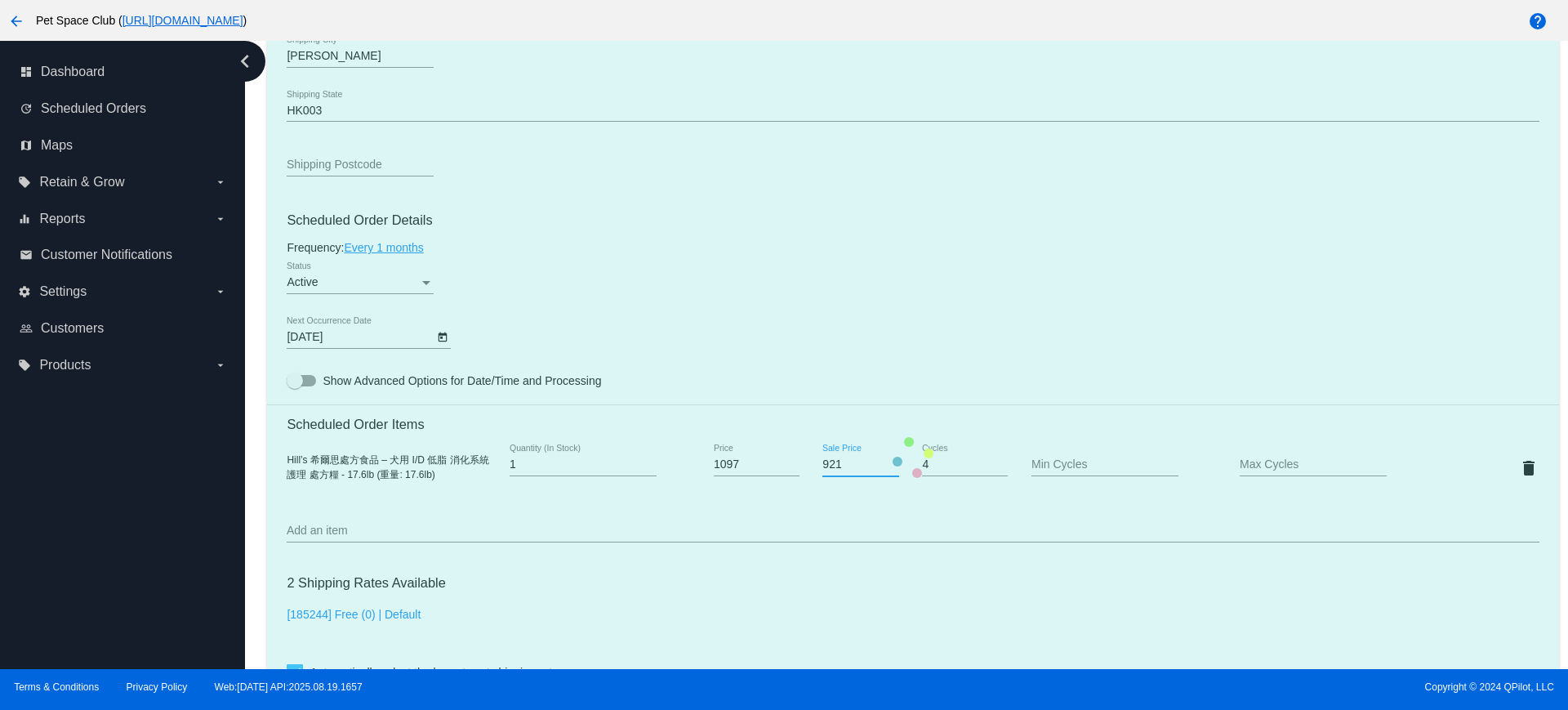
drag, startPoint x: 880, startPoint y: 464, endPoint x: 793, endPoint y: 468, distance: 87.1
click at [822, 468] on input "921" at bounding box center [859, 465] width 76 height 13
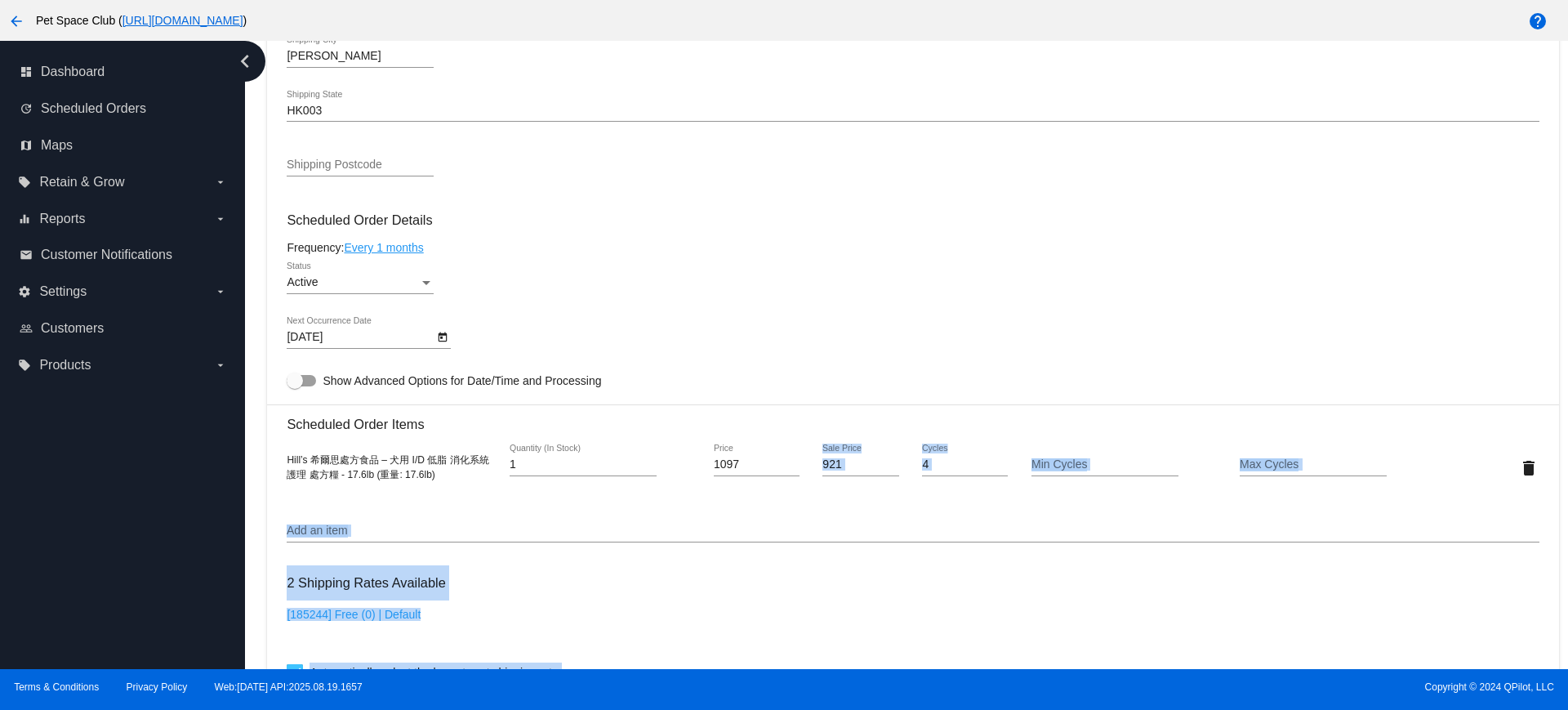
drag, startPoint x: 844, startPoint y: 465, endPoint x: 794, endPoint y: 460, distance: 50.2
click at [795, 460] on mat-card "Customer 6347371: Po ki Fung bm71313@yahoo.com.hk Customer Shipping Enter Shipp…" at bounding box center [912, 457] width 1291 height 1691
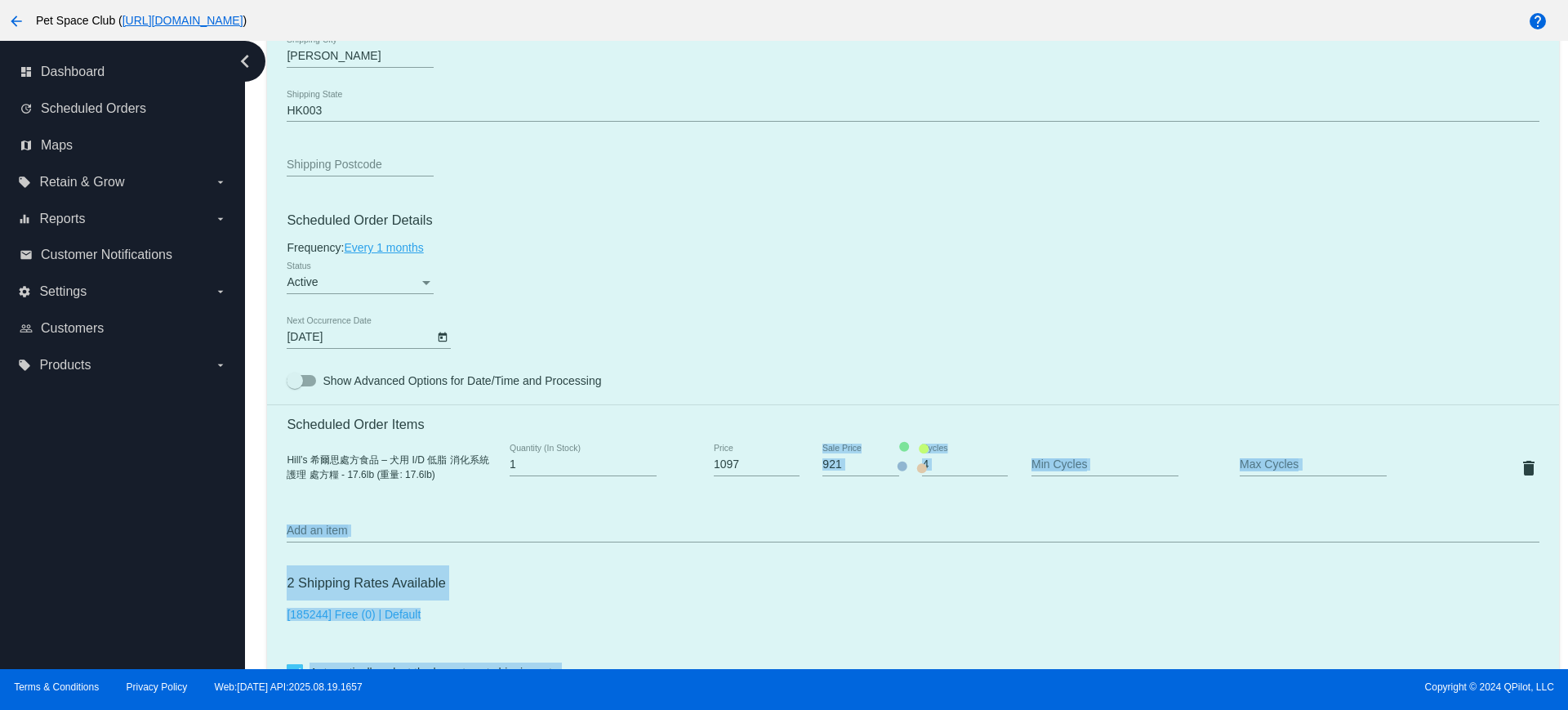
click at [861, 503] on mat-card "Customer 6347371: Po ki Fung bm71313@yahoo.com.hk Customer Shipping Enter Shipp…" at bounding box center [912, 457] width 1291 height 1691
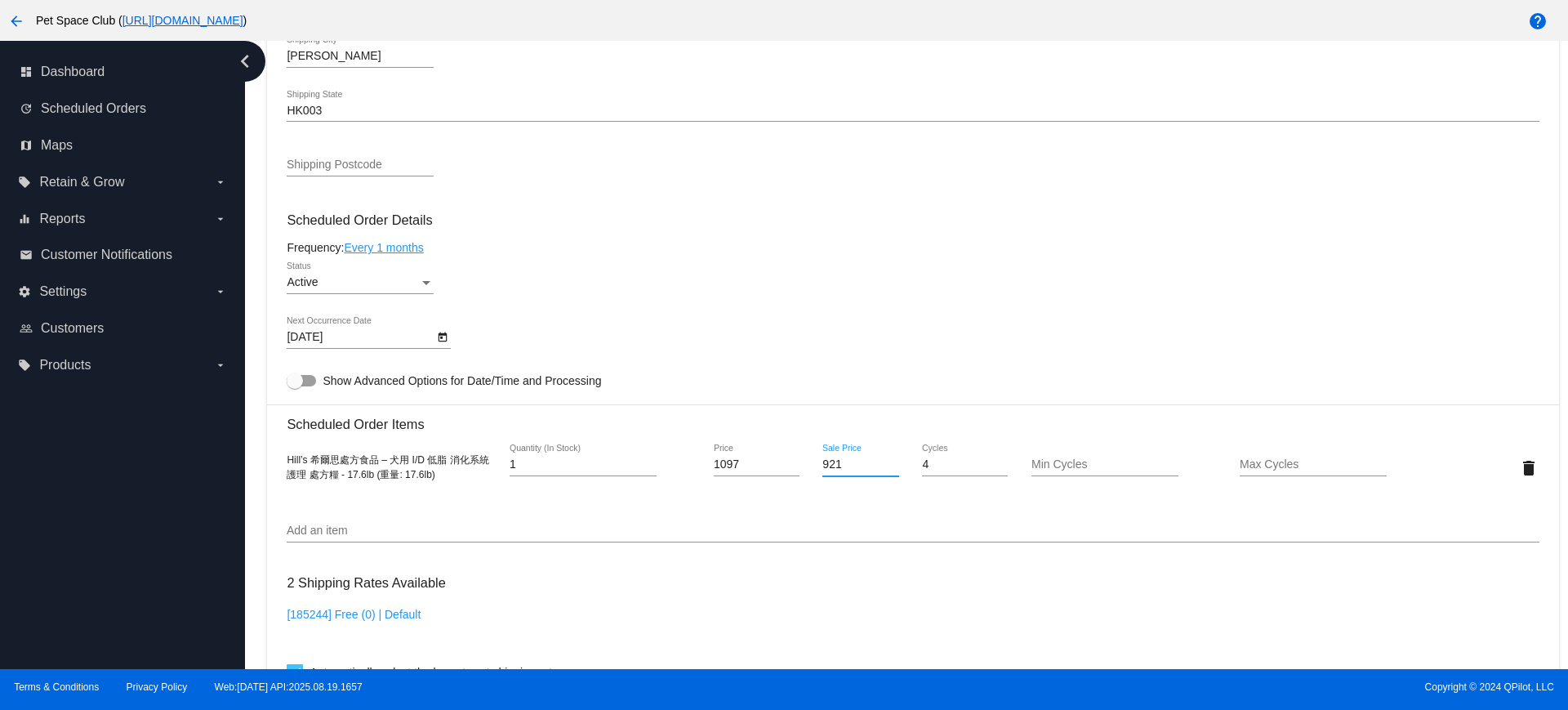
drag, startPoint x: 847, startPoint y: 466, endPoint x: 805, endPoint y: 463, distance: 42.1
click at [808, 463] on div "921 Sale Price" at bounding box center [860, 467] width 105 height 47
type input "943.42"
click at [856, 518] on mat-card "Customer 6347371: Po ki Fung bm71313@yahoo.com.hk Customer Shipping Enter Shipp…" at bounding box center [912, 457] width 1291 height 1691
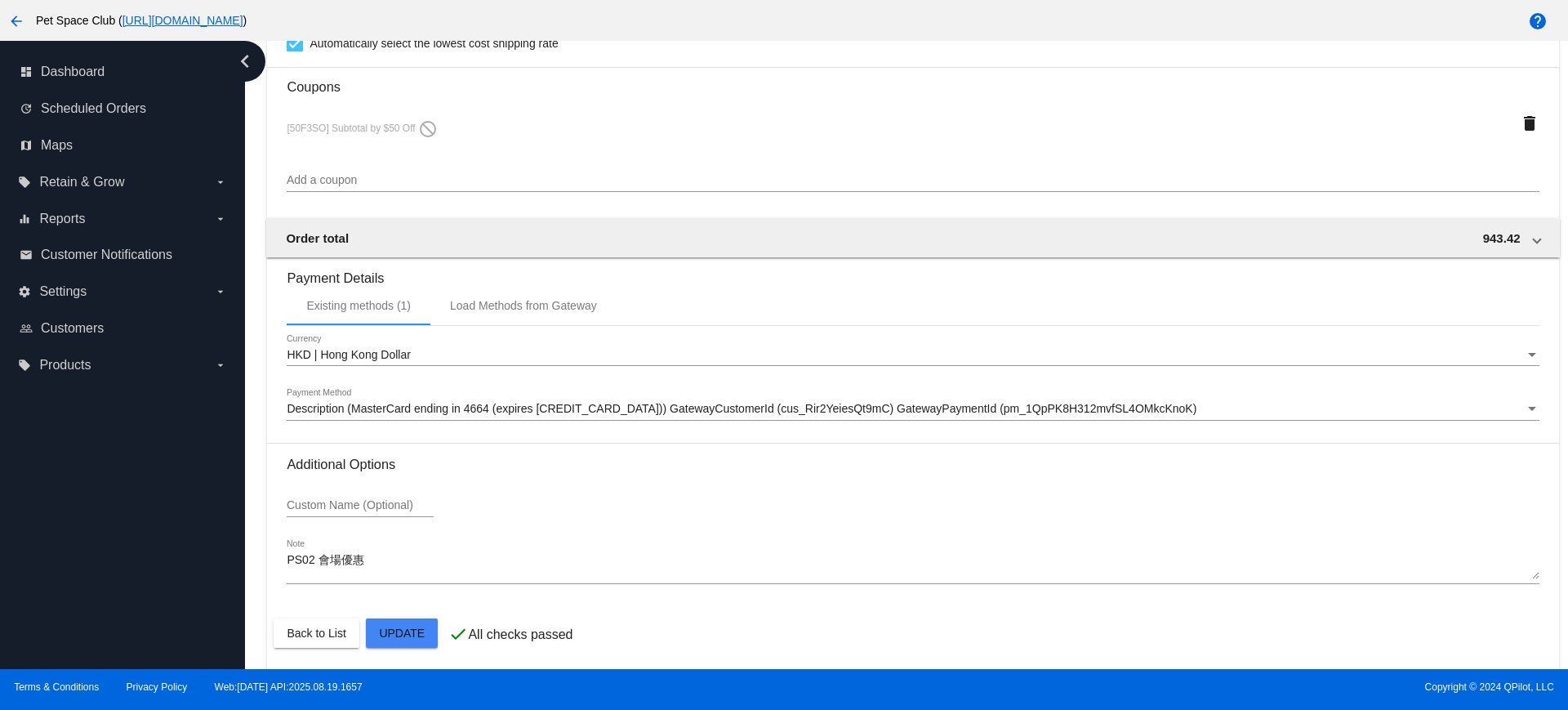
scroll to position [1451, 0]
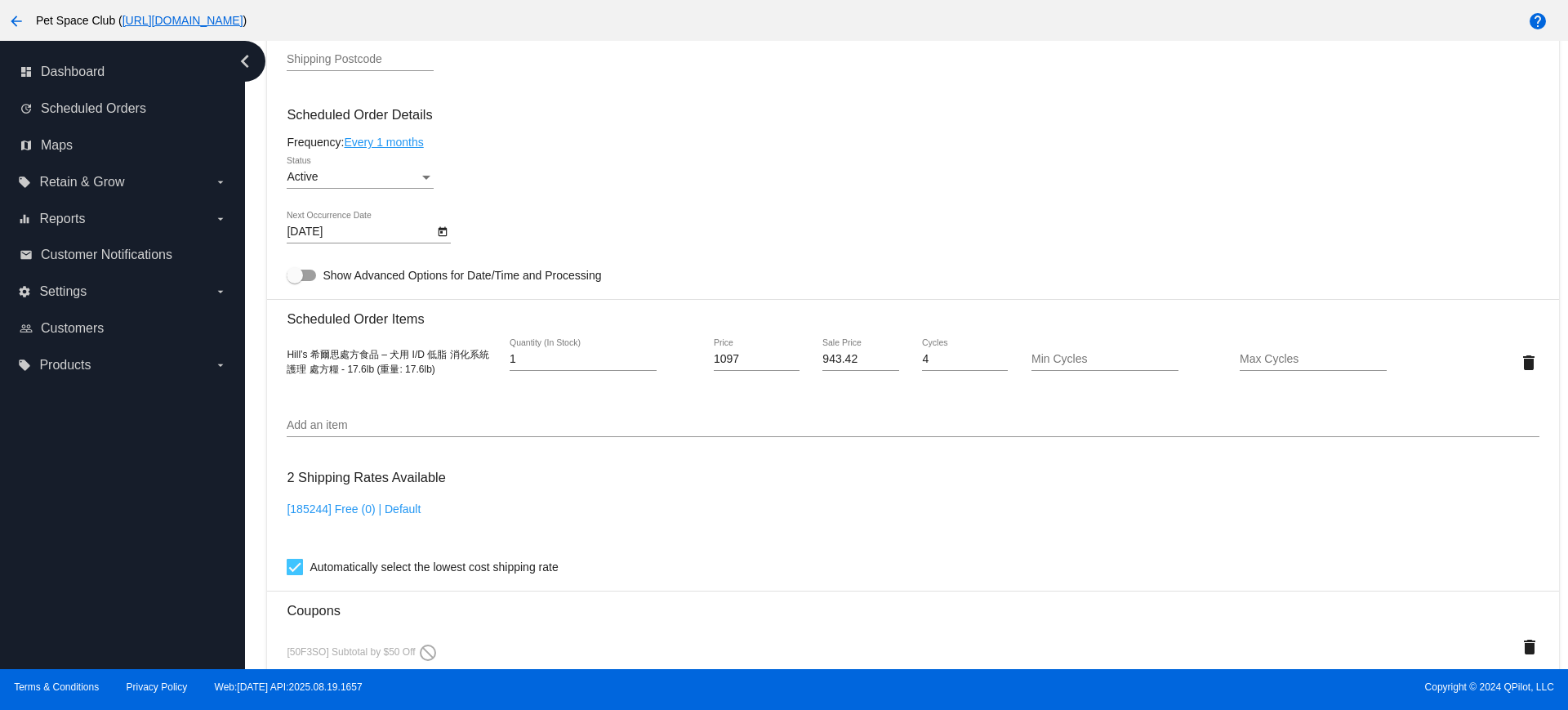
scroll to position [1021, 0]
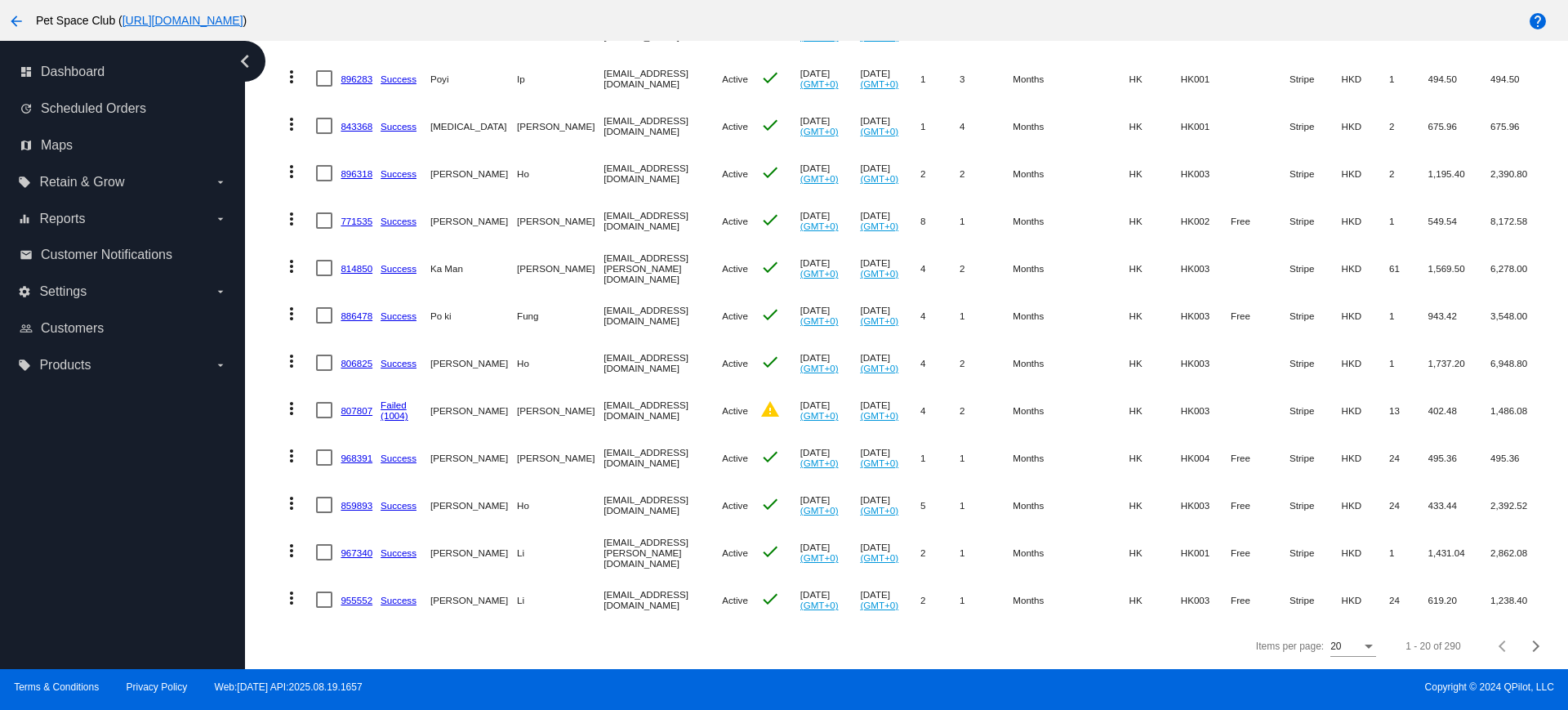
scroll to position [612, 0]
click at [861, 646] on div "Items per page: 20 1 - 20 of 290" at bounding box center [912, 646] width 1291 height 46
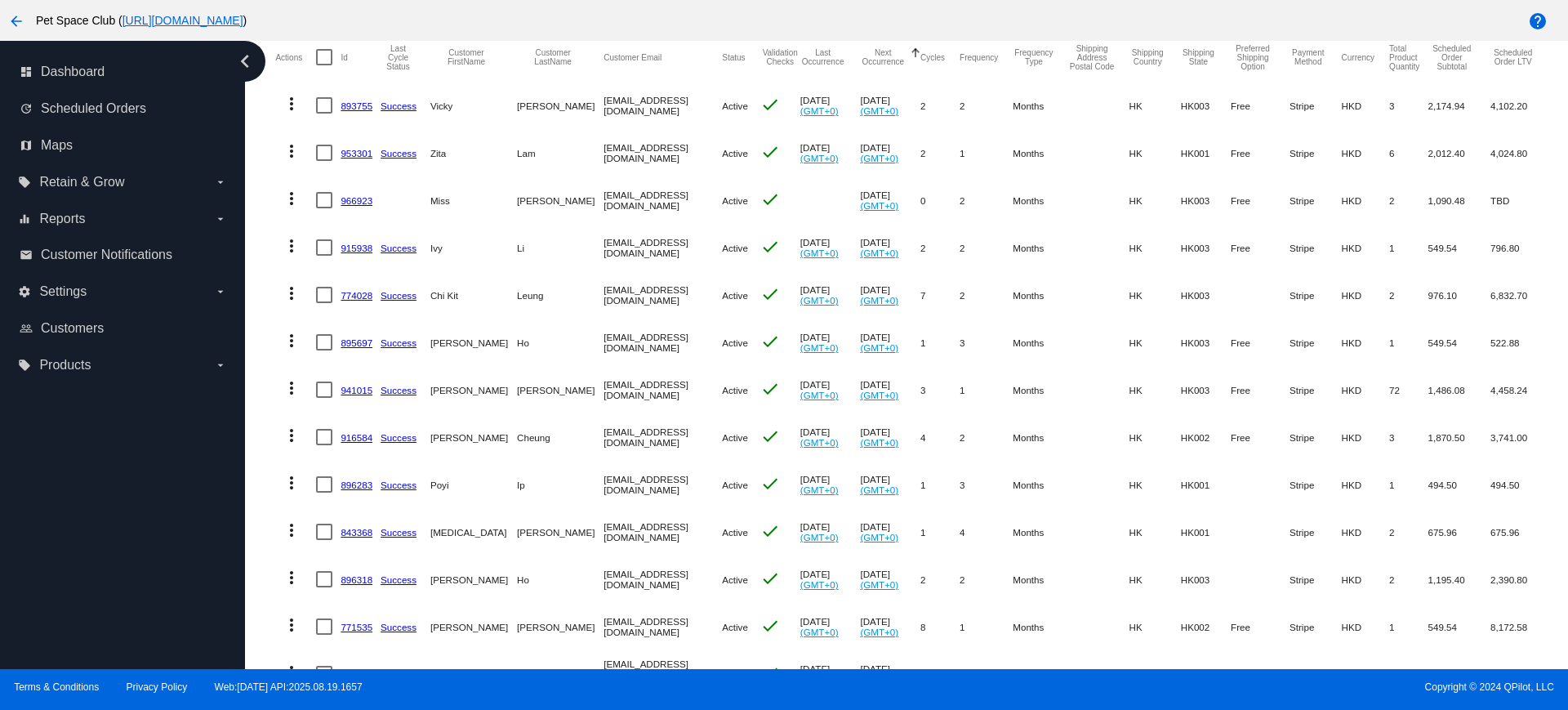
scroll to position [0, 0]
